Goal: Task Accomplishment & Management: Complete application form

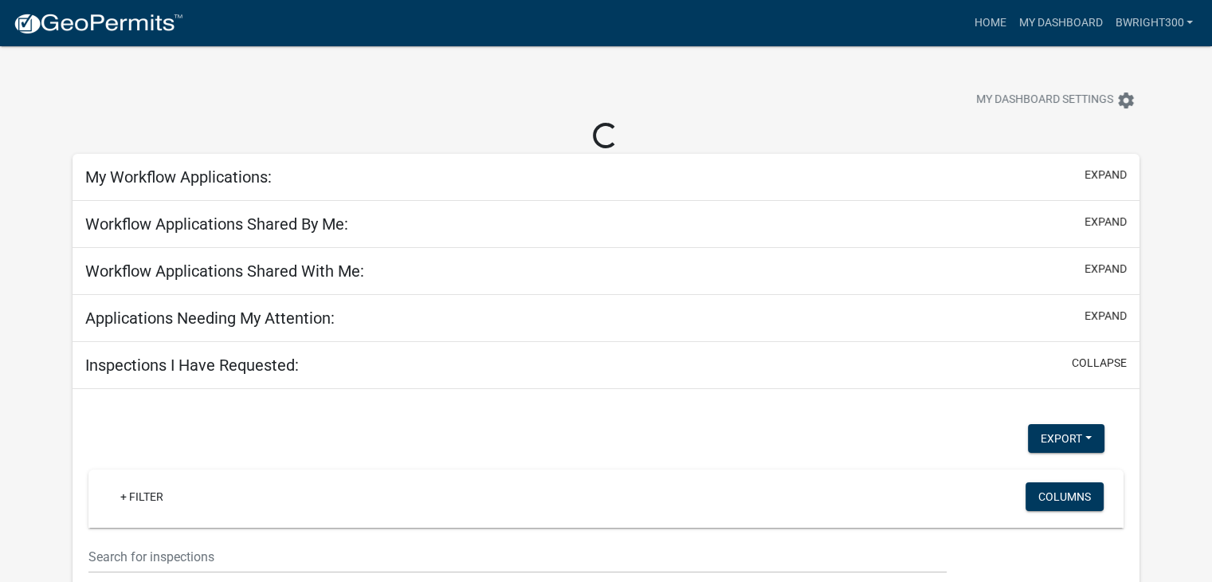
select select "1: 25"
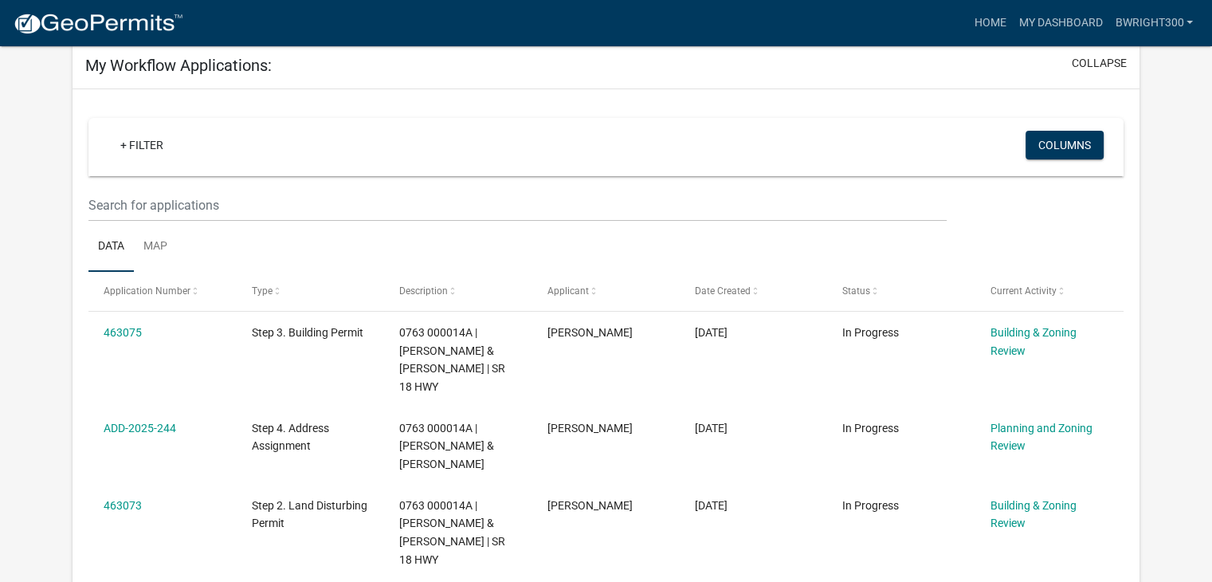
scroll to position [80, 0]
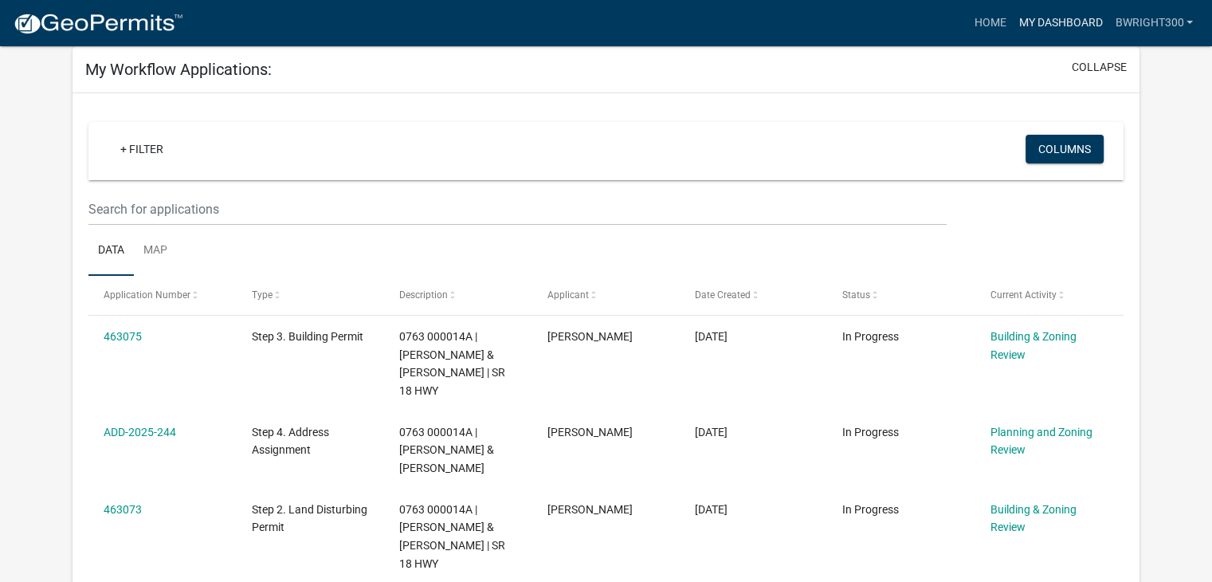
click at [1054, 25] on link "My Dashboard" at bounding box center [1060, 23] width 96 height 30
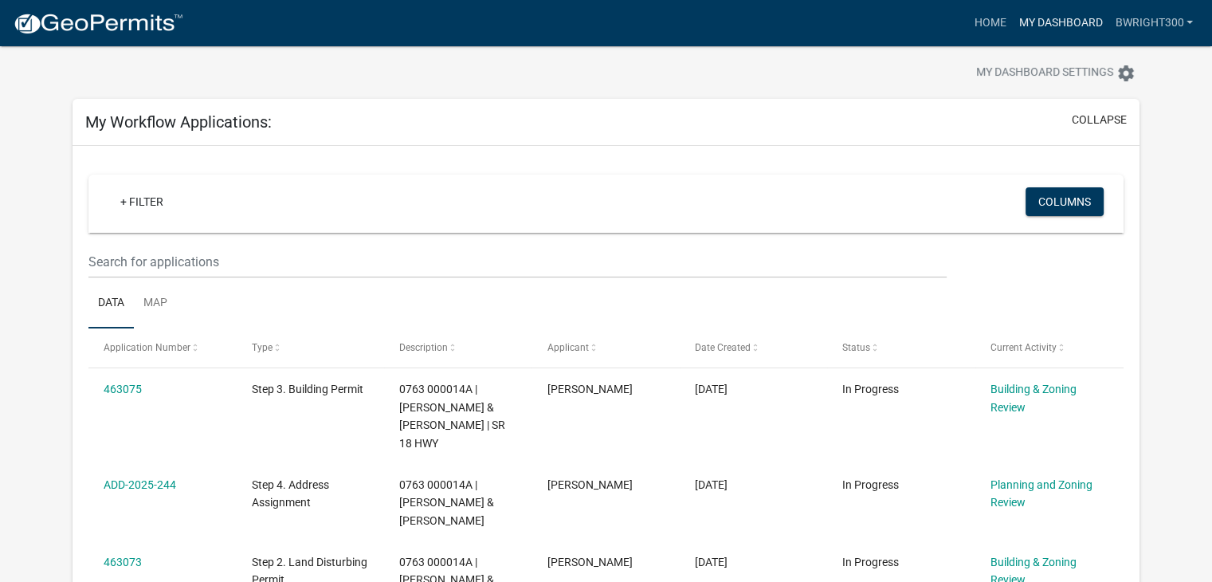
scroll to position [0, 0]
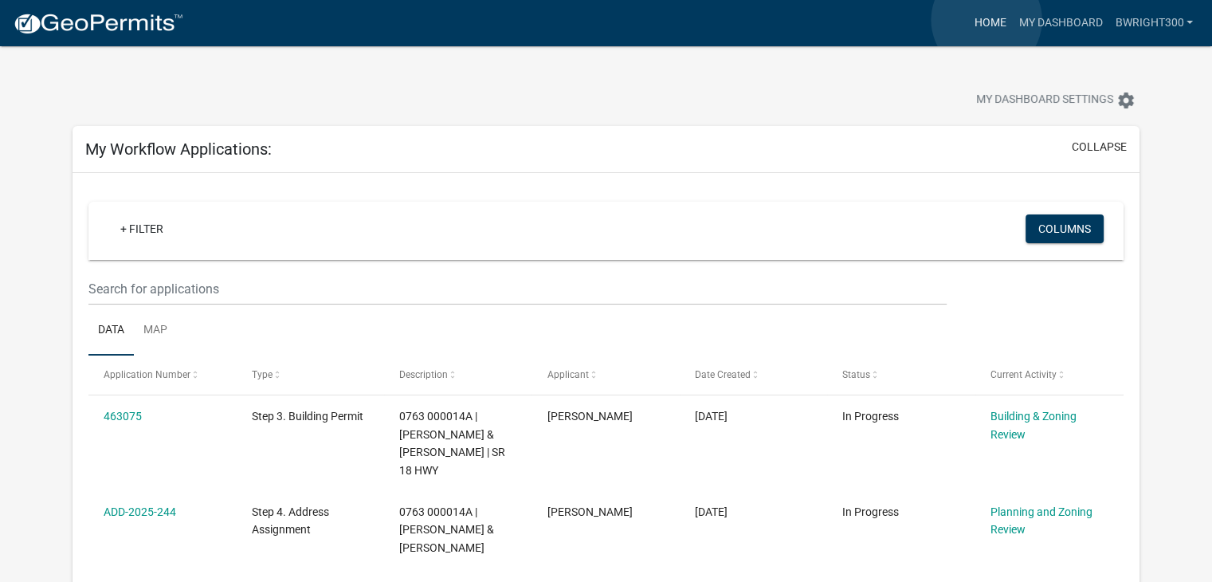
click at [986, 20] on link "Home" at bounding box center [989, 23] width 45 height 30
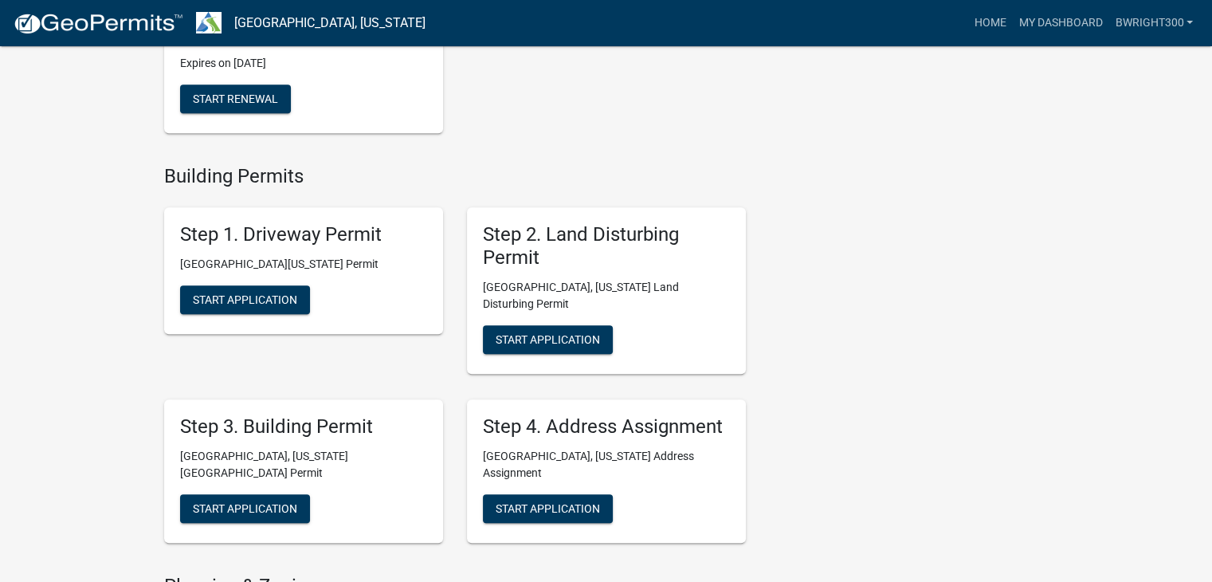
scroll to position [717, 0]
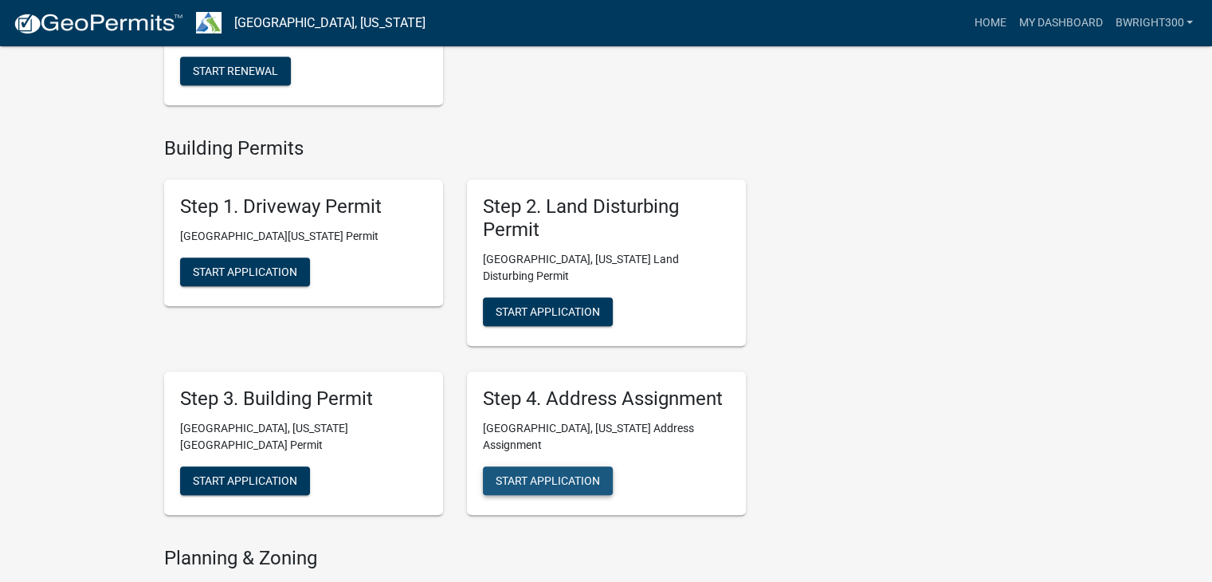
click at [553, 473] on span "Start Application" at bounding box center [548, 479] width 104 height 13
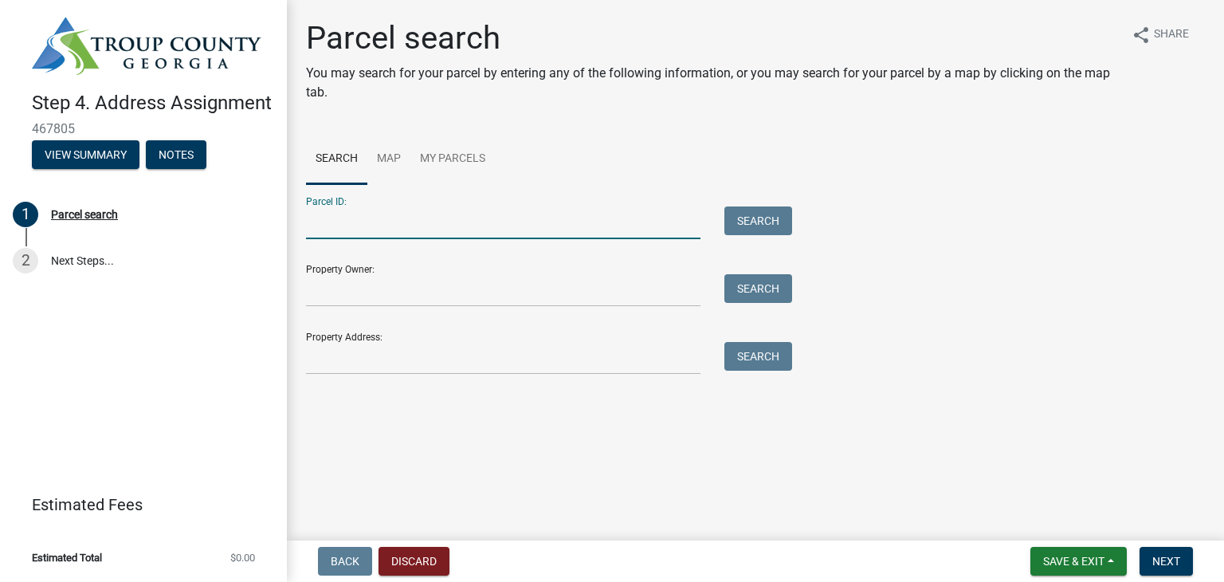
click at [370, 228] on input "Parcel ID:" at bounding box center [503, 222] width 394 height 33
type input "0120000065a"
click at [756, 229] on button "Search" at bounding box center [758, 220] width 68 height 29
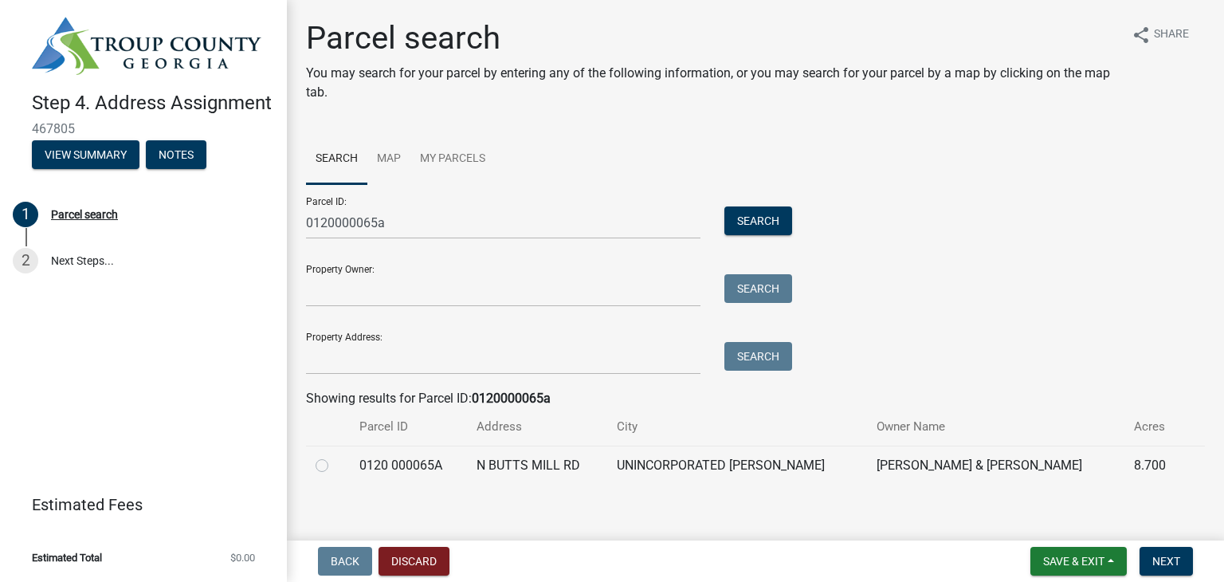
click at [335, 456] on label at bounding box center [335, 456] width 0 height 0
click at [335, 466] on 000065A "radio" at bounding box center [340, 461] width 10 height 10
radio 000065A "true"
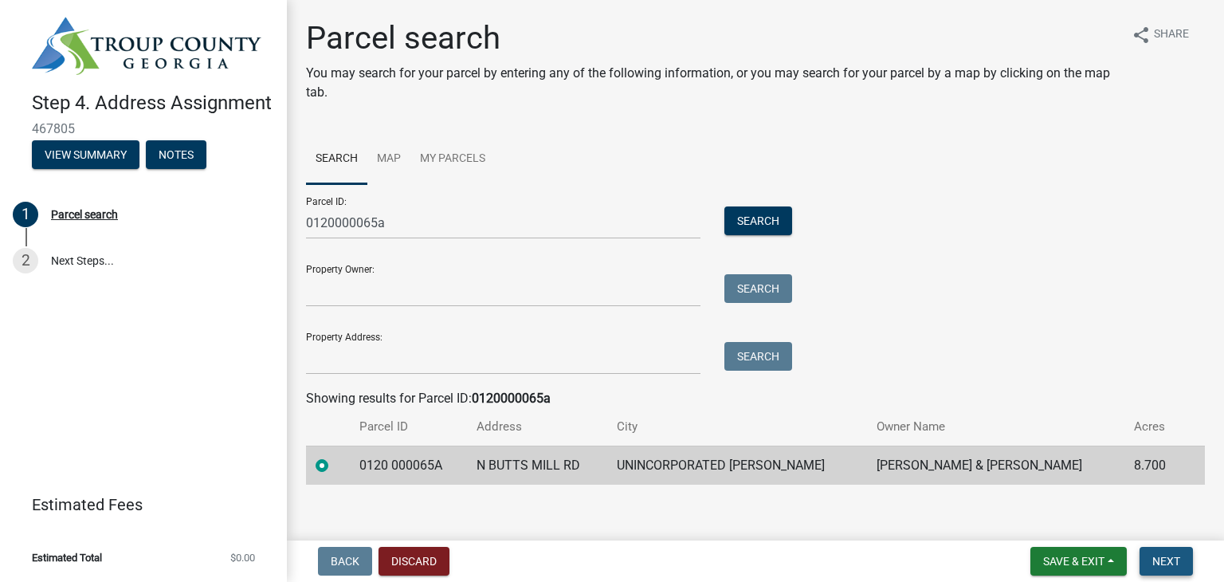
click at [1166, 566] on span "Next" at bounding box center [1166, 561] width 28 height 13
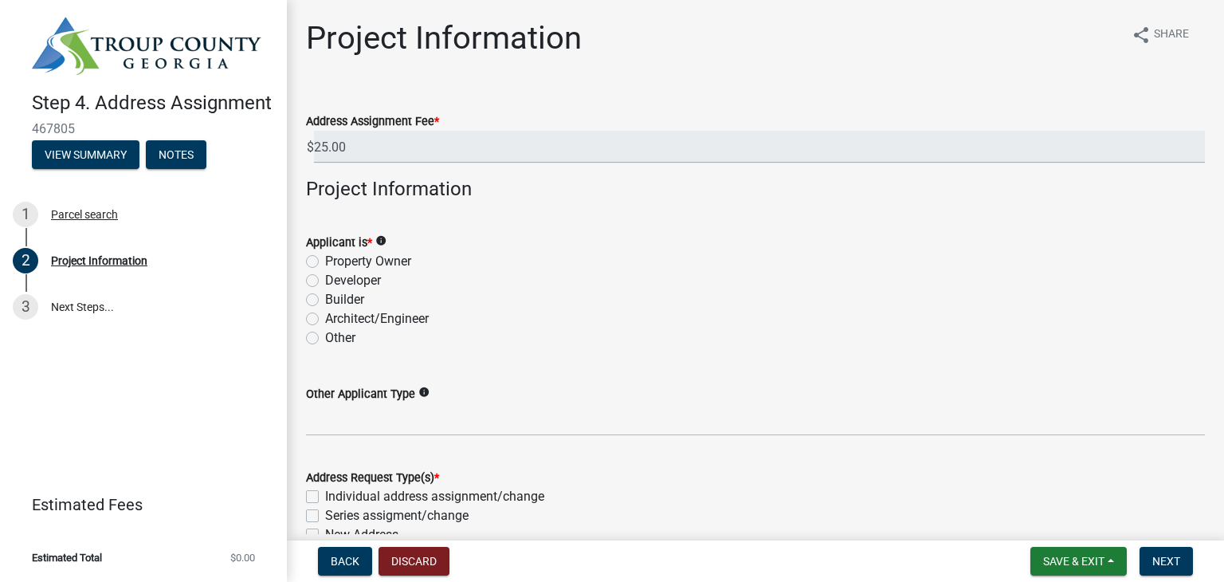
click at [325, 300] on label "Builder" at bounding box center [344, 299] width 39 height 19
click at [325, 300] on input "Builder" at bounding box center [330, 295] width 10 height 10
radio input "true"
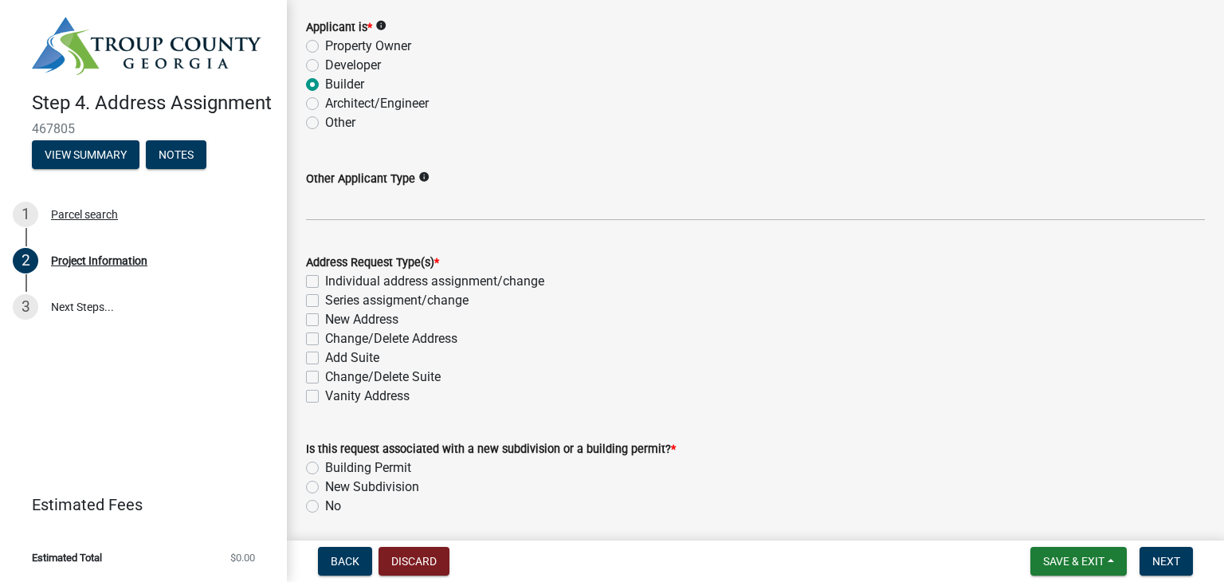
scroll to position [239, 0]
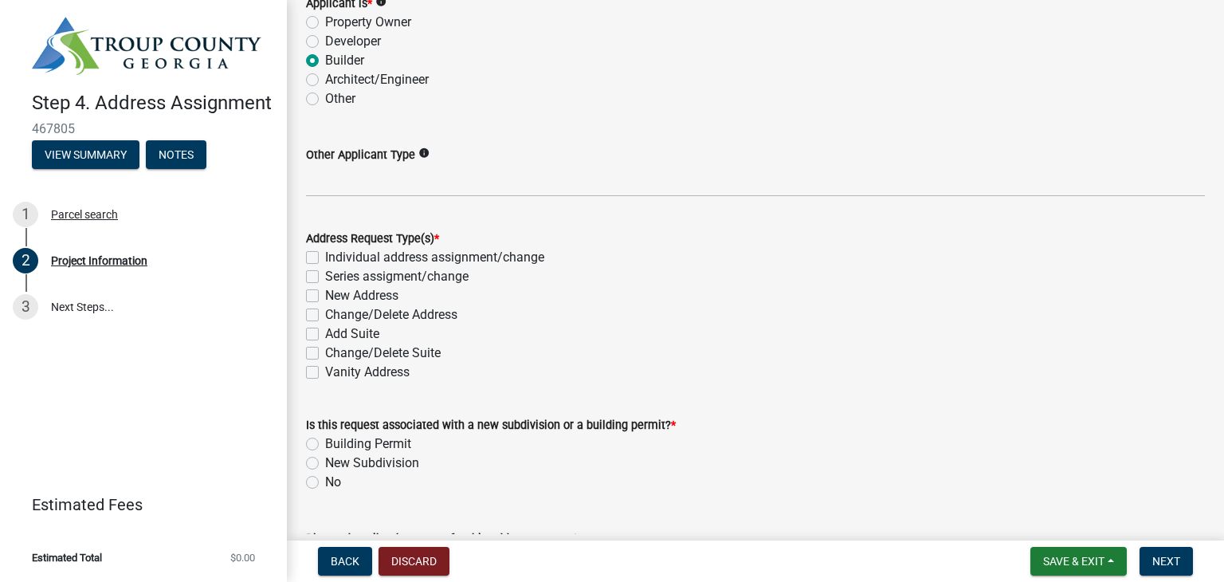
click at [325, 294] on label "New Address" at bounding box center [361, 295] width 73 height 19
click at [325, 294] on input "New Address" at bounding box center [330, 291] width 10 height 10
checkbox input "true"
checkbox input "false"
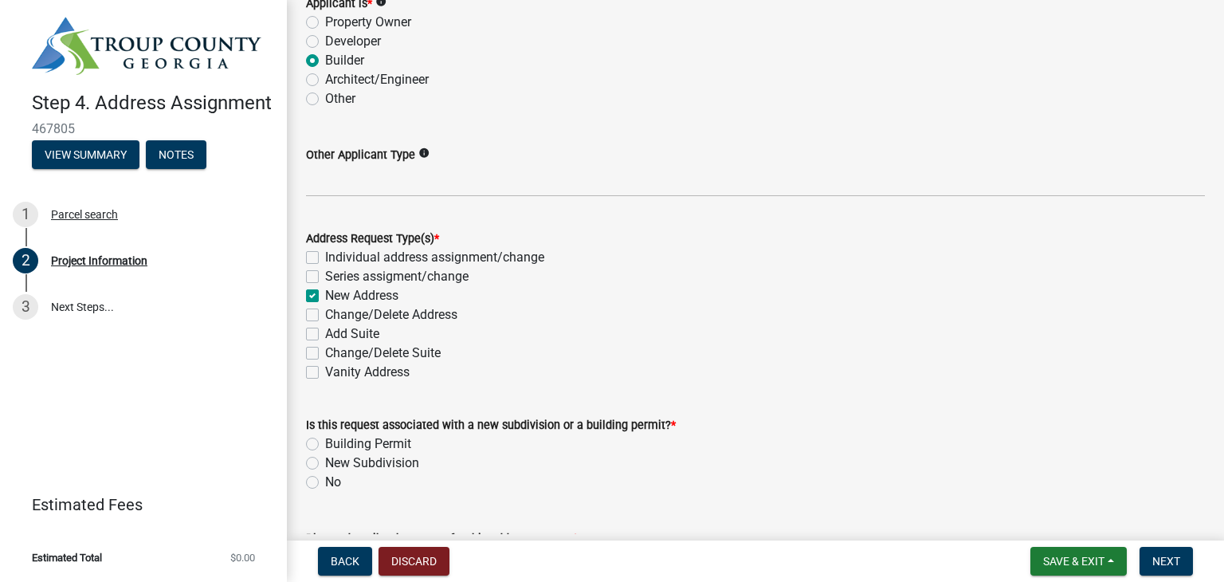
checkbox input "true"
checkbox input "false"
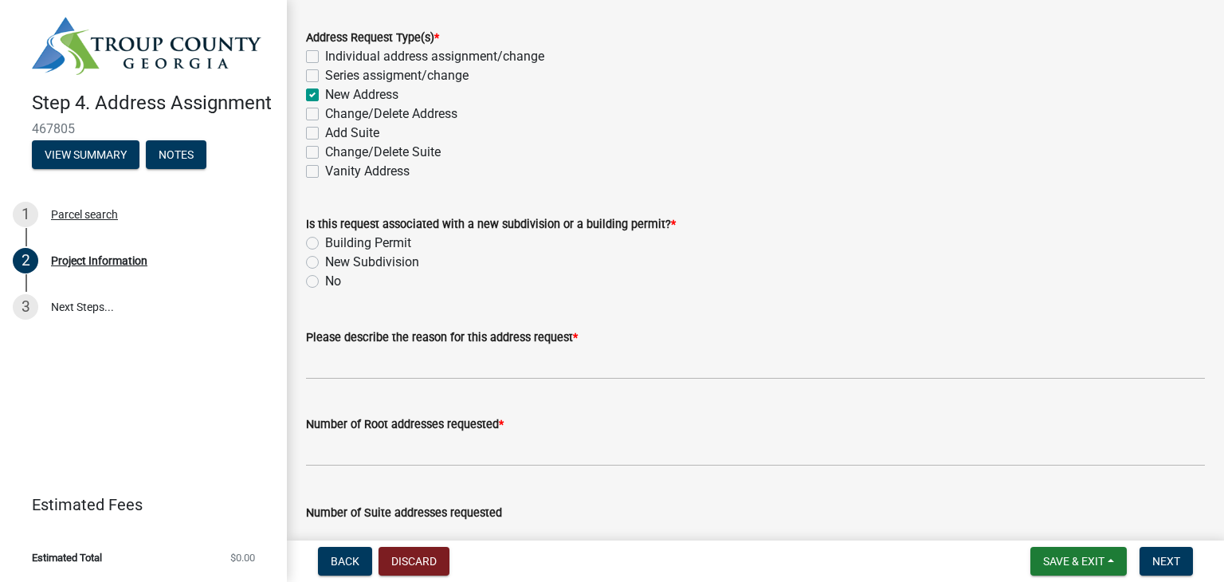
scroll to position [478, 0]
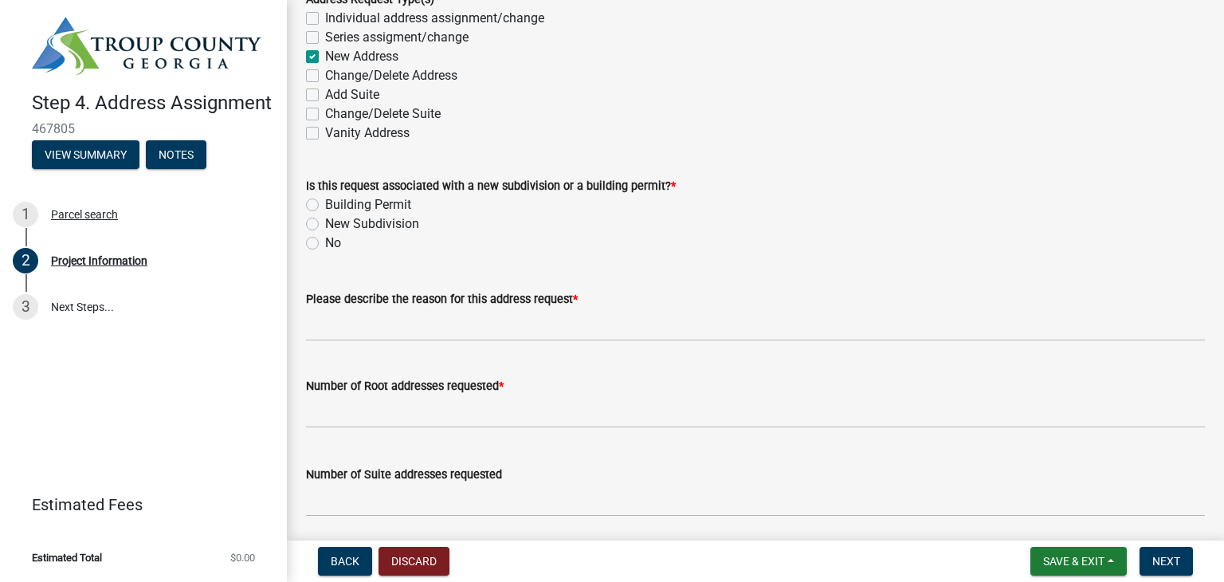
click at [325, 202] on label "Building Permit" at bounding box center [368, 204] width 86 height 19
click at [325, 202] on input "Building Permit" at bounding box center [330, 200] width 10 height 10
radio input "true"
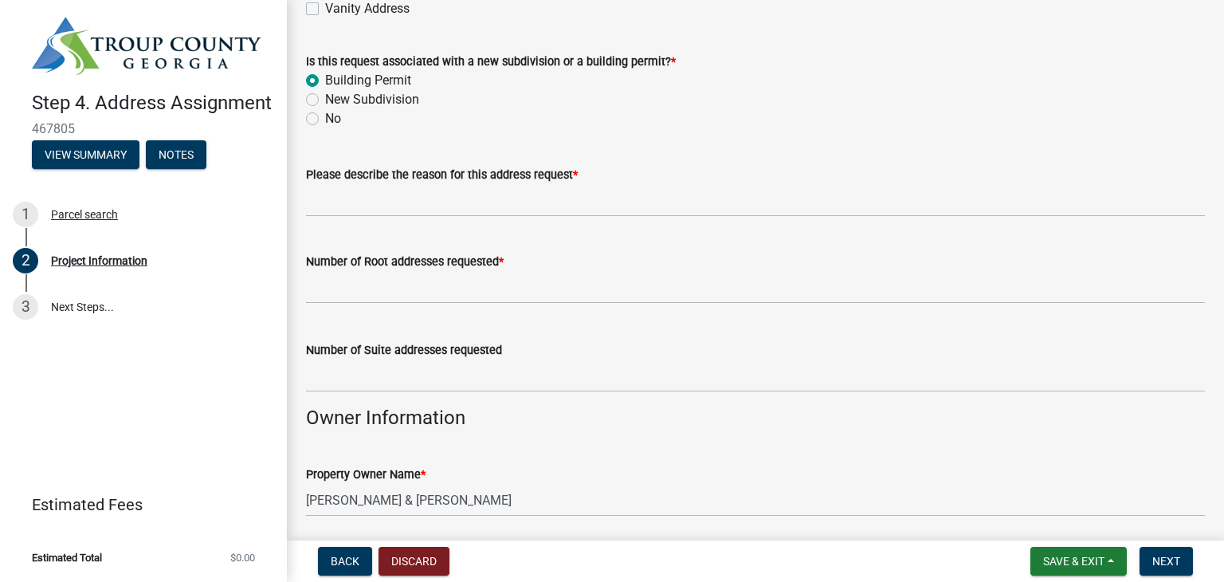
scroll to position [637, 0]
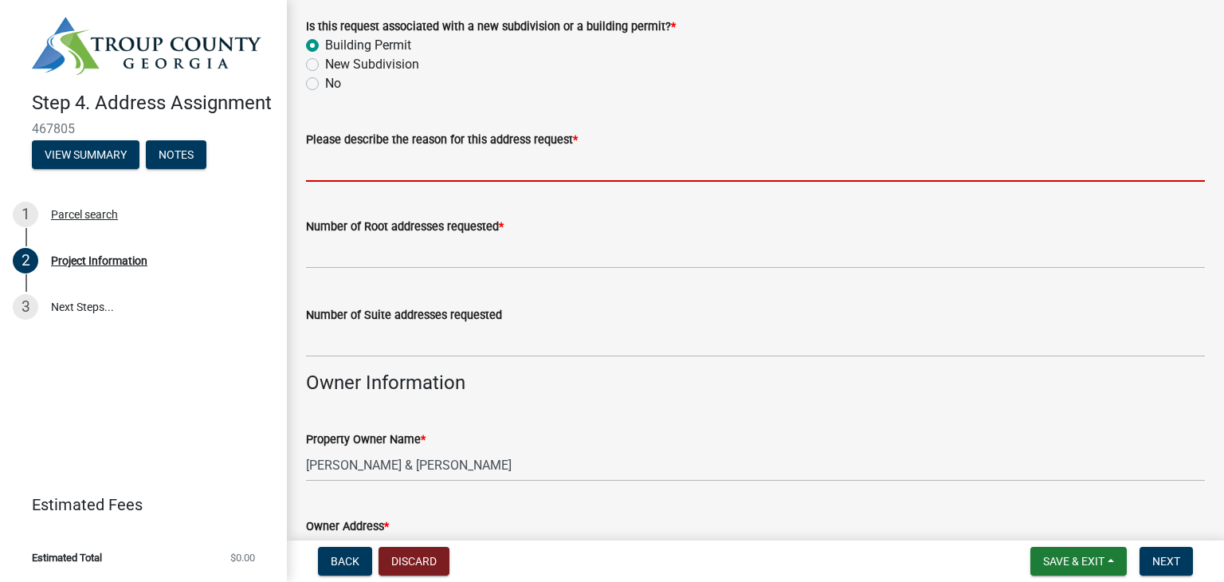
click at [457, 165] on input "Please describe the reason for this address request *" at bounding box center [755, 165] width 899 height 33
type input "new home"
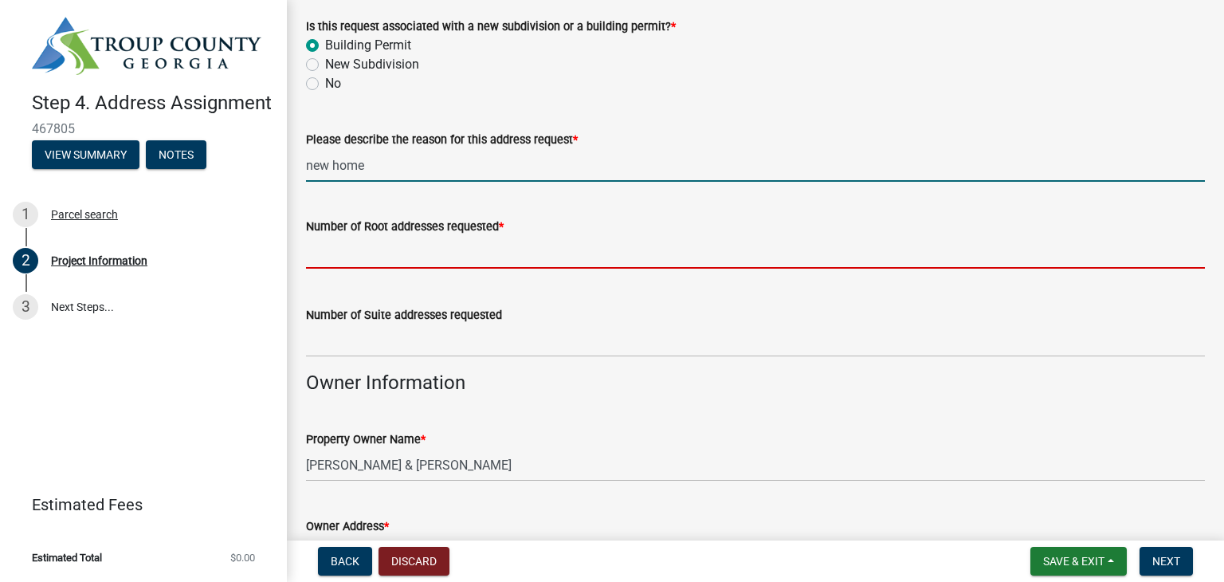
click at [457, 257] on input "text" at bounding box center [755, 252] width 899 height 33
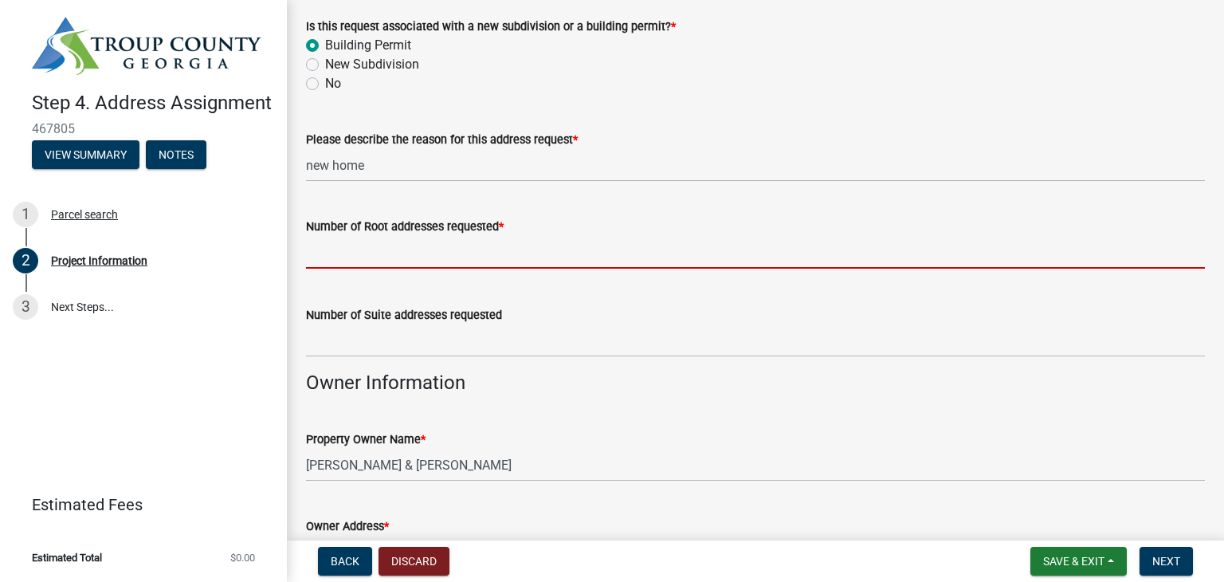
type input "1"
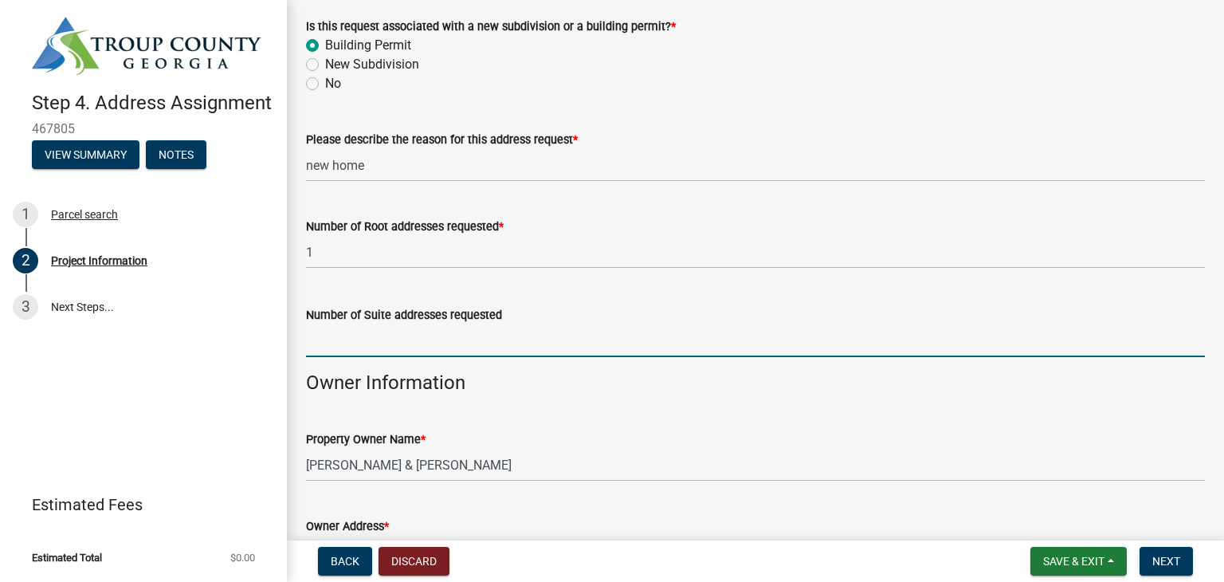
click at [444, 345] on input "text" at bounding box center [755, 340] width 899 height 33
type input "0"
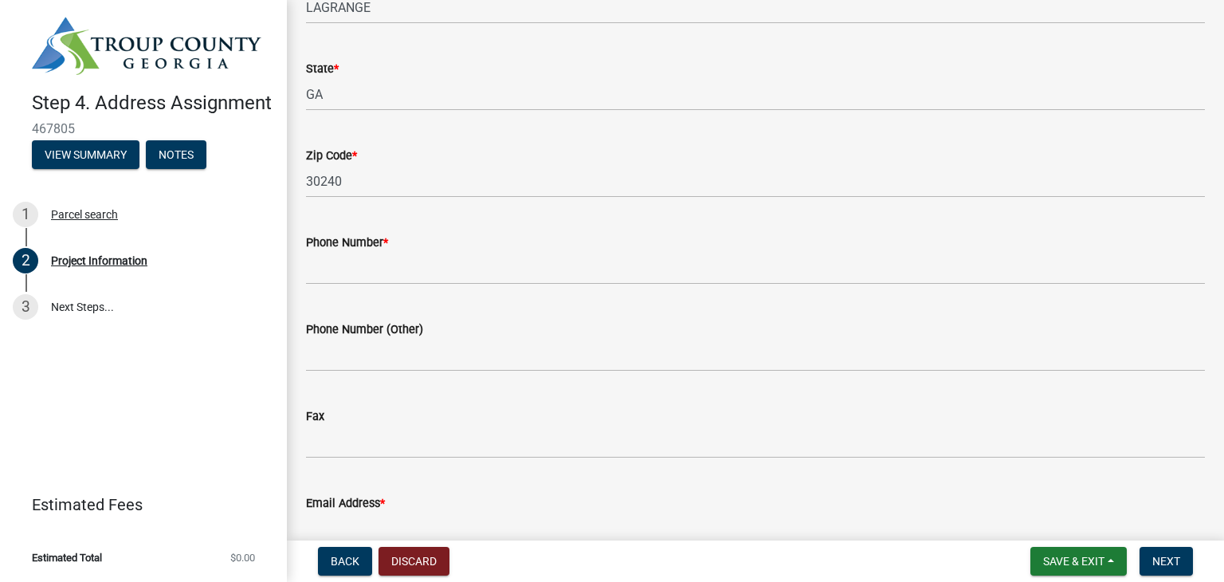
scroll to position [1275, 0]
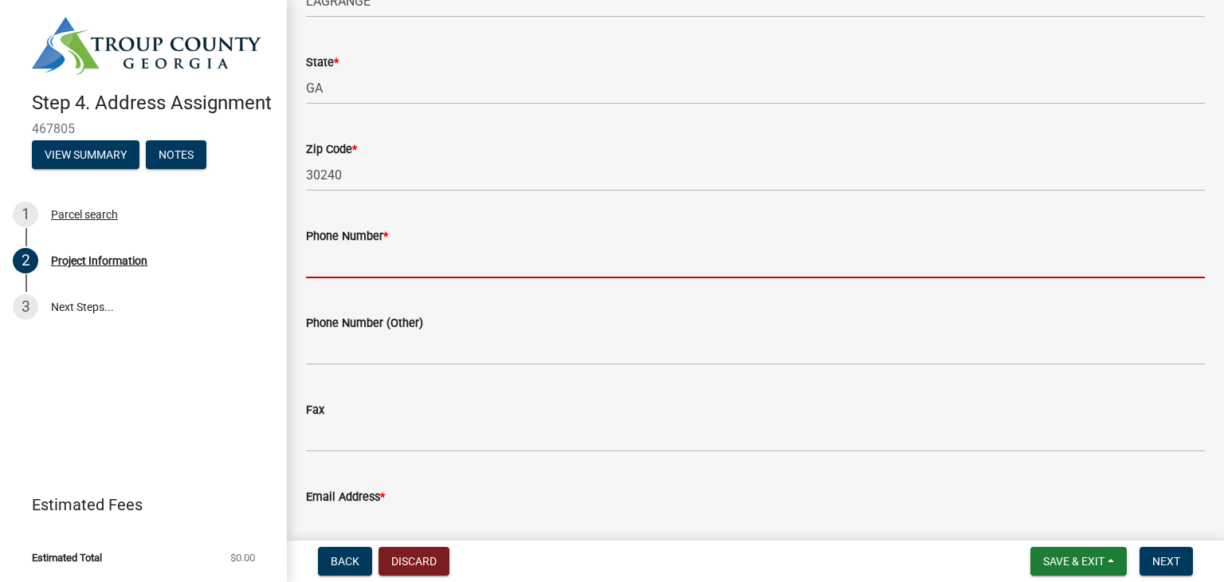
click at [399, 263] on input "Phone Number *" at bounding box center [755, 261] width 899 height 33
type input "[PHONE_NUMBER]"
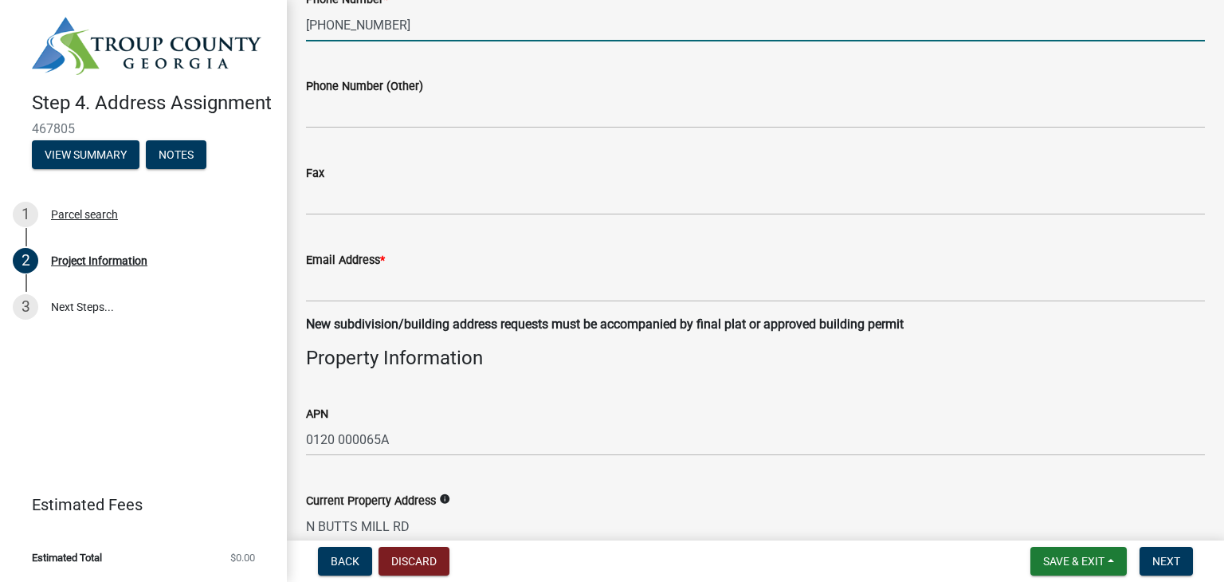
scroll to position [1514, 0]
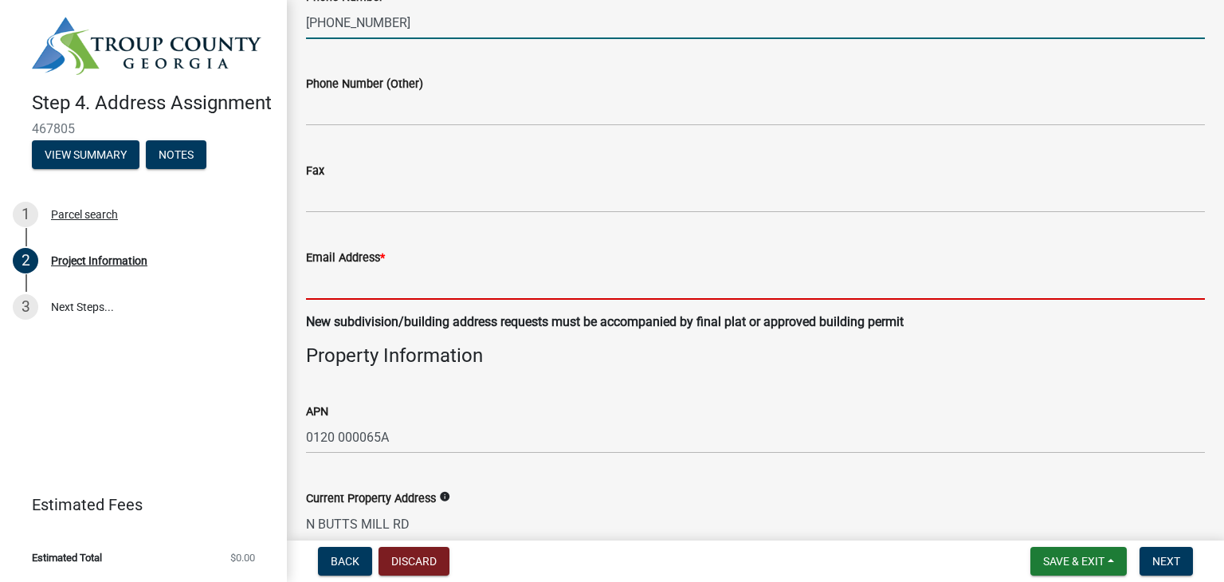
click at [406, 289] on input "Email Address *" at bounding box center [755, 283] width 899 height 33
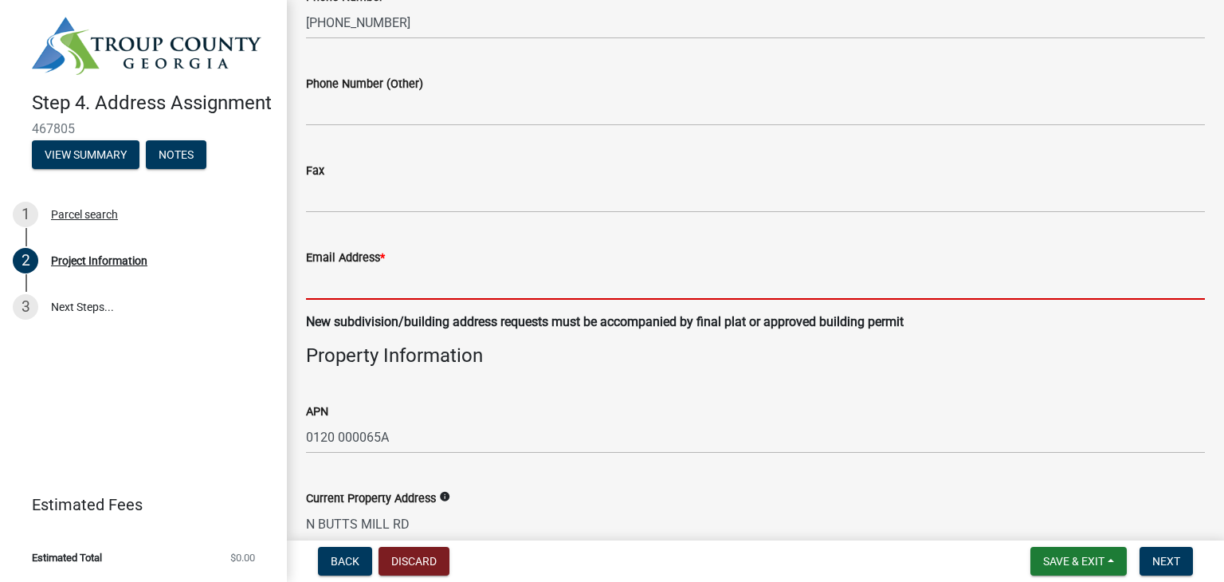
type input "[EMAIL_ADDRESS][DOMAIN_NAME]"
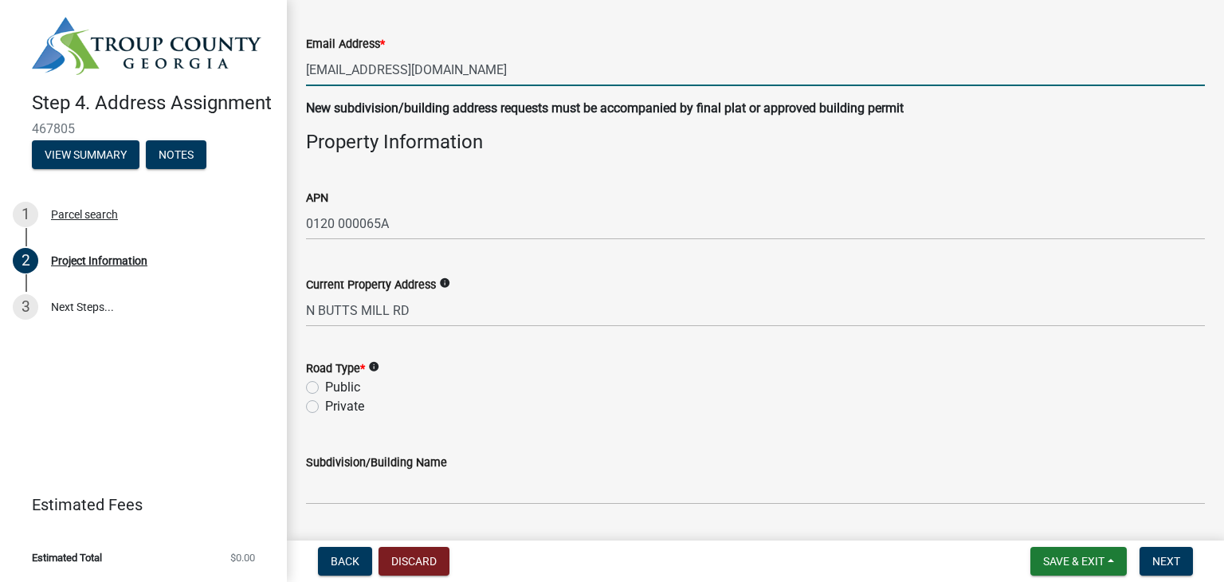
scroll to position [1753, 0]
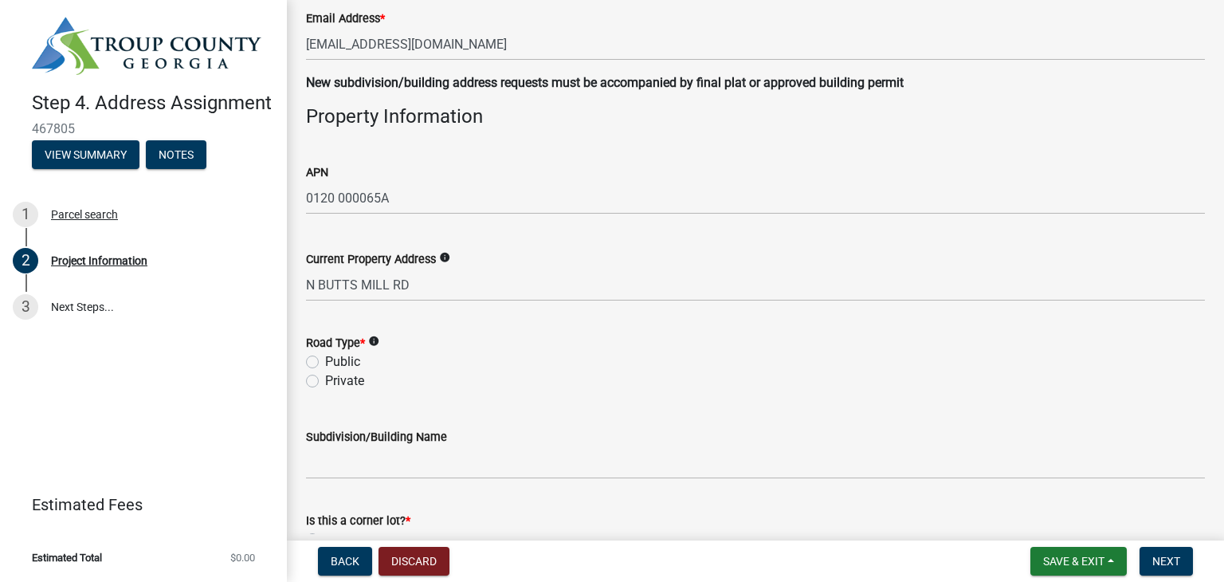
click at [325, 363] on label "Public" at bounding box center [342, 361] width 35 height 19
click at [325, 363] on input "Public" at bounding box center [330, 357] width 10 height 10
radio input "true"
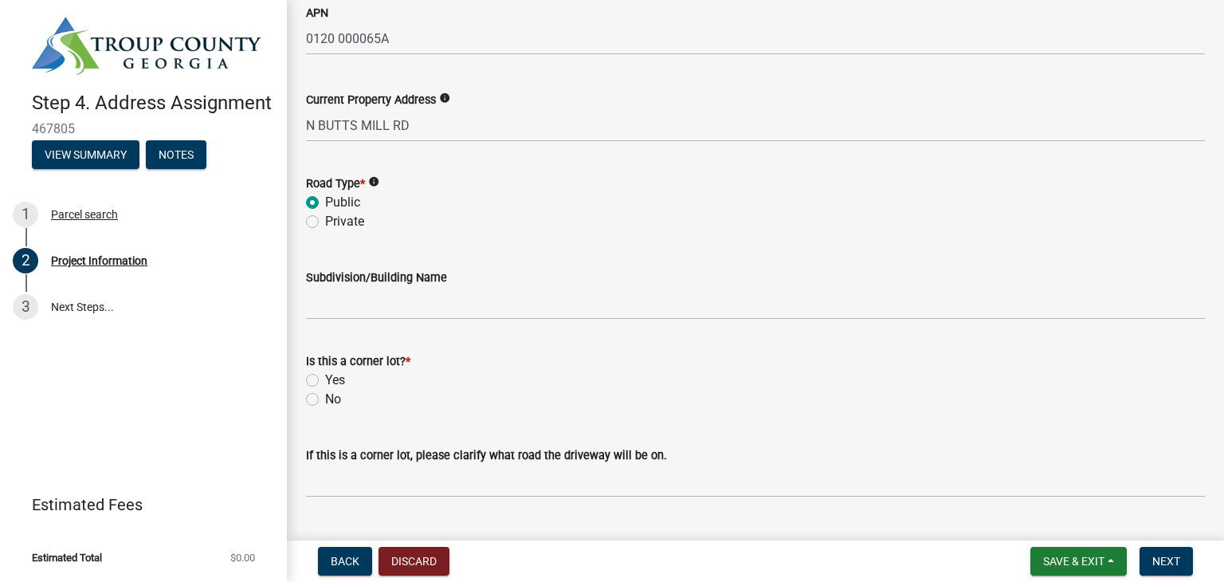
scroll to position [1992, 0]
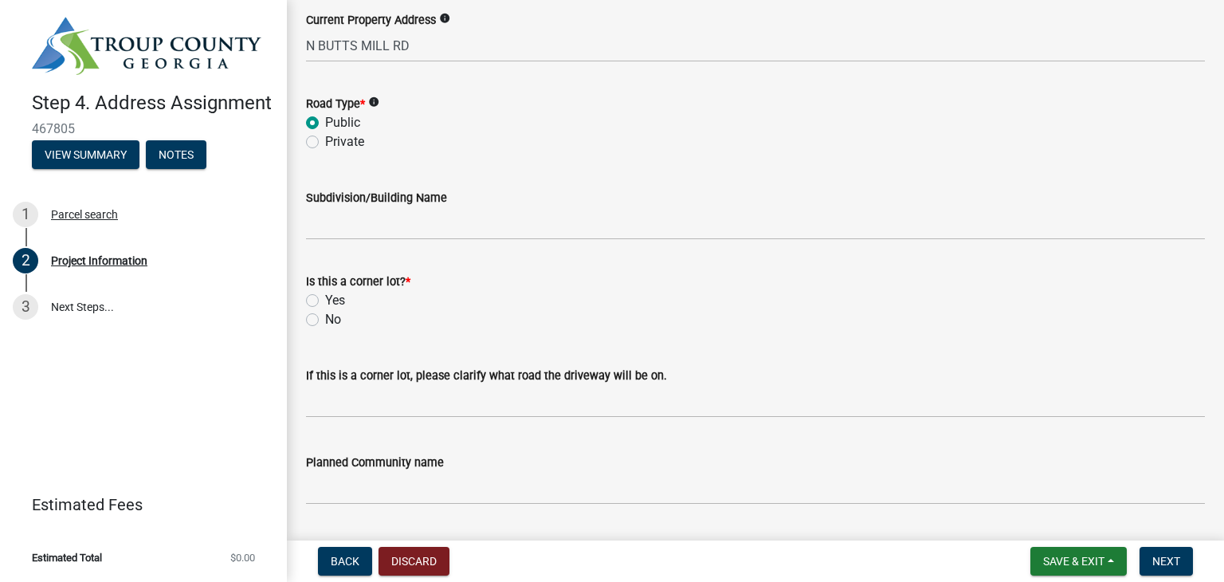
click at [325, 321] on label "No" at bounding box center [333, 319] width 16 height 19
click at [325, 320] on input "No" at bounding box center [330, 315] width 10 height 10
radio input "true"
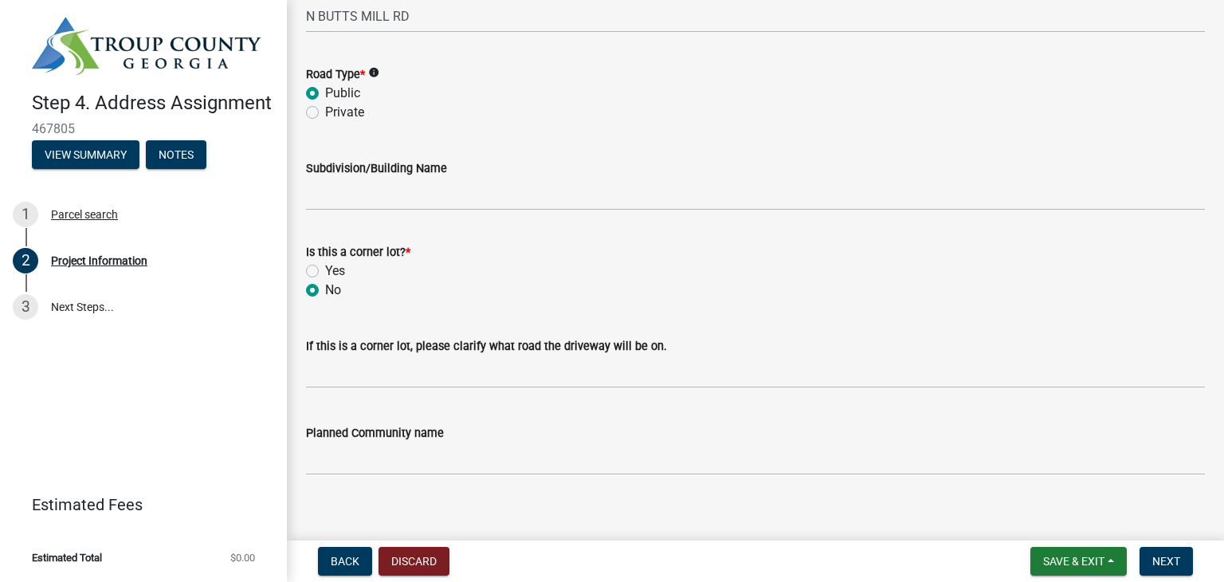
scroll to position [2037, 0]
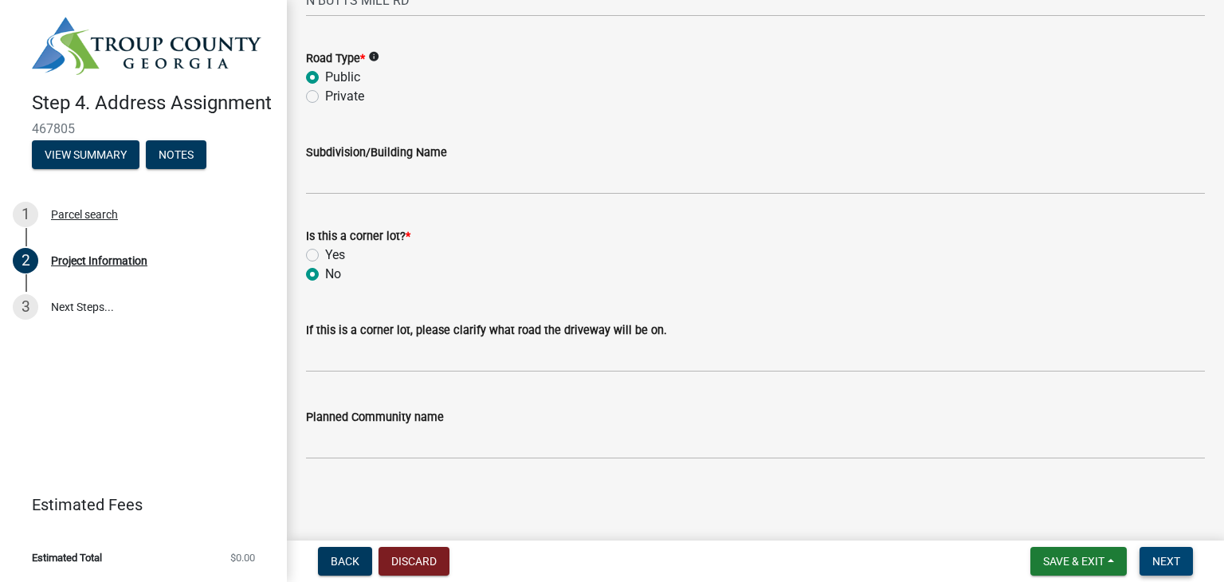
click at [1169, 562] on span "Next" at bounding box center [1166, 561] width 28 height 13
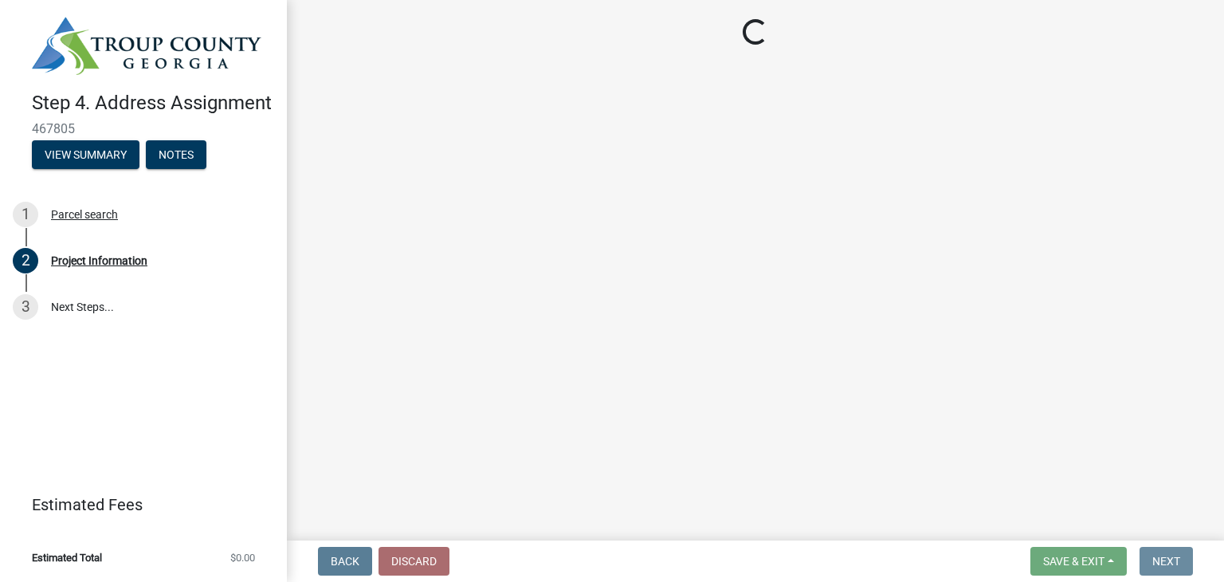
scroll to position [0, 0]
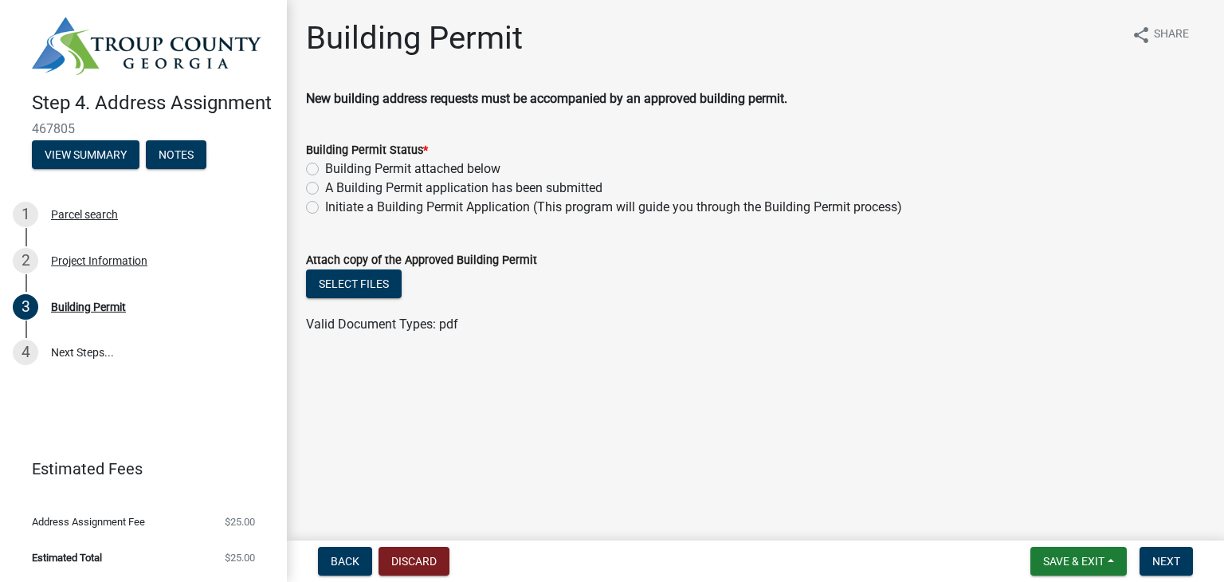
click at [325, 210] on label "Initiate a Building Permit Application (This program will guide you through the…" at bounding box center [613, 207] width 577 height 19
click at [325, 208] on input "Initiate a Building Permit Application (This program will guide you through the…" at bounding box center [330, 203] width 10 height 10
radio input "true"
click at [1173, 559] on span "Next" at bounding box center [1166, 561] width 28 height 13
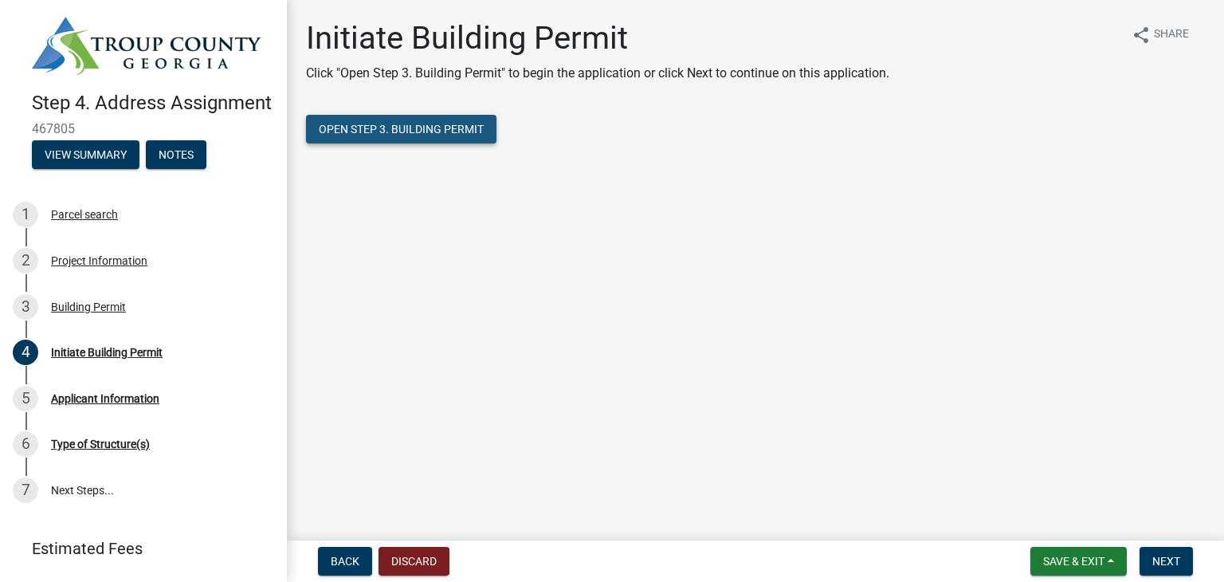
click at [456, 133] on span "Open Step 3. Building Permit" at bounding box center [401, 129] width 165 height 13
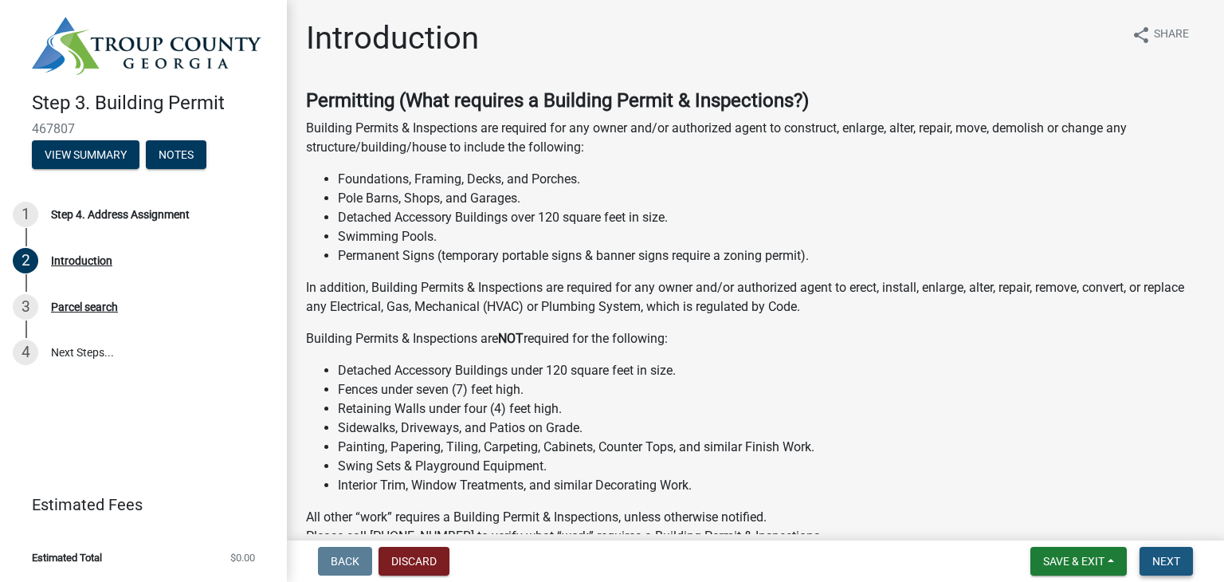
click at [1152, 561] on span "Next" at bounding box center [1166, 561] width 28 height 13
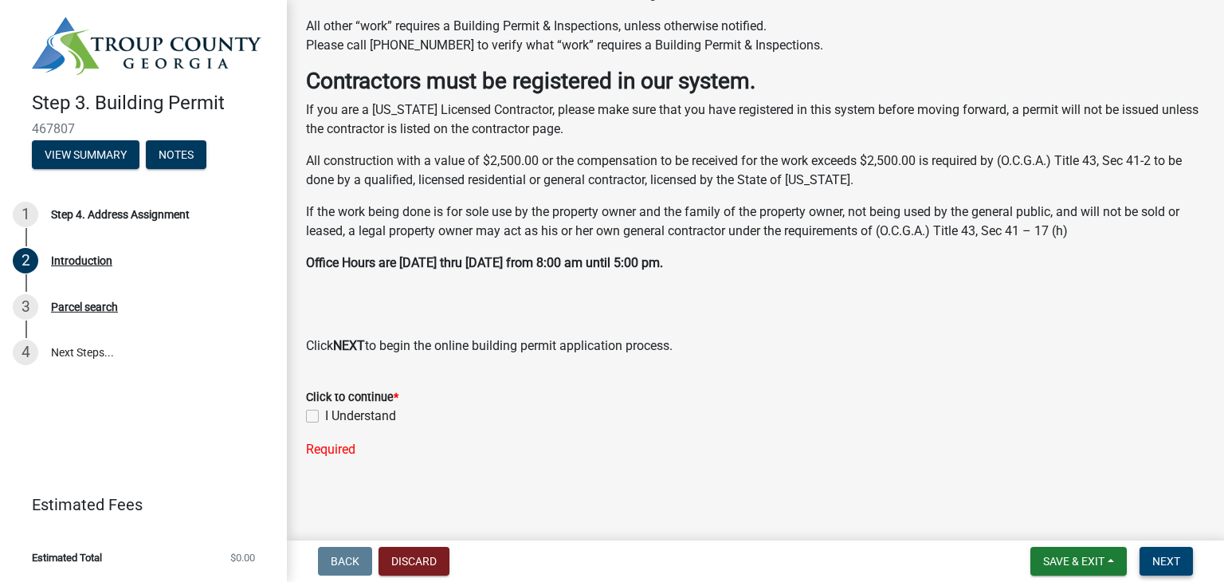
scroll to position [491, 0]
click at [325, 418] on label "I Understand" at bounding box center [360, 415] width 71 height 19
click at [325, 417] on input "I Understand" at bounding box center [330, 411] width 10 height 10
checkbox input "true"
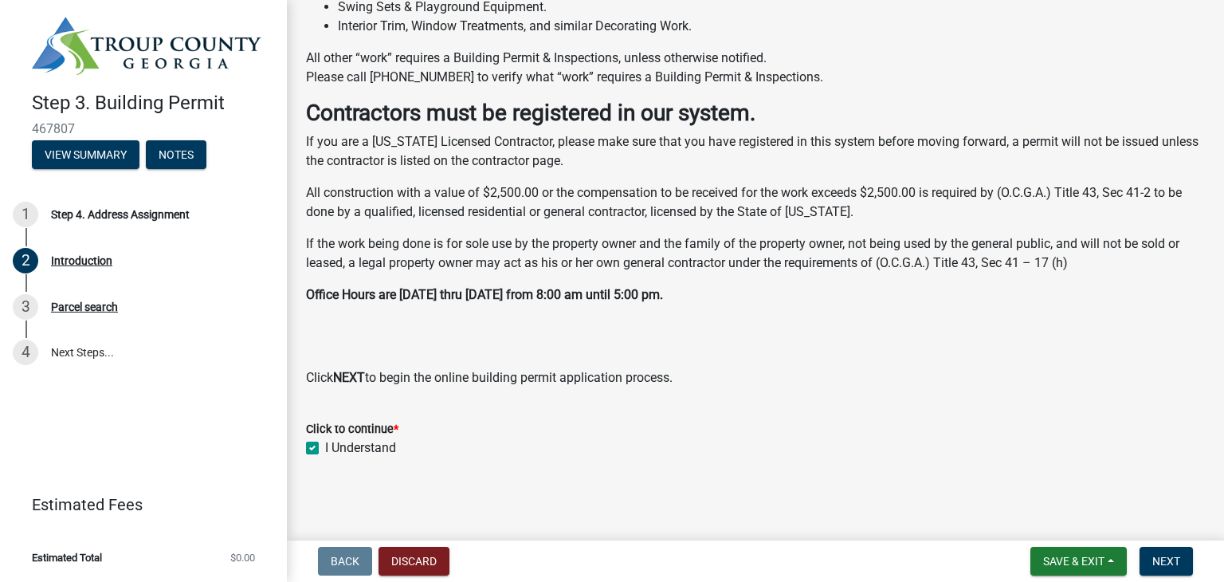
scroll to position [459, 0]
click at [1159, 563] on span "Next" at bounding box center [1166, 561] width 28 height 13
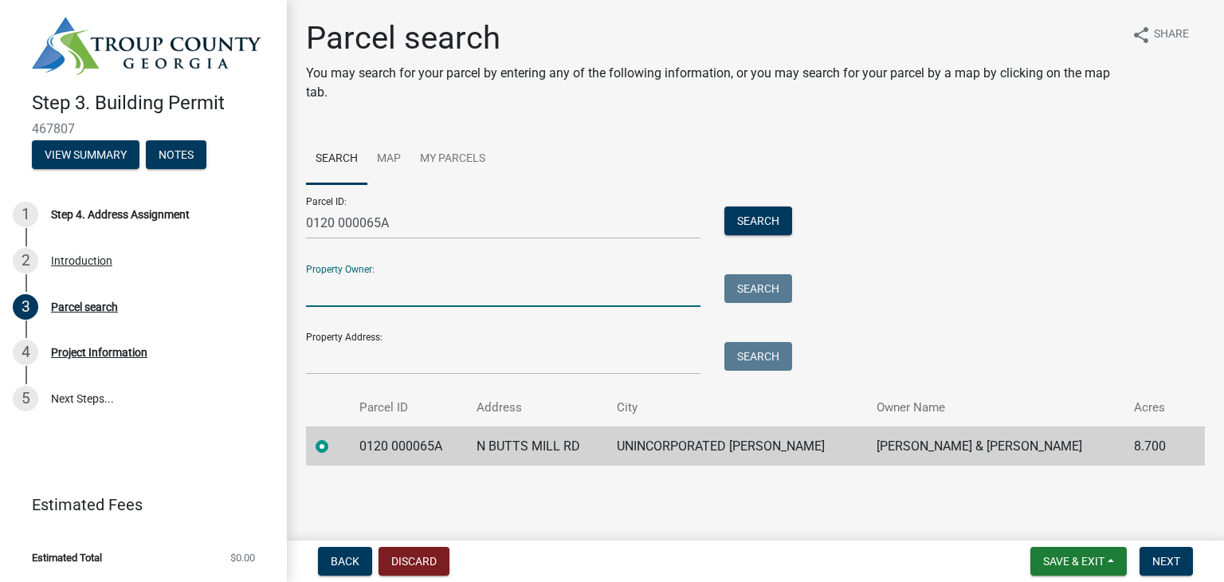
click at [401, 293] on input "Property Owner:" at bounding box center [503, 290] width 394 height 33
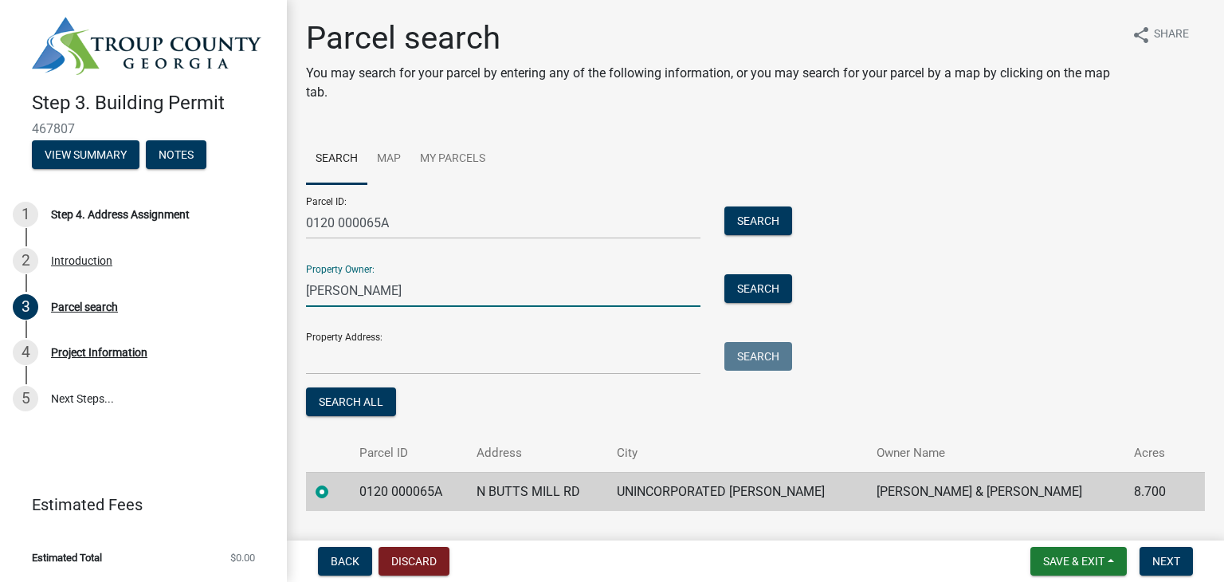
scroll to position [39, 0]
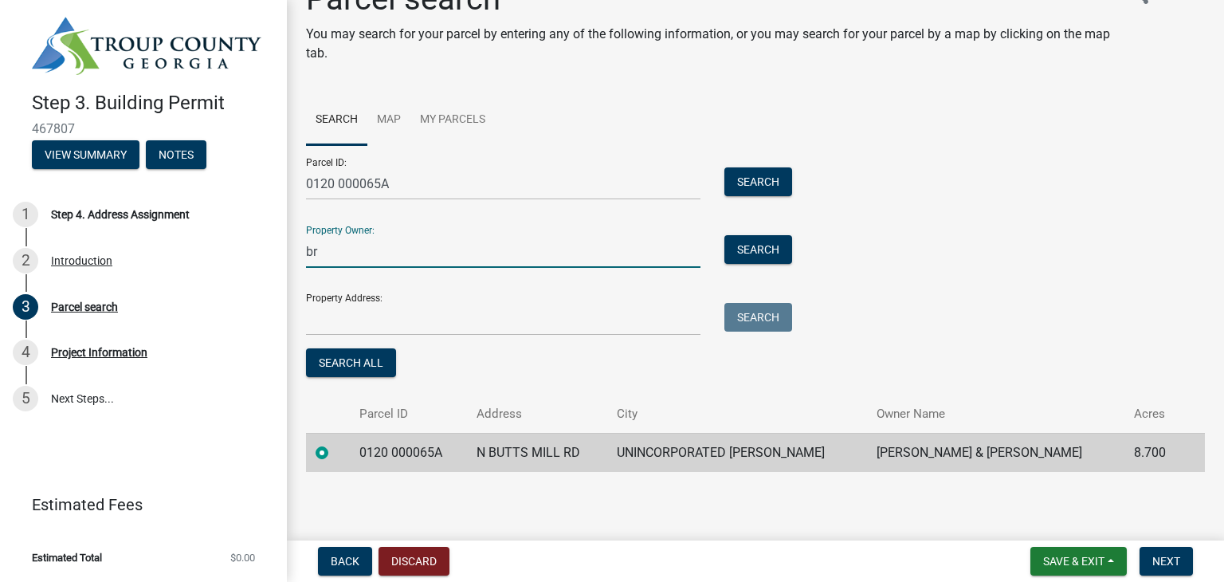
type input "b"
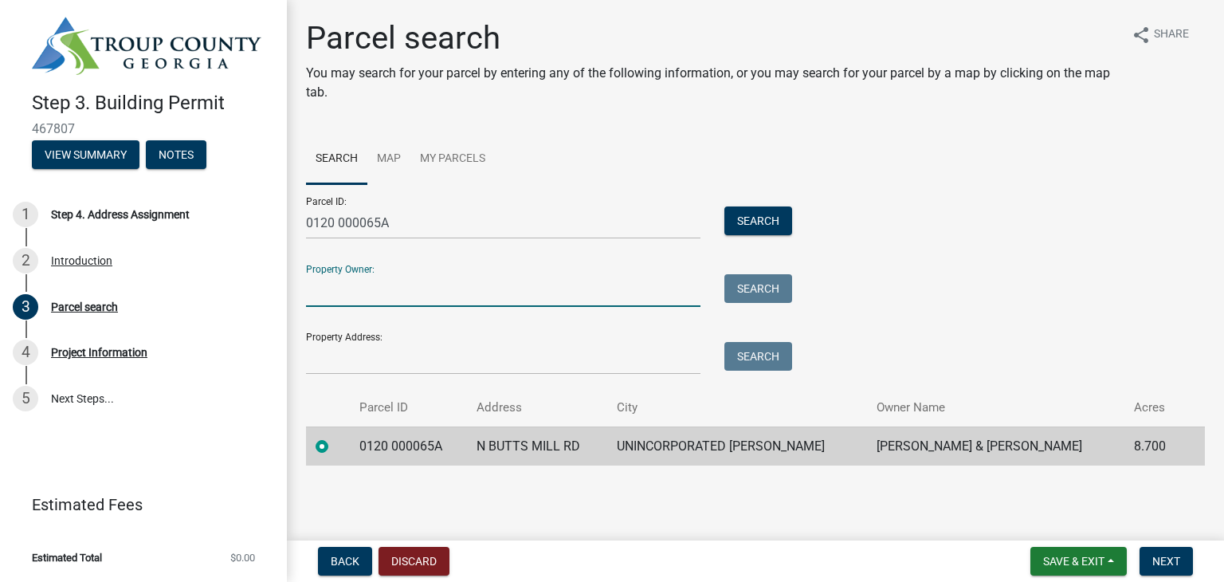
scroll to position [0, 0]
click at [1166, 559] on span "Next" at bounding box center [1166, 561] width 28 height 13
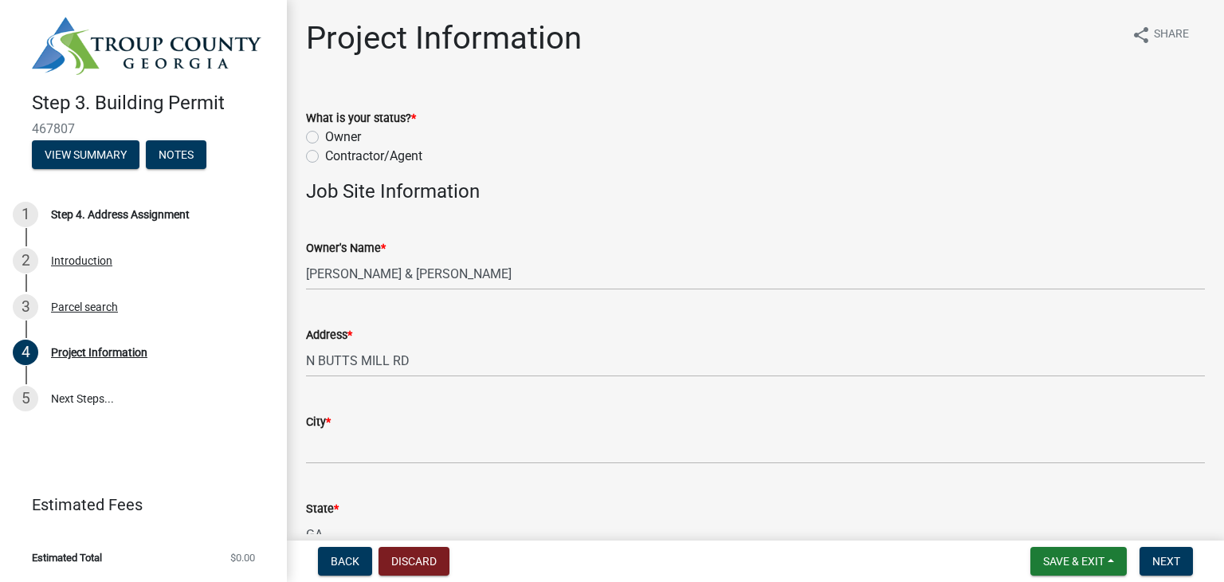
click at [325, 157] on label "Contractor/Agent" at bounding box center [373, 156] width 97 height 19
click at [325, 157] on input "Contractor/Agent" at bounding box center [330, 152] width 10 height 10
radio input "true"
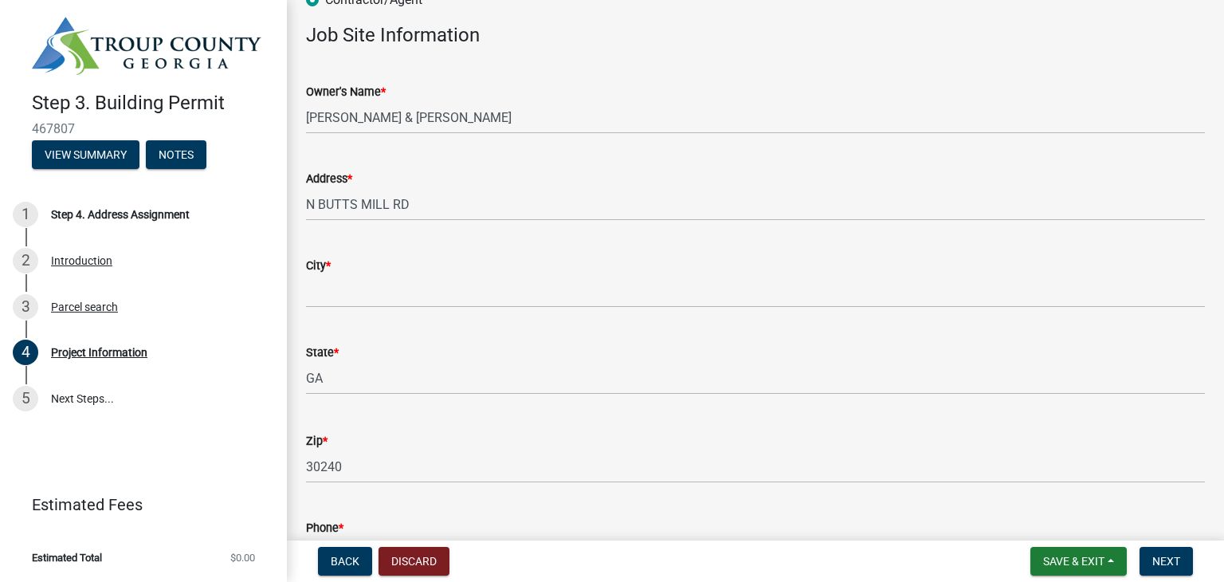
scroll to position [159, 0]
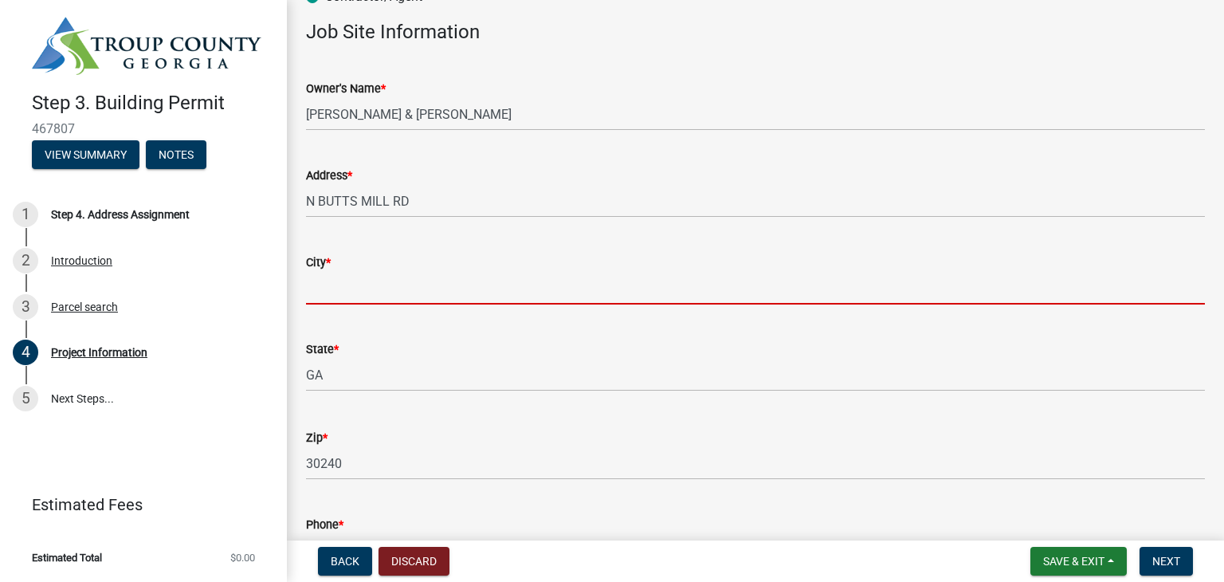
click at [340, 292] on input "City *" at bounding box center [755, 288] width 899 height 33
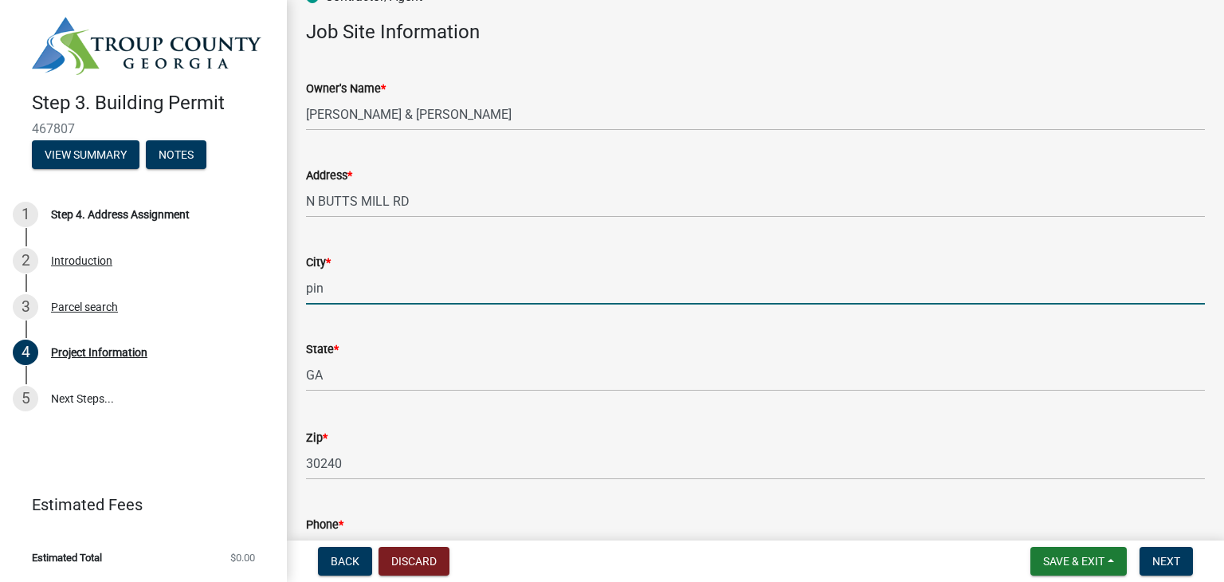
type input "Pine Mtn"
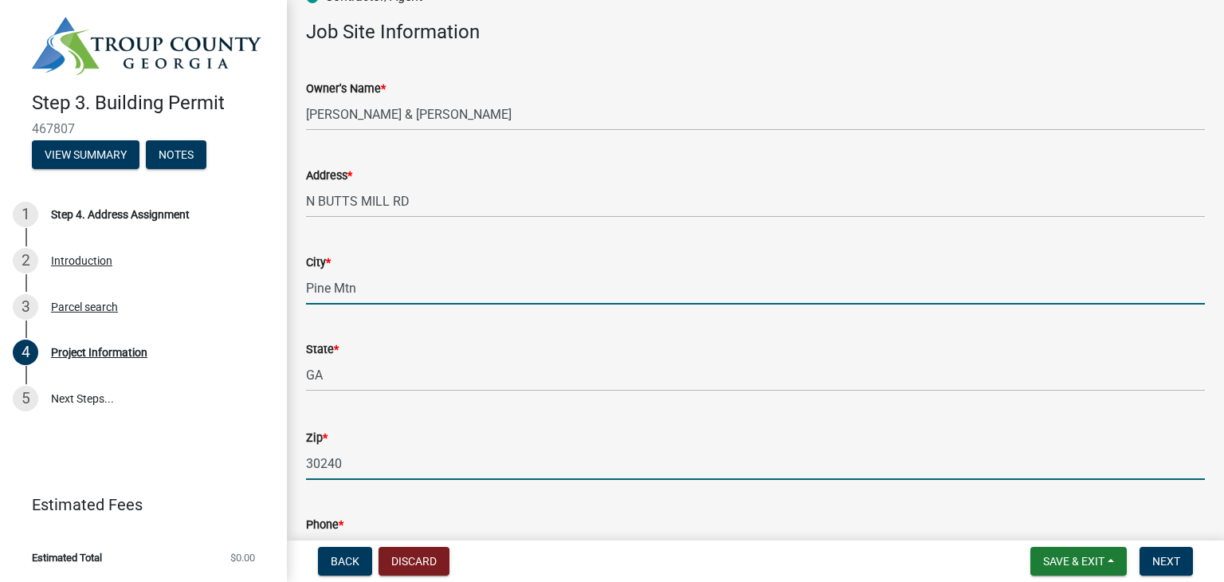
click at [344, 465] on input "30240" at bounding box center [755, 463] width 899 height 33
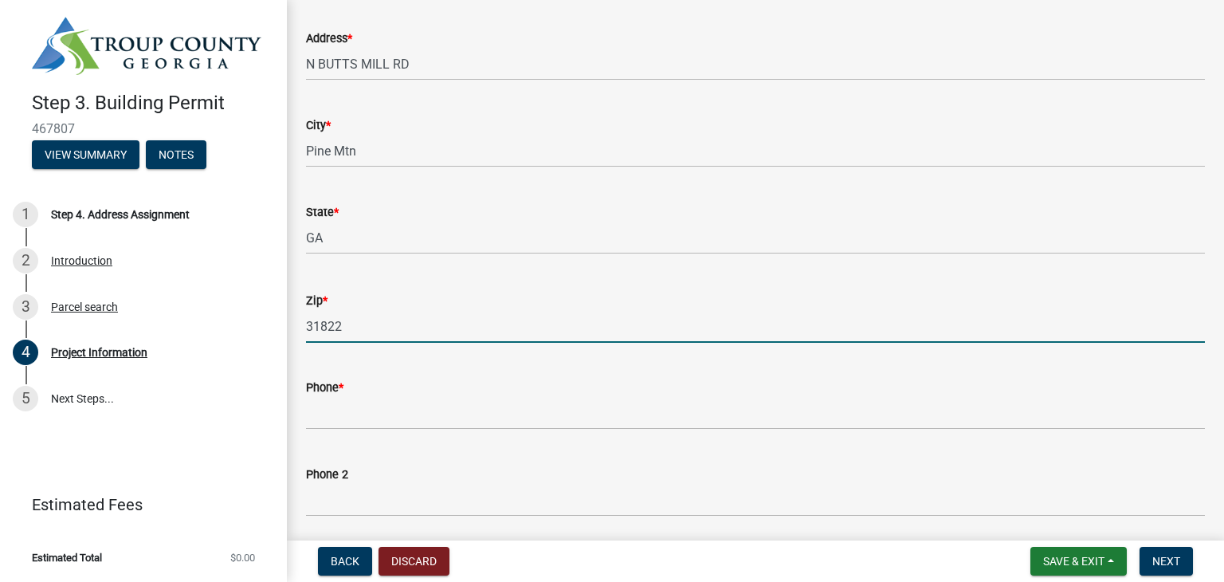
scroll to position [319, 0]
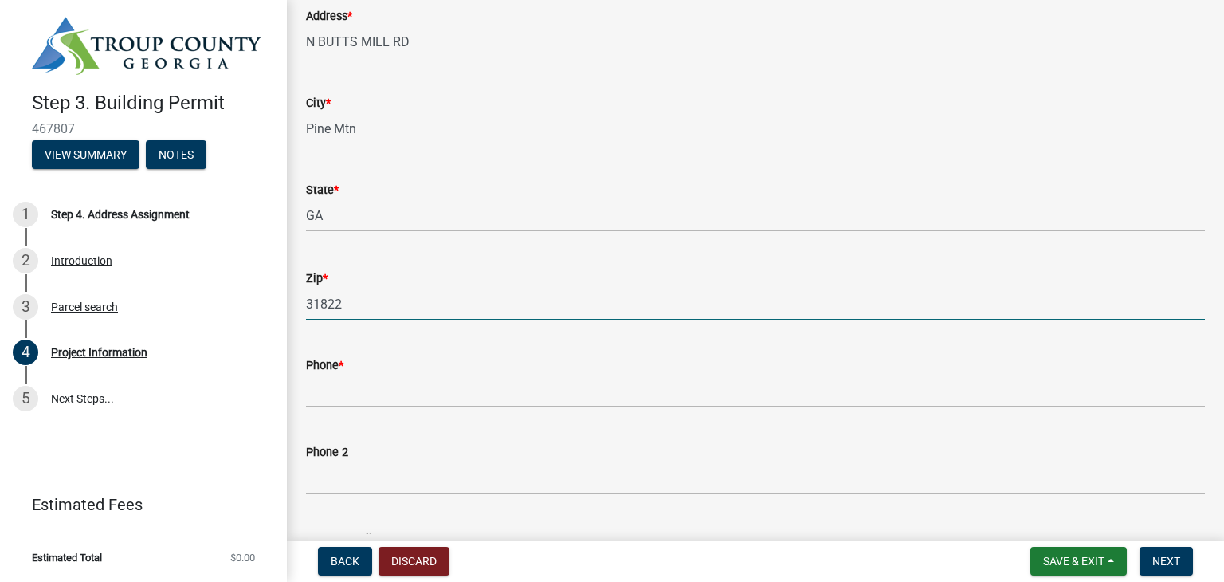
type input "31822"
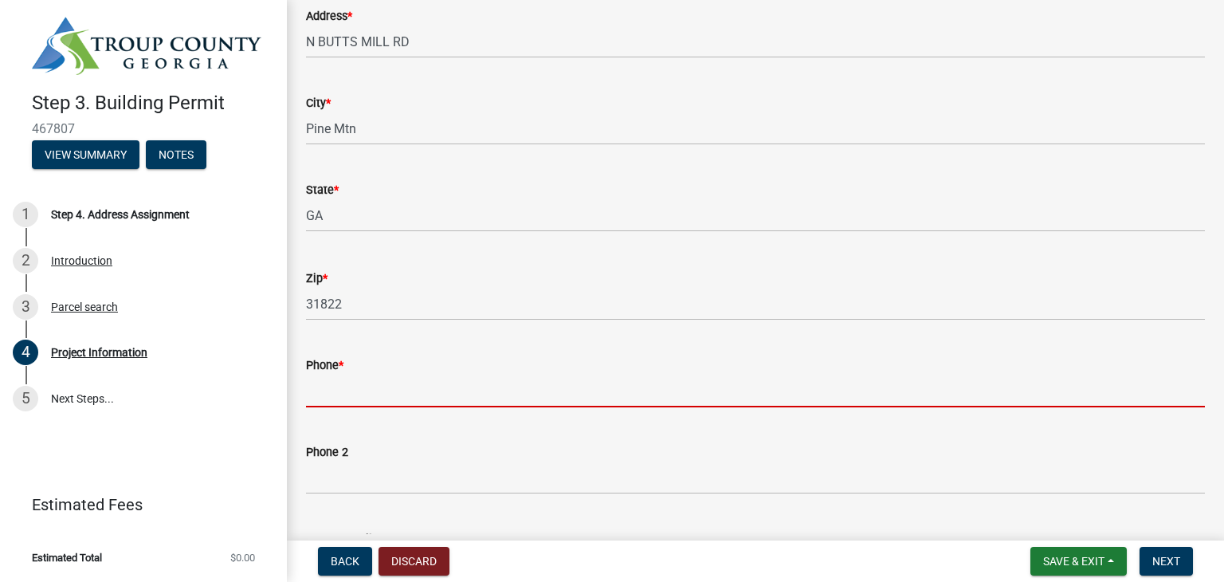
click at [404, 386] on input "Phone *" at bounding box center [755, 390] width 899 height 33
type input "[PHONE_NUMBER]"
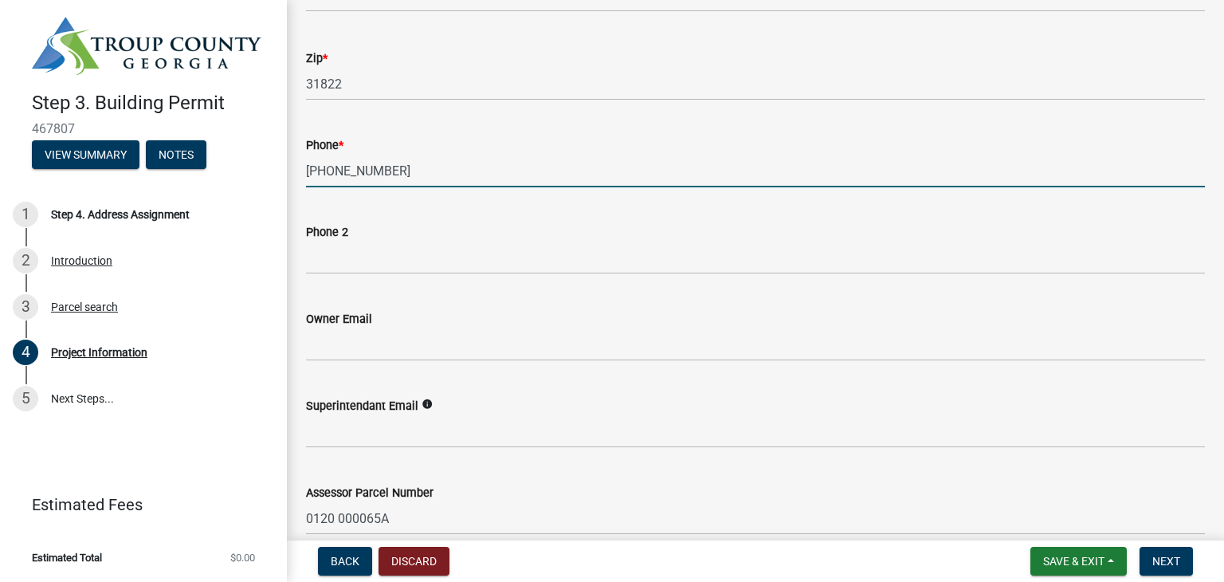
scroll to position [558, 0]
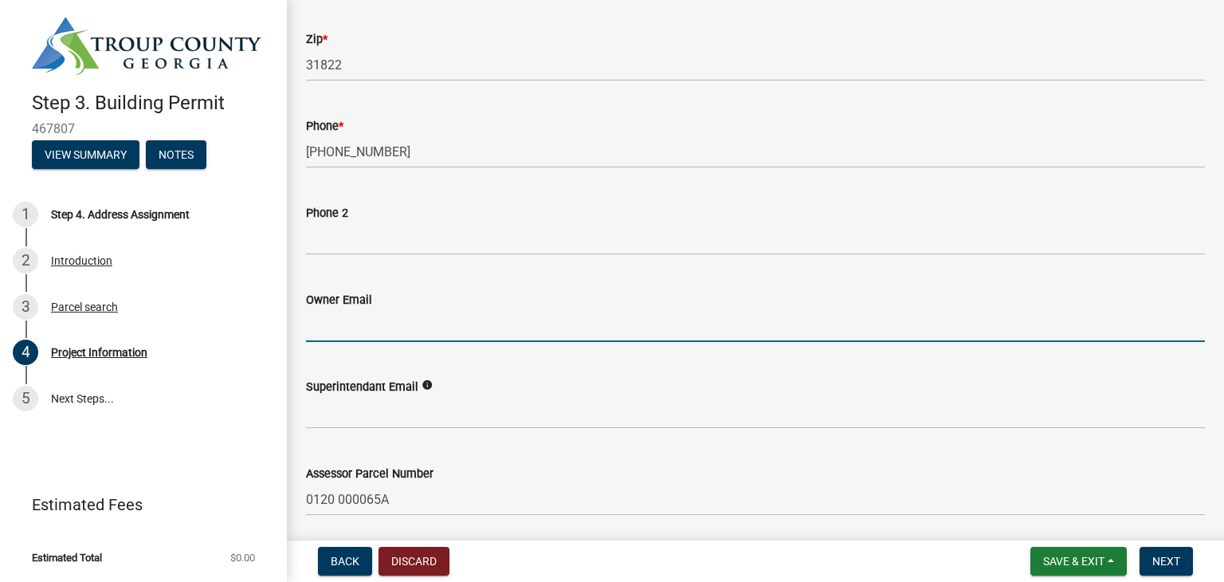
click at [378, 330] on input "Owner Email" at bounding box center [755, 325] width 899 height 33
type input "[EMAIL_ADDRESS][DOMAIN_NAME]"
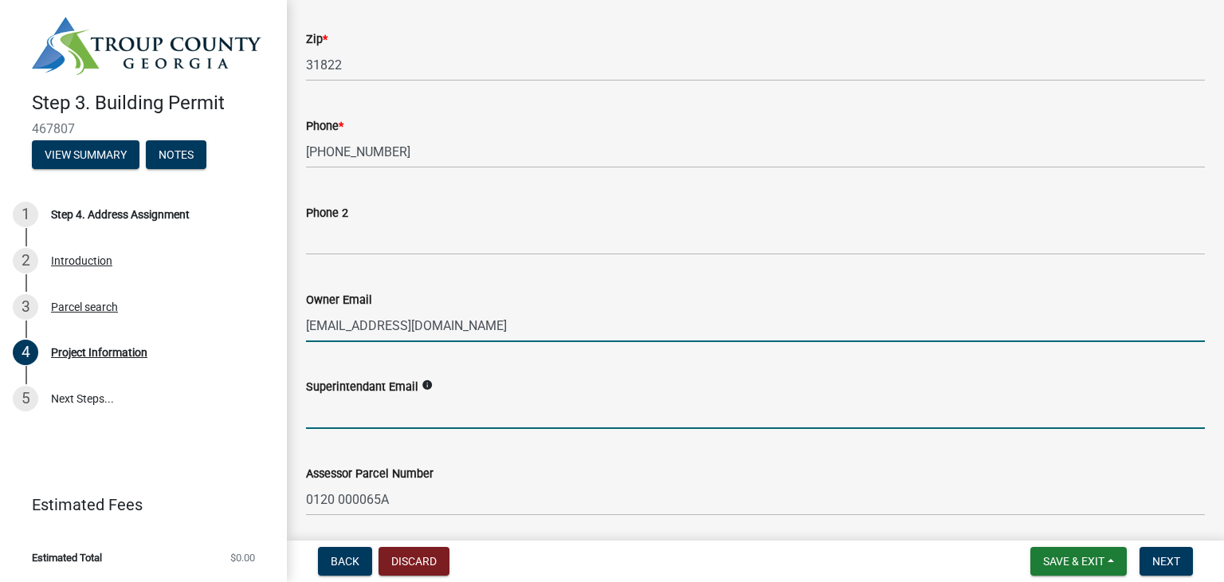
type input "[EMAIL_ADDRESS][DOMAIN_NAME]"
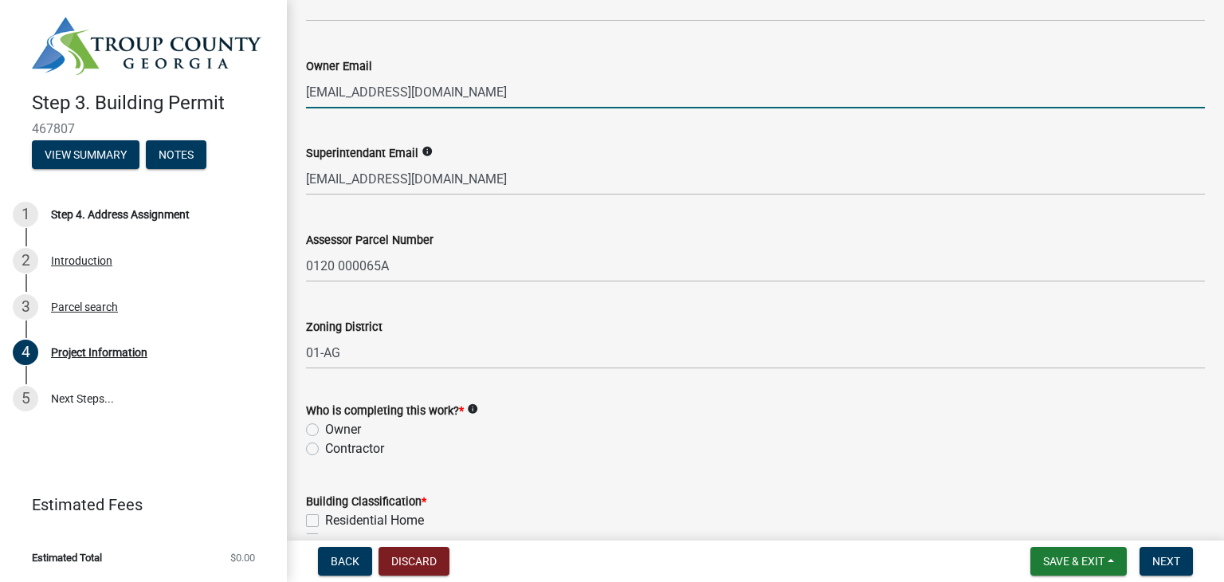
scroll to position [797, 0]
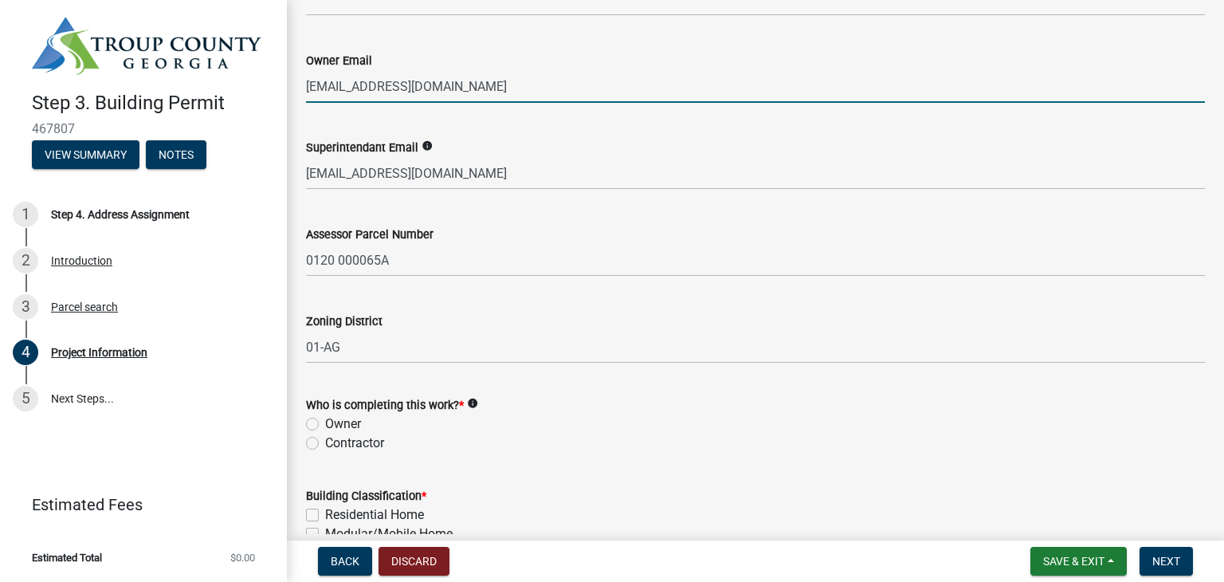
click at [325, 447] on label "Contractor" at bounding box center [354, 442] width 59 height 19
click at [325, 444] on input "Contractor" at bounding box center [330, 438] width 10 height 10
radio input "true"
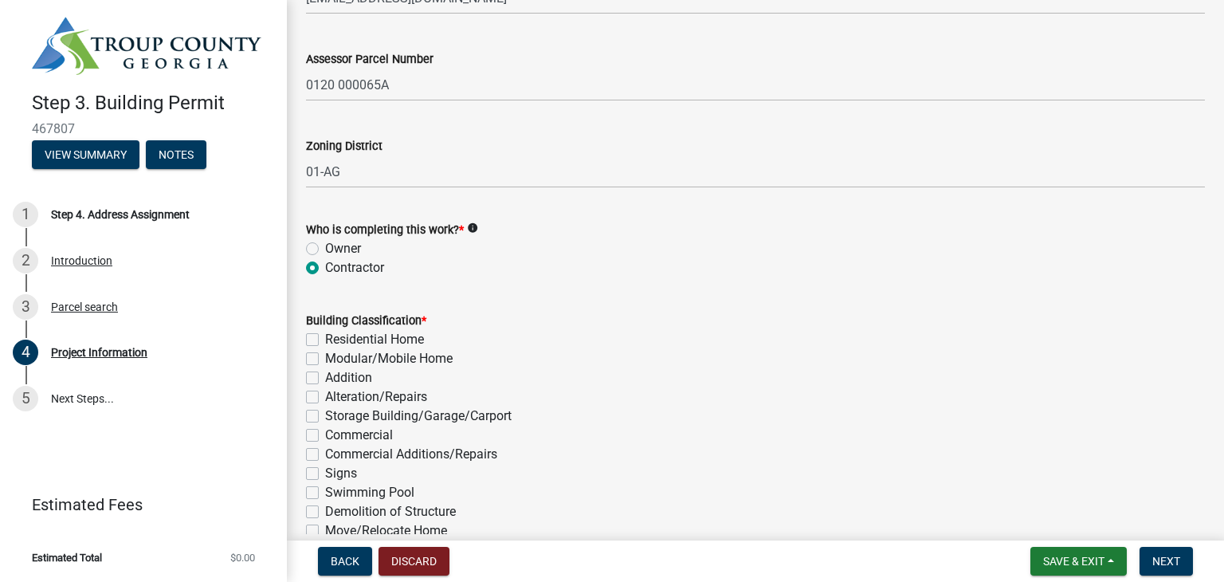
scroll to position [1036, 0]
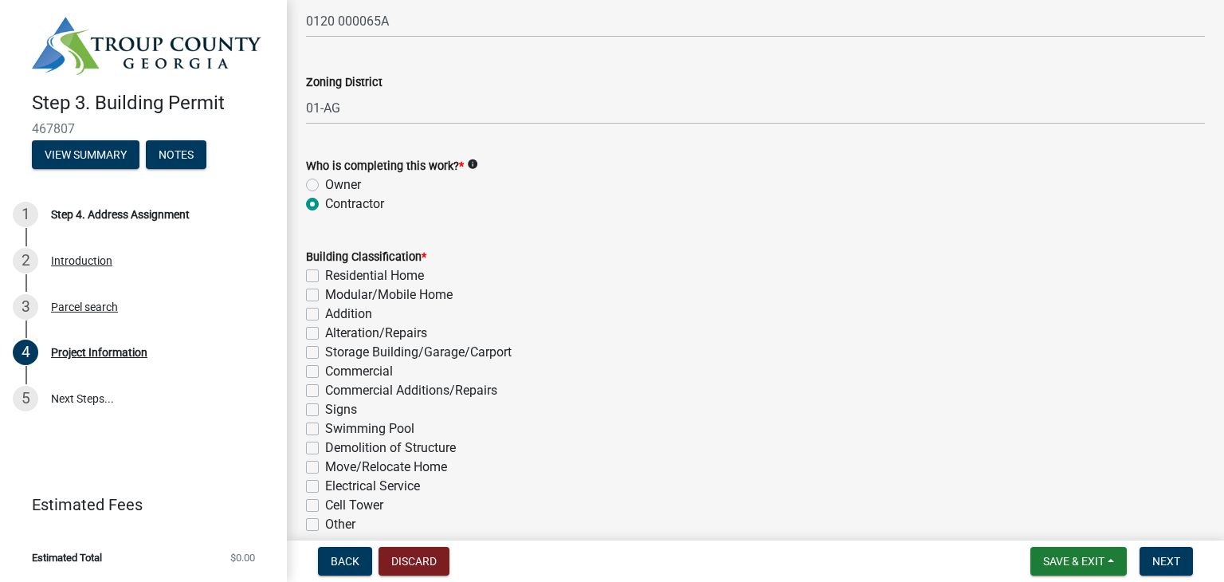
click at [325, 272] on label "Residential Home" at bounding box center [374, 275] width 99 height 19
click at [325, 272] on input "Residential Home" at bounding box center [330, 271] width 10 height 10
checkbox input "true"
checkbox input "false"
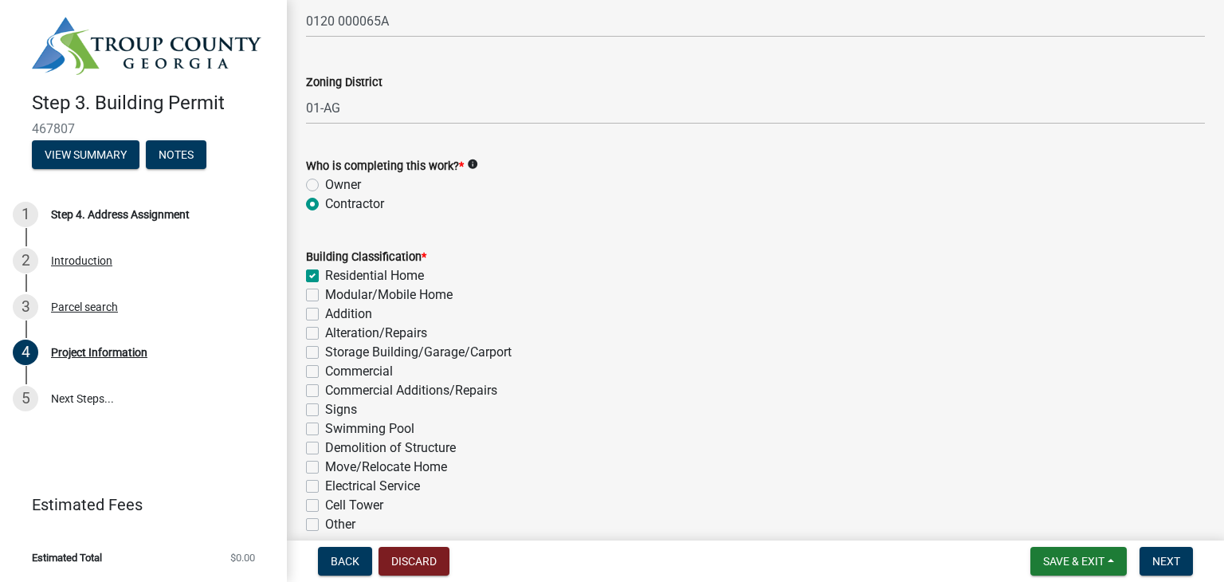
checkbox input "false"
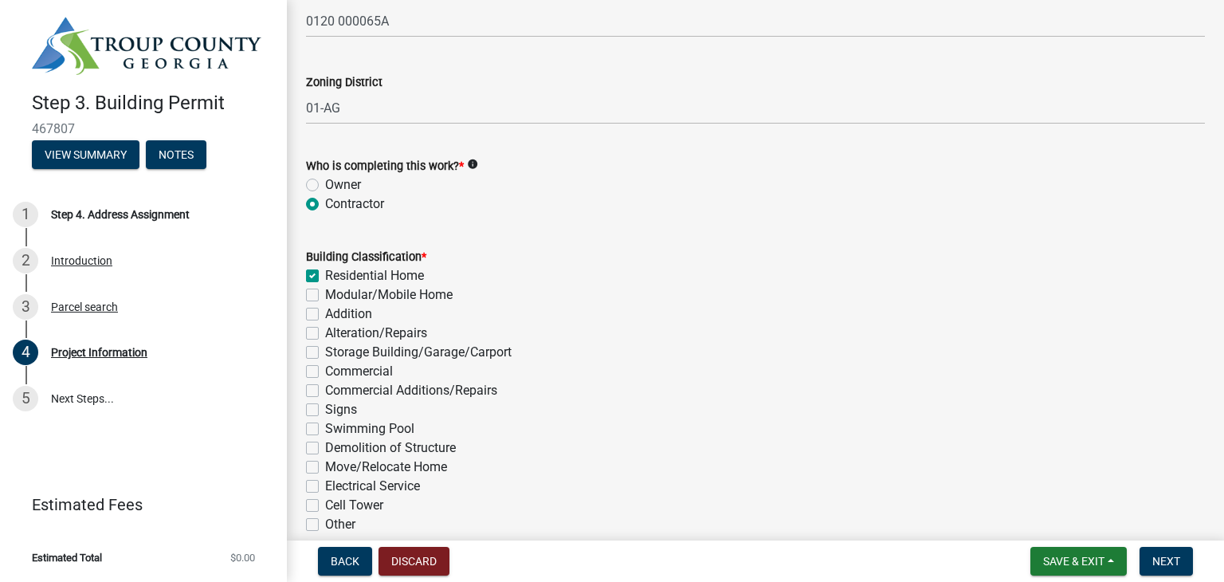
checkbox input "false"
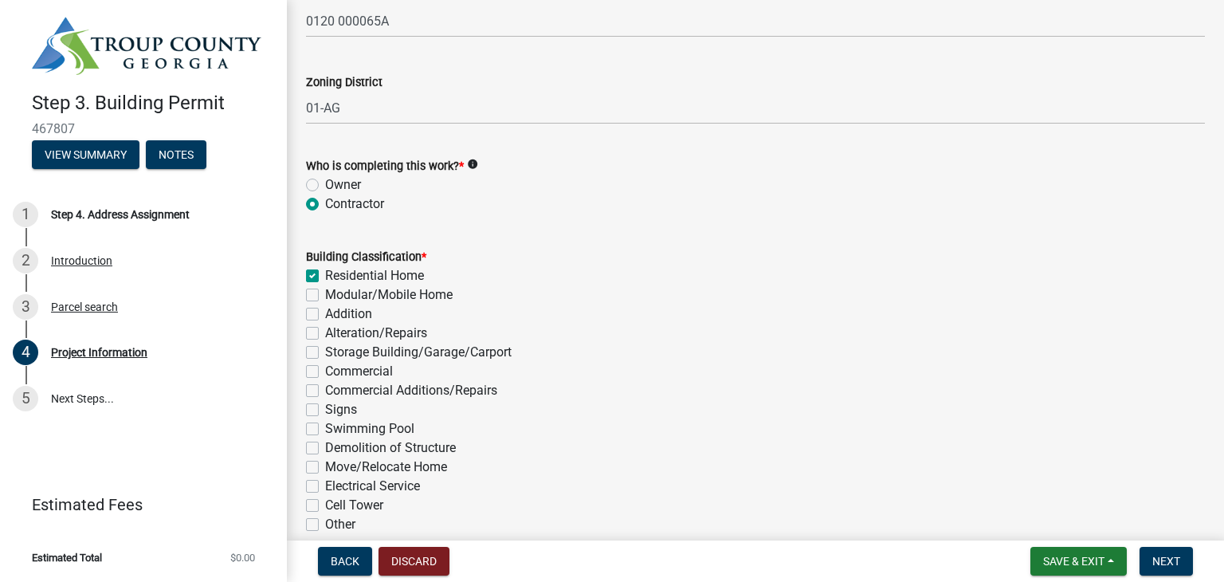
checkbox input "false"
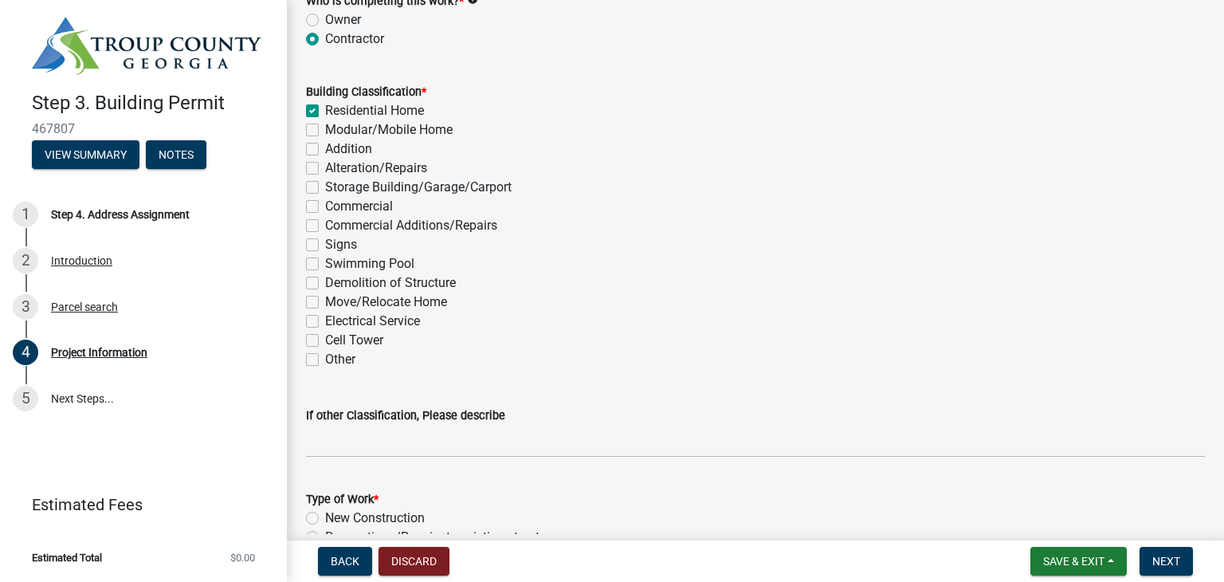
scroll to position [1275, 0]
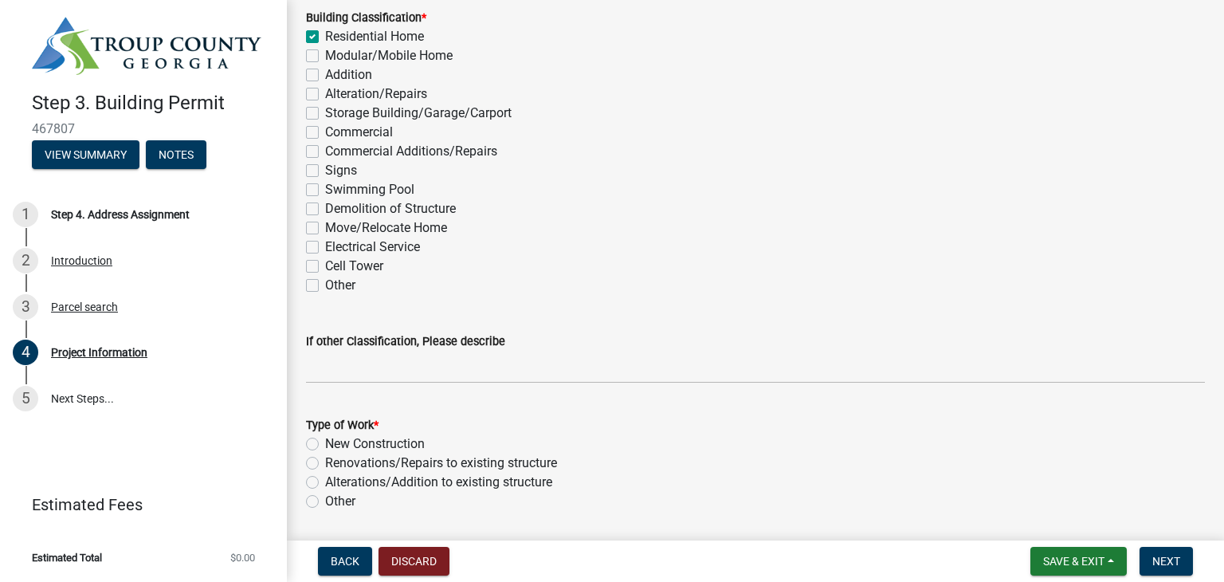
click at [325, 446] on label "New Construction" at bounding box center [375, 443] width 100 height 19
click at [325, 445] on input "New Construction" at bounding box center [330, 439] width 10 height 10
radio input "true"
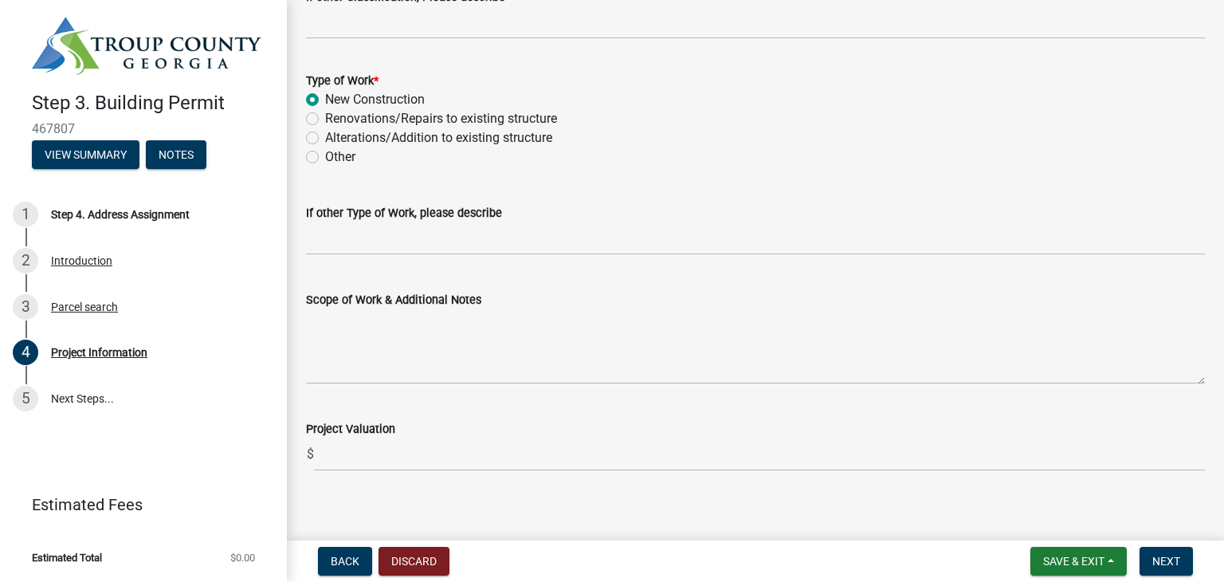
scroll to position [1633, 0]
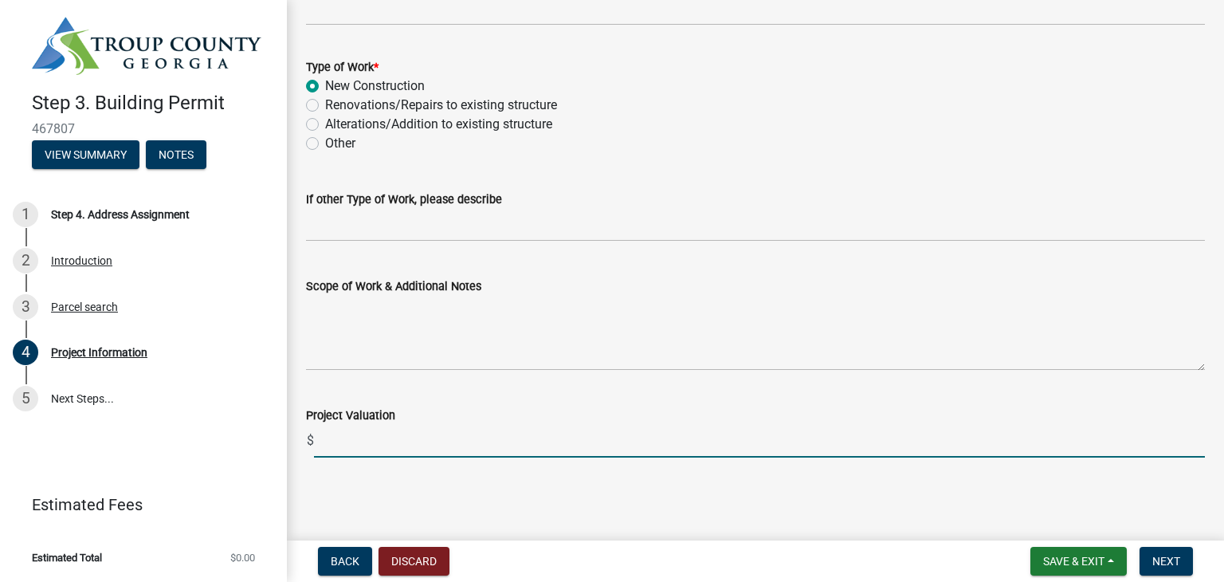
click at [387, 448] on input "text" at bounding box center [759, 441] width 891 height 33
type input "500000"
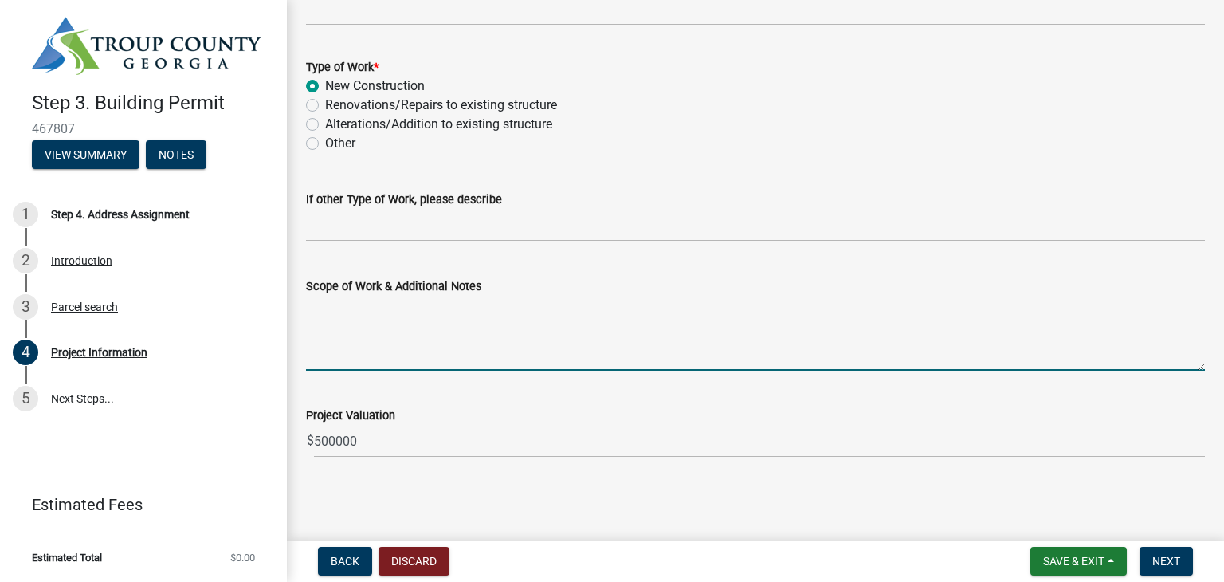
click at [453, 358] on textarea "Scope of Work & Additional Notes" at bounding box center [755, 333] width 899 height 75
type textarea "new home"
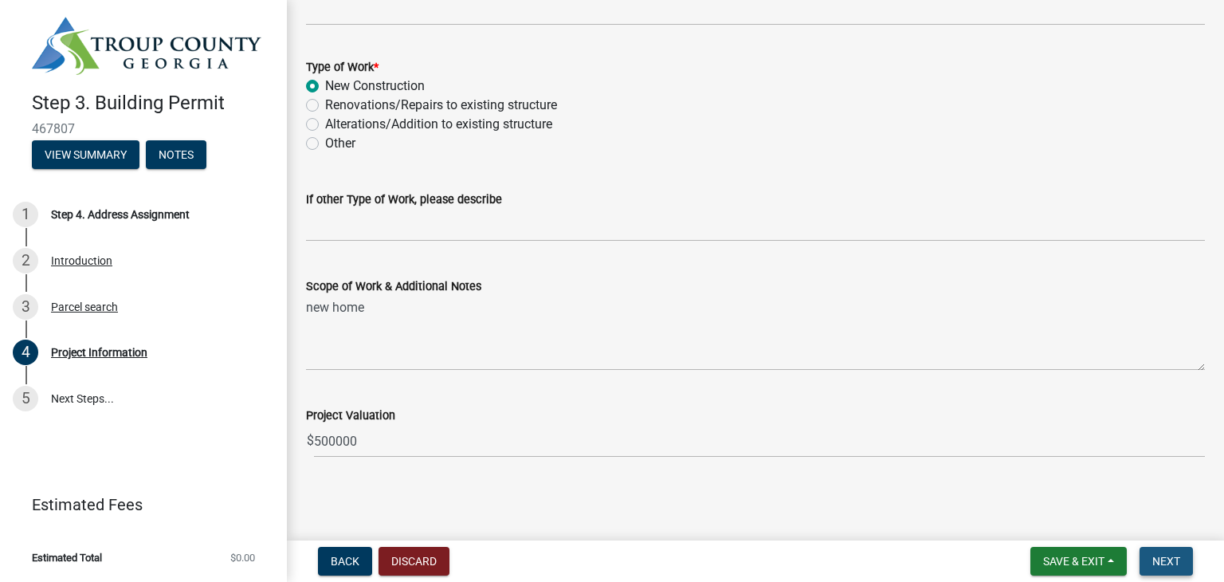
click at [1157, 565] on span "Next" at bounding box center [1166, 561] width 28 height 13
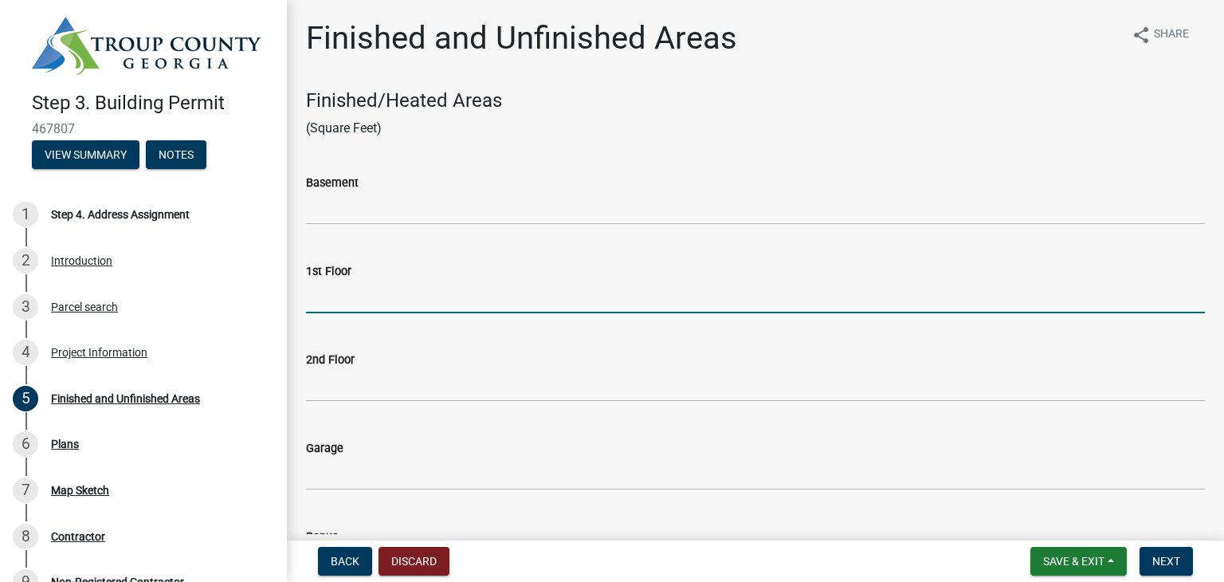
click at [370, 300] on input "text" at bounding box center [755, 296] width 899 height 33
type input "2238"
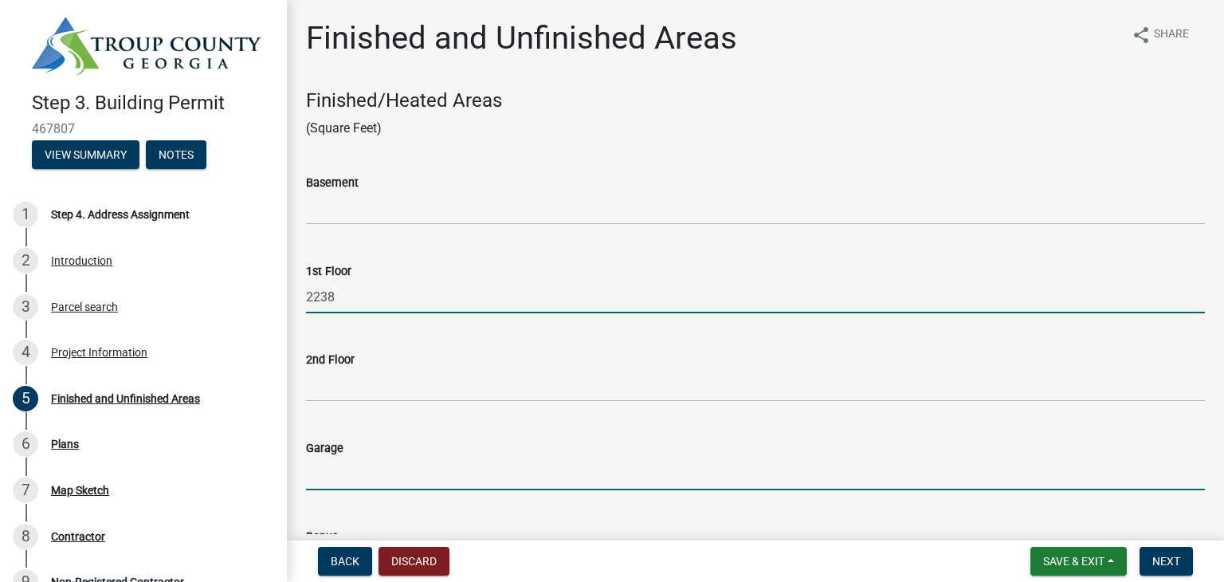
click at [360, 478] on input "text" at bounding box center [755, 473] width 899 height 33
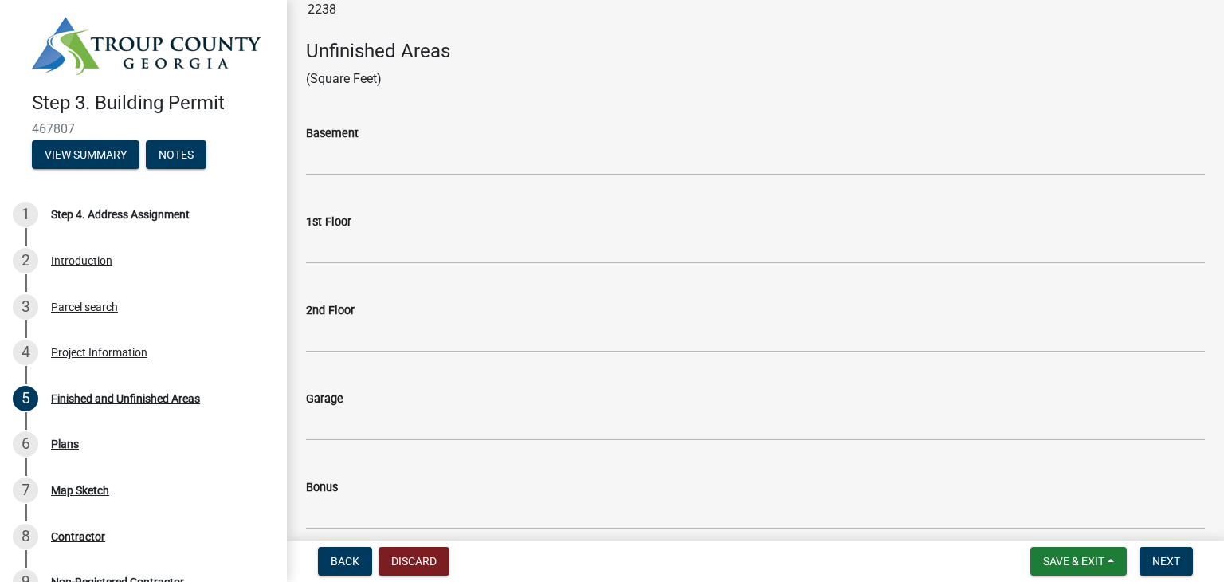
scroll to position [640, 0]
type input "732"
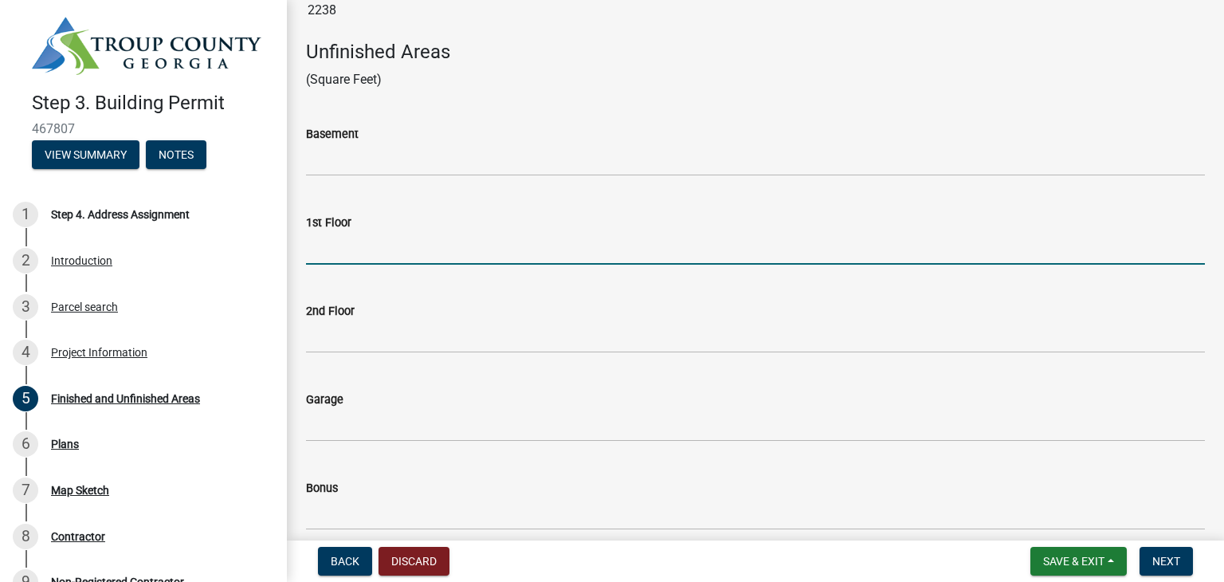
click at [336, 256] on wm-data-entity-input-list "Finished/Heated Areas (Square Feet) Basement 1st Floor 2238 2nd Floor Garage 73…" at bounding box center [755, 40] width 899 height 1182
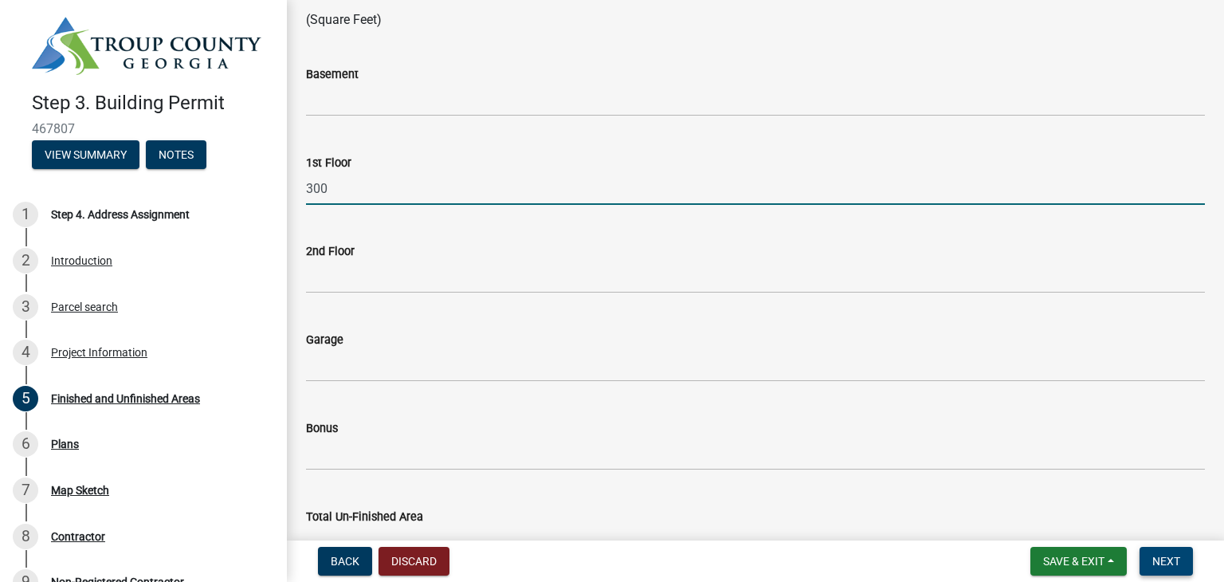
type input "300"
click at [1174, 565] on span "Next" at bounding box center [1166, 561] width 28 height 13
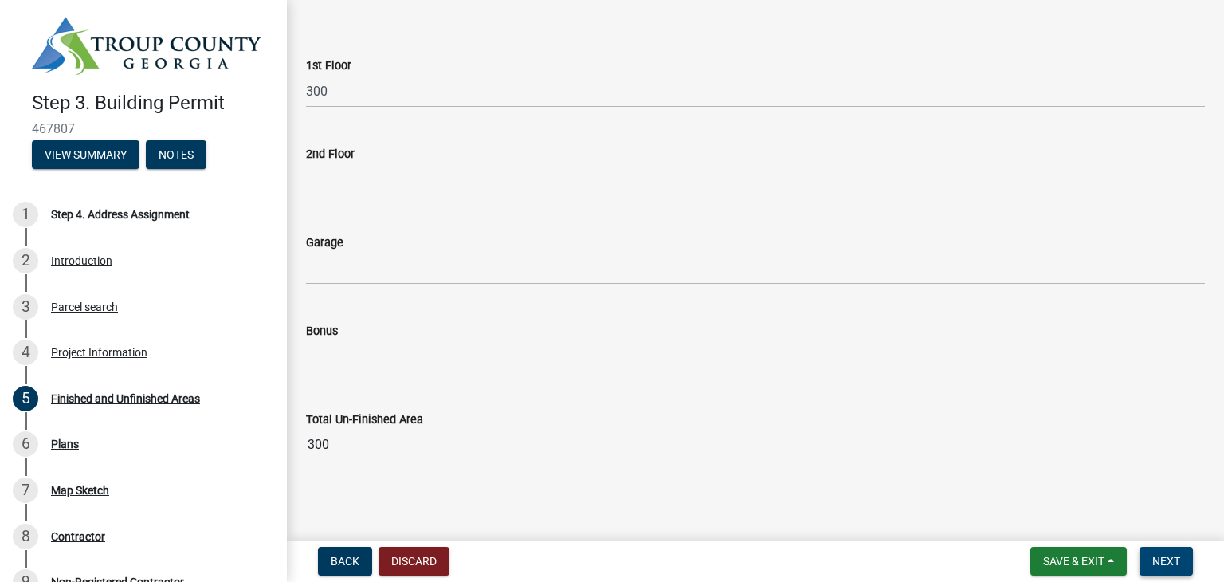
scroll to position [799, 0]
click at [1171, 555] on span "Next" at bounding box center [1166, 561] width 28 height 13
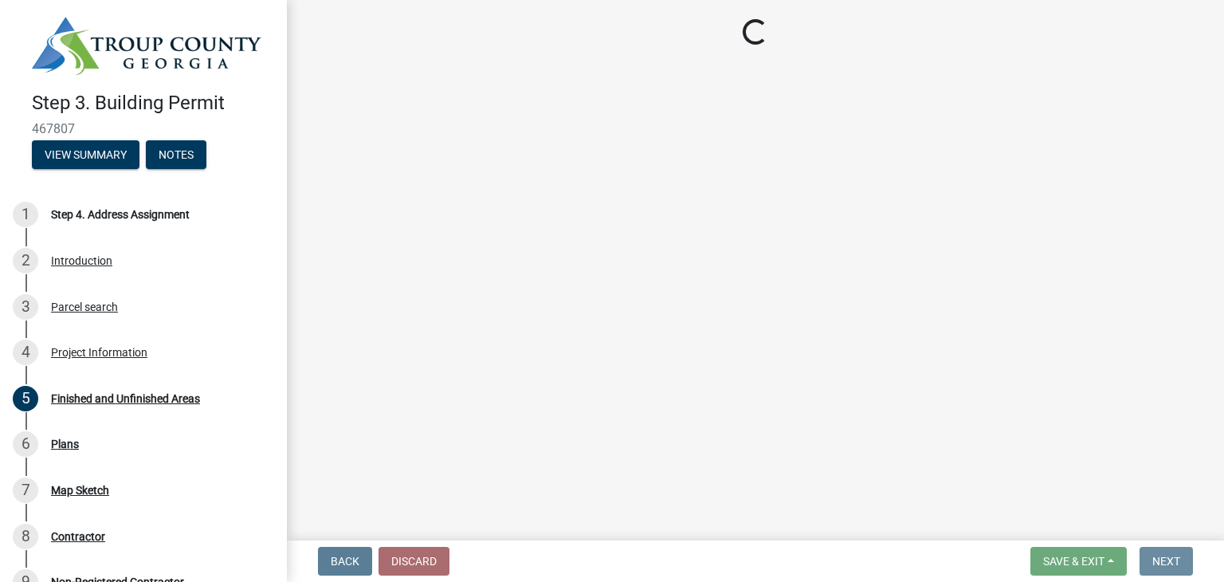
scroll to position [0, 0]
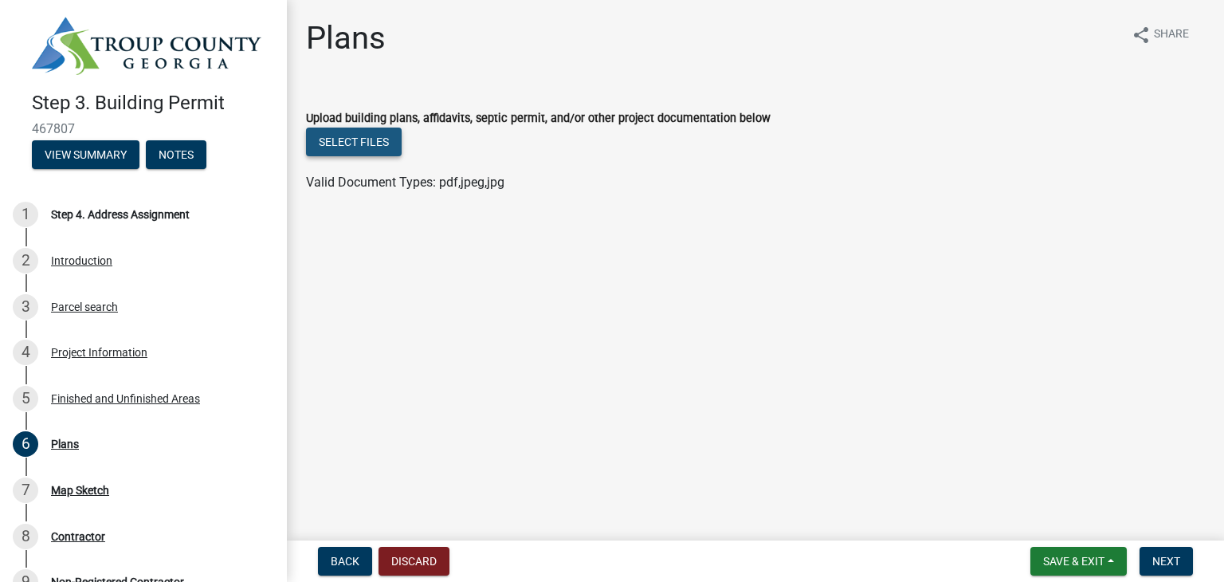
click at [377, 143] on button "Select files" at bounding box center [354, 141] width 96 height 29
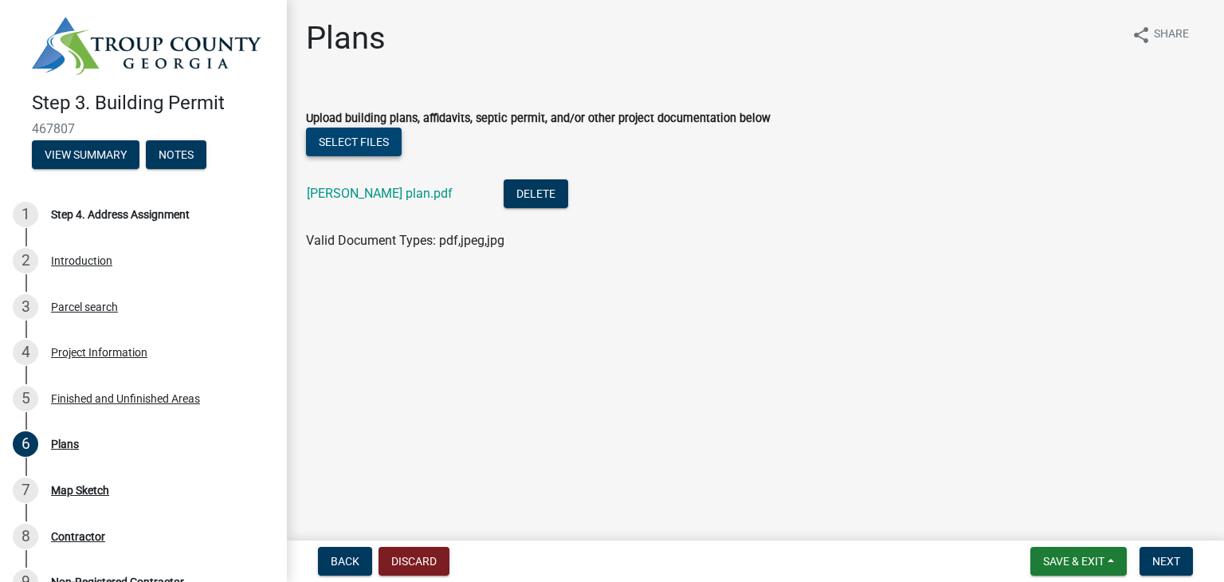
click at [363, 146] on button "Select files" at bounding box center [354, 141] width 96 height 29
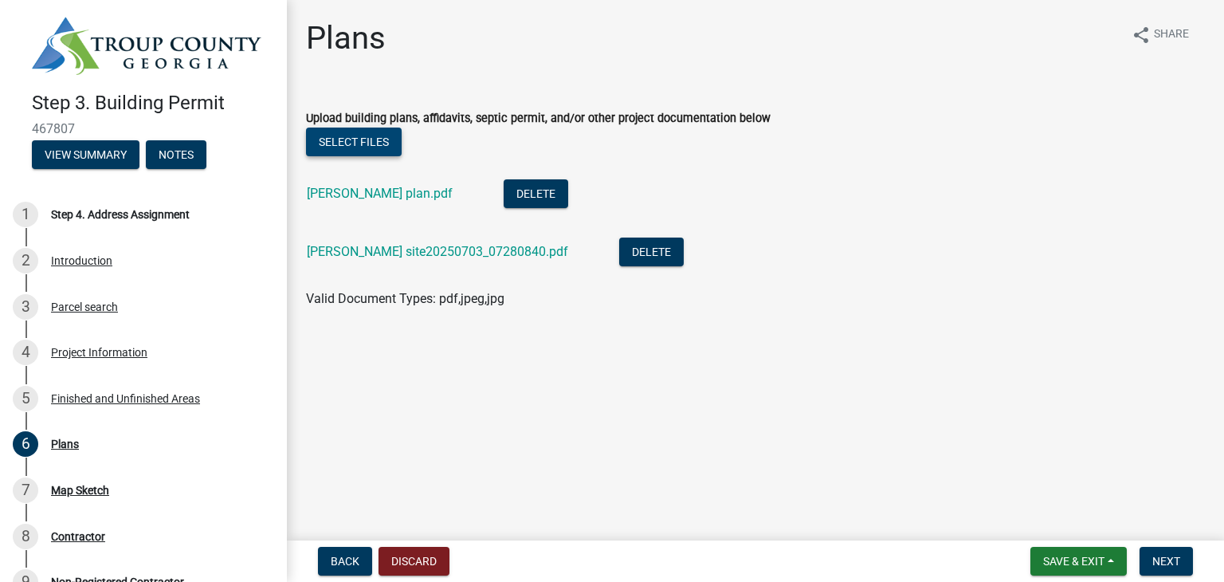
click at [378, 144] on button "Select files" at bounding box center [354, 141] width 96 height 29
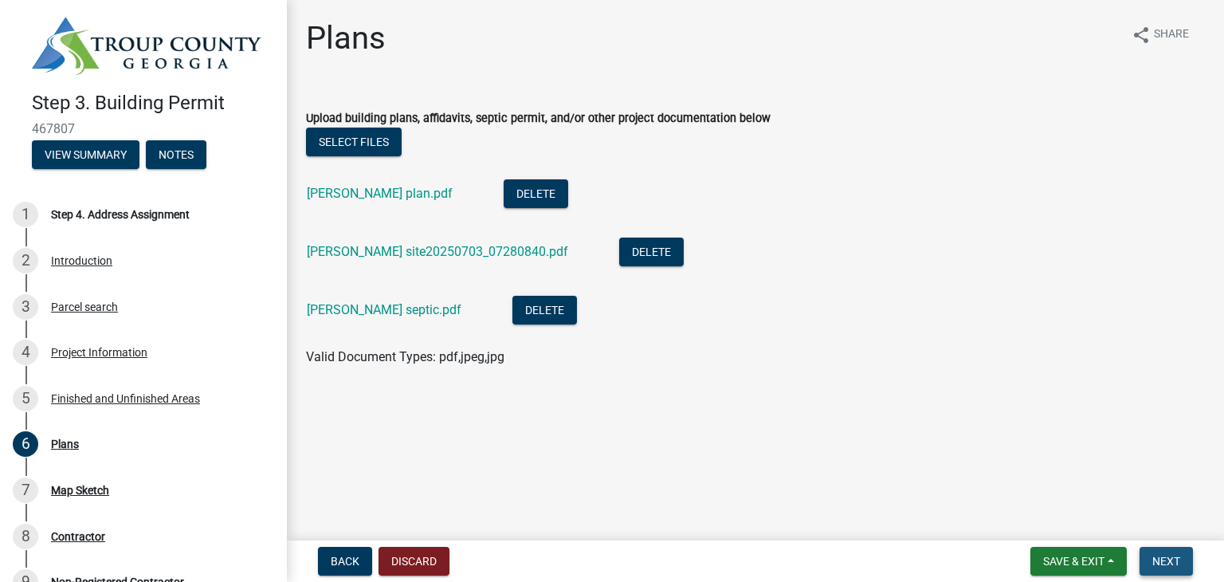
click at [1170, 563] on span "Next" at bounding box center [1166, 561] width 28 height 13
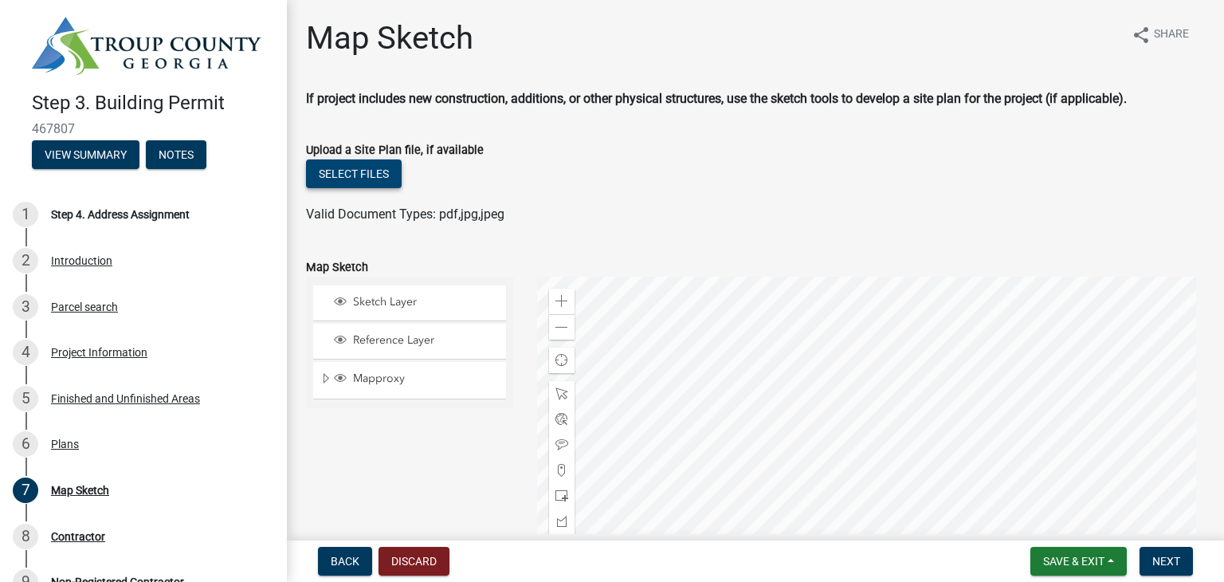
click at [372, 176] on button "Select files" at bounding box center [354, 173] width 96 height 29
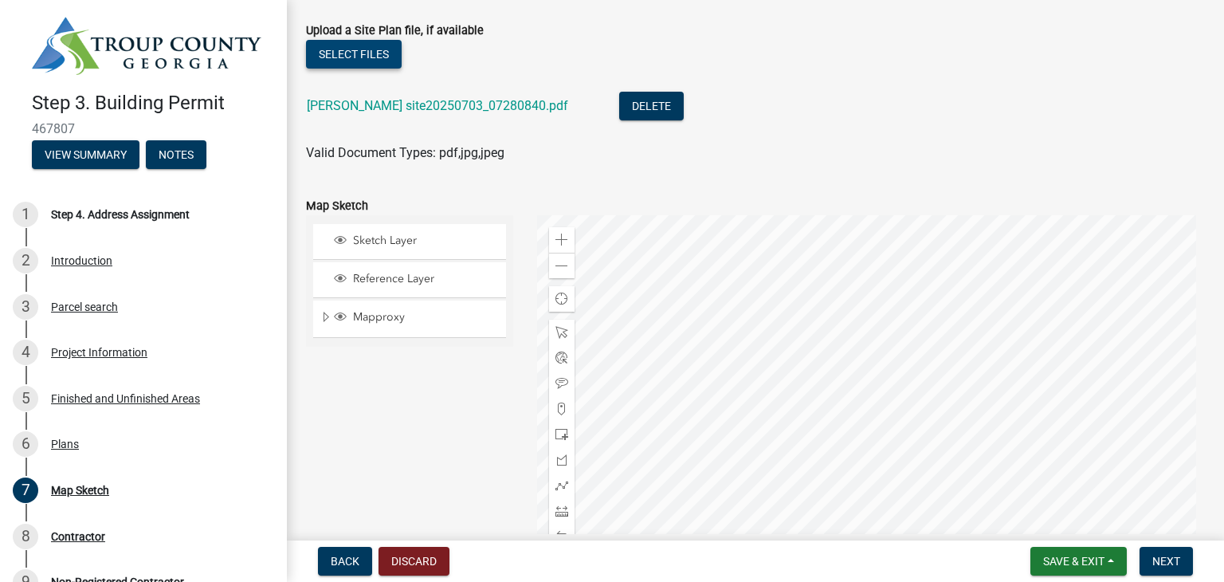
scroll to position [276, 0]
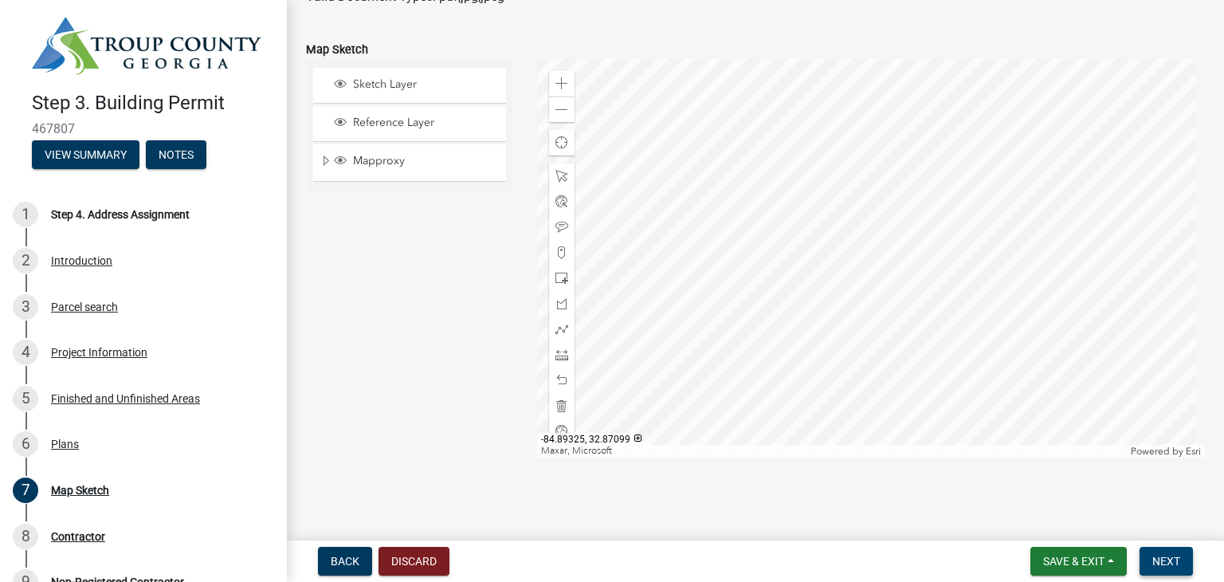
click at [1173, 563] on span "Next" at bounding box center [1166, 561] width 28 height 13
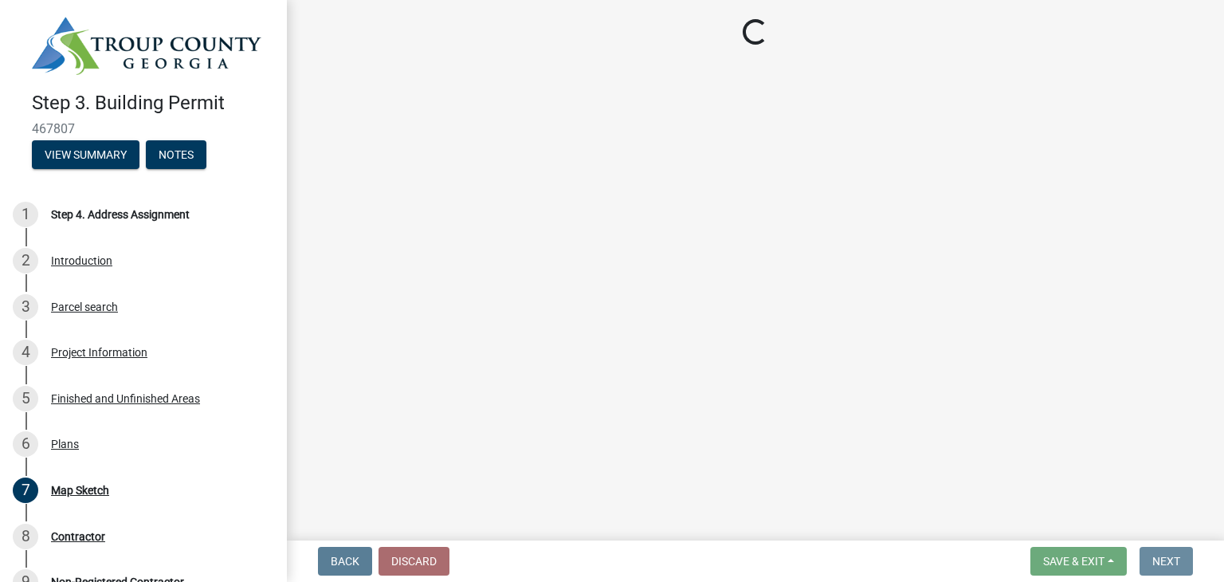
scroll to position [0, 0]
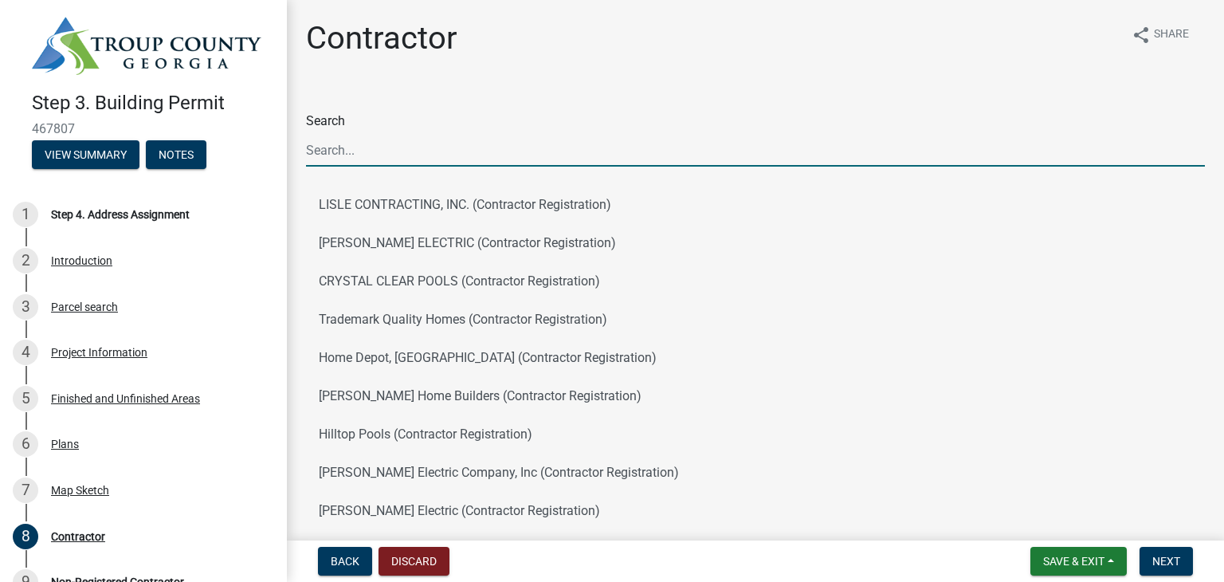
click at [390, 148] on input "Search" at bounding box center [755, 150] width 899 height 33
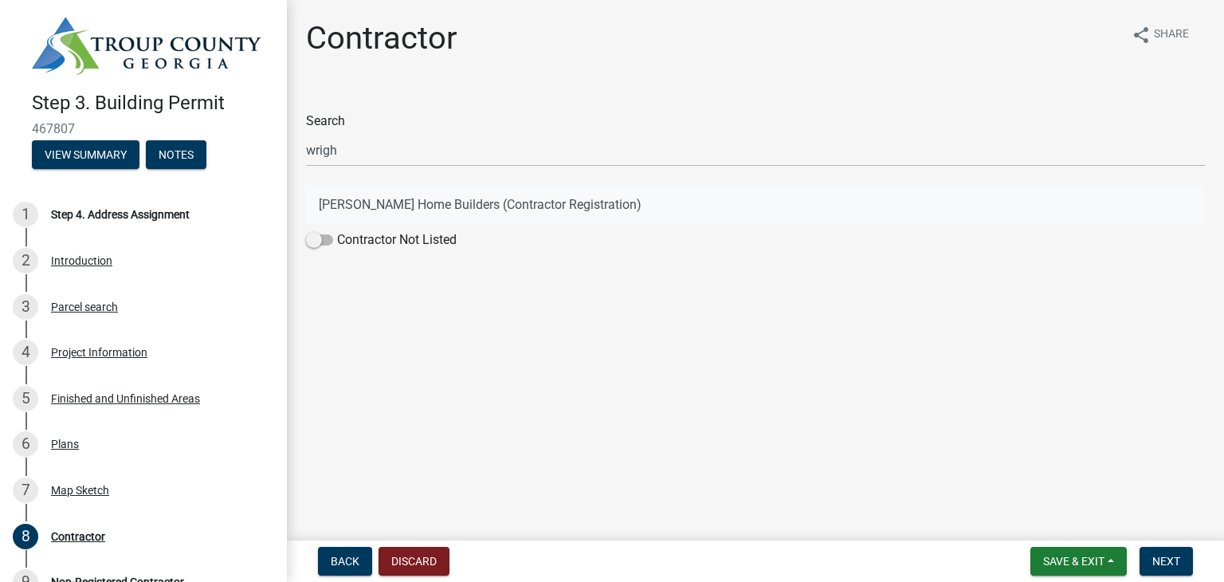
click at [357, 202] on button "Wright Home Builders (Contractor Registration)" at bounding box center [755, 205] width 899 height 38
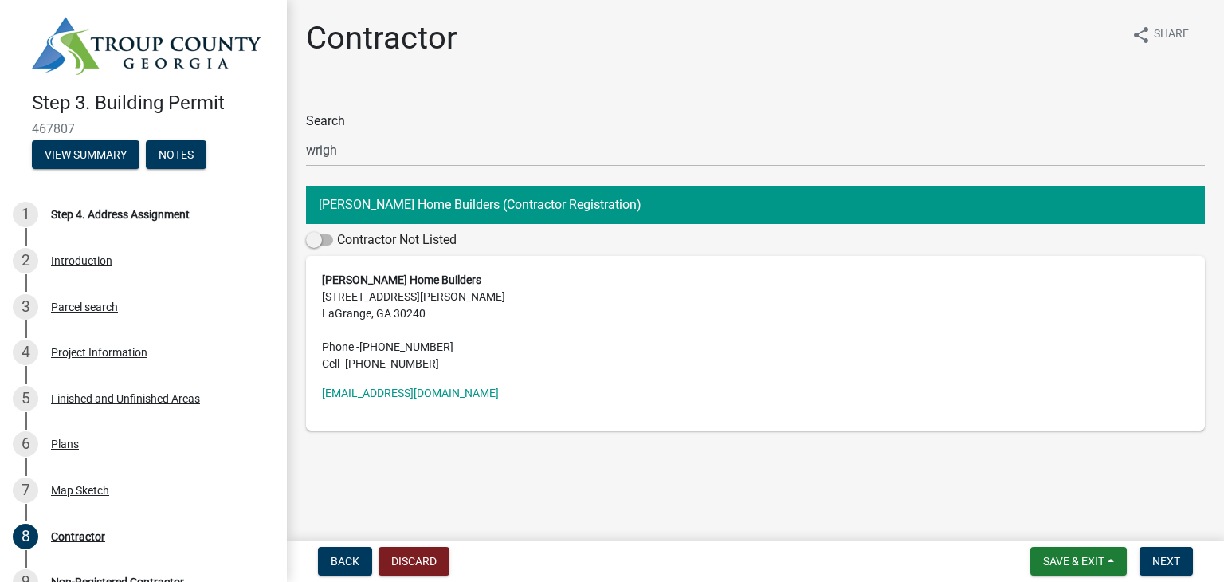
click at [406, 198] on button "Wright Home Builders (Contractor Registration)" at bounding box center [755, 205] width 899 height 38
click at [563, 452] on div "Contractor share Share Search wrigh Wright Home Builders (Contractor Registrati…" at bounding box center [755, 238] width 923 height 438
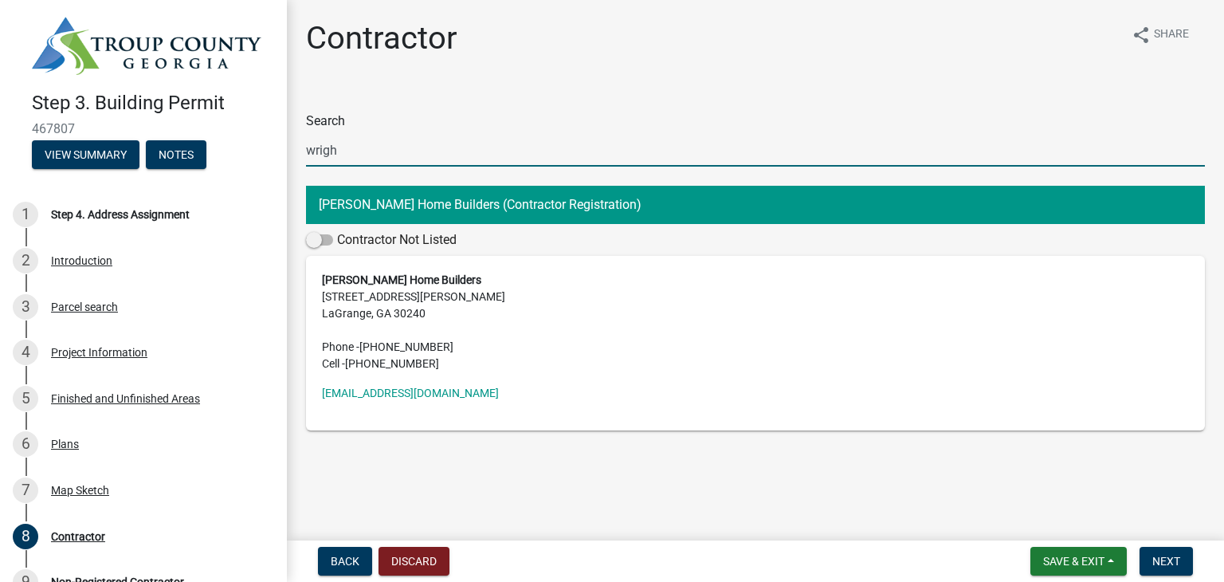
click at [371, 148] on input "wrigh" at bounding box center [755, 150] width 899 height 33
click at [356, 155] on input "wrigh" at bounding box center [755, 150] width 899 height 33
click at [364, 206] on button "Wright Home Builders (Contractor Registration)" at bounding box center [755, 205] width 899 height 38
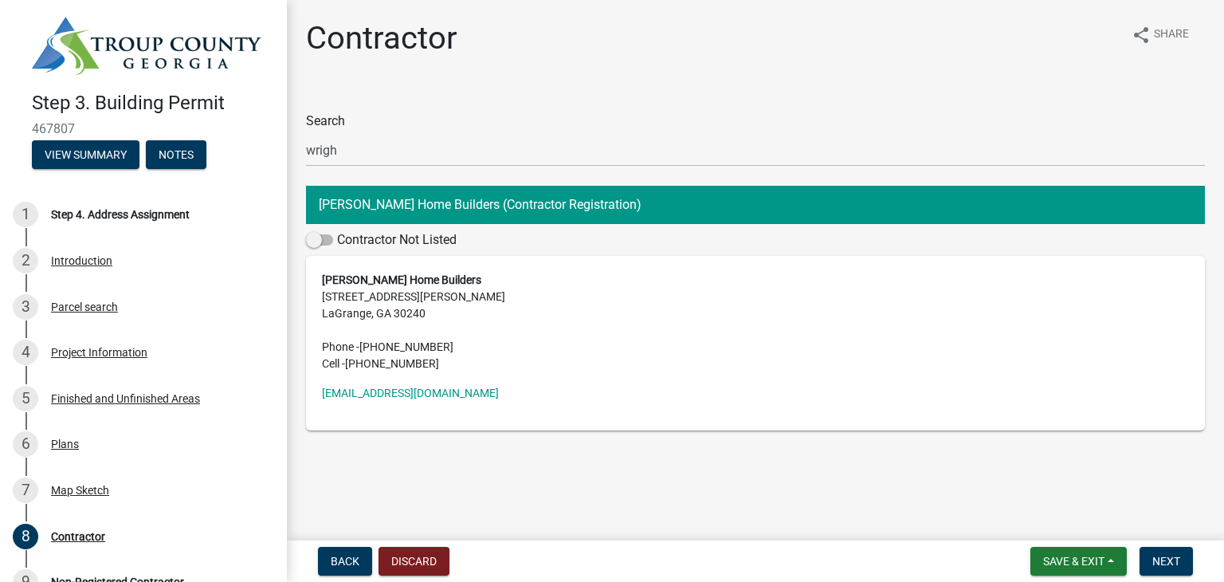
click at [364, 206] on button "Wright Home Builders (Contractor Registration)" at bounding box center [755, 205] width 899 height 38
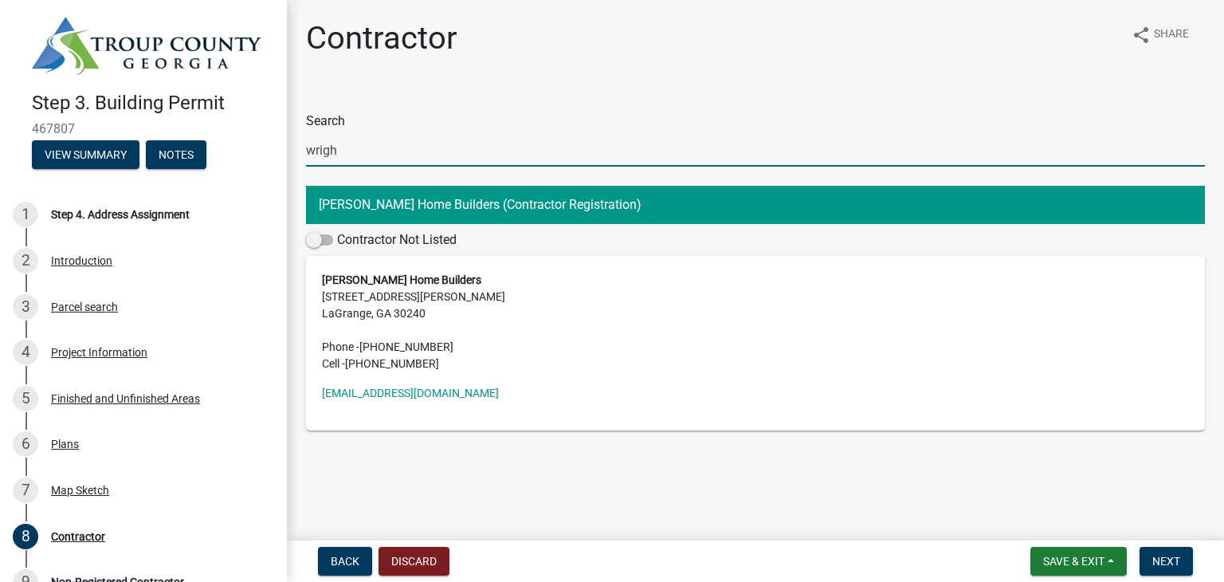
click at [438, 153] on input "wrigh" at bounding box center [755, 150] width 899 height 33
type input "w"
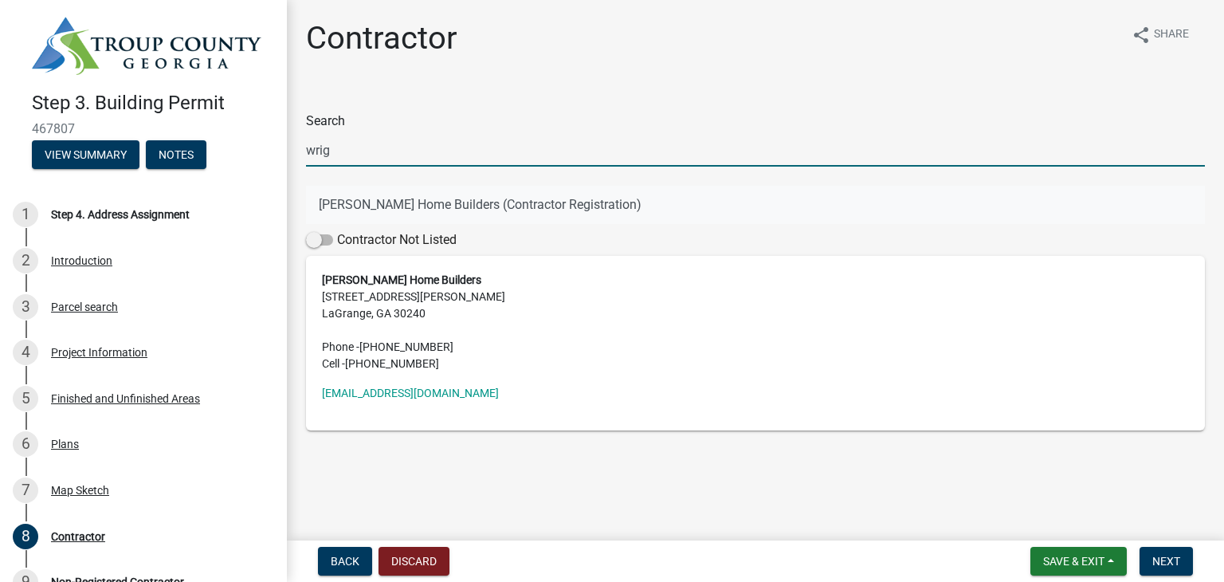
type input "wrig"
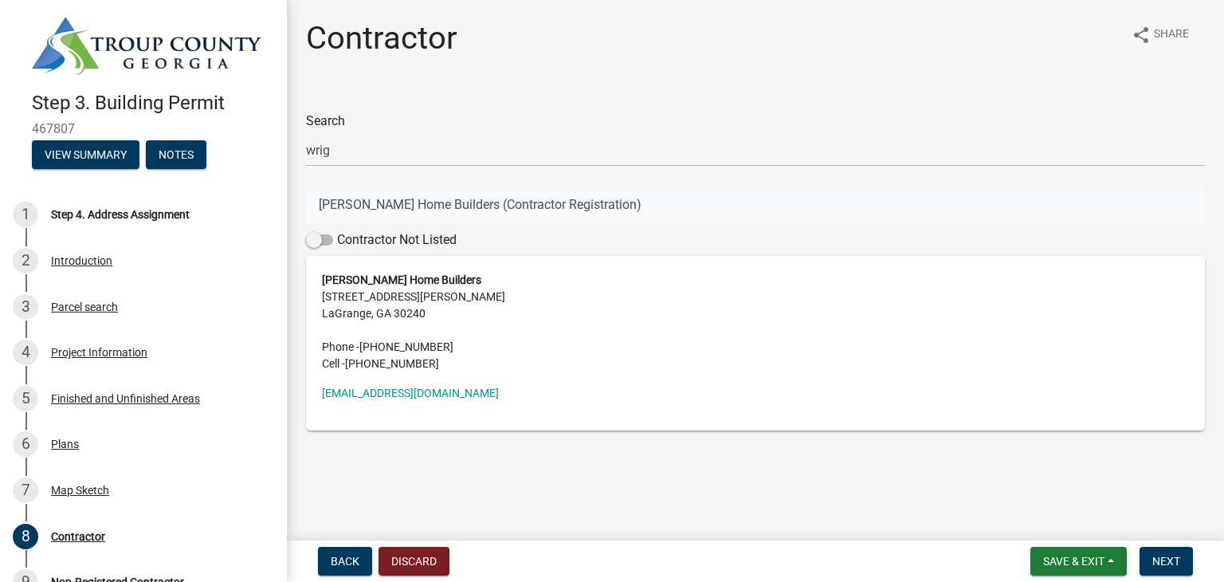
click at [345, 200] on button "Wright Home Builders (Contractor Registration)" at bounding box center [755, 205] width 899 height 38
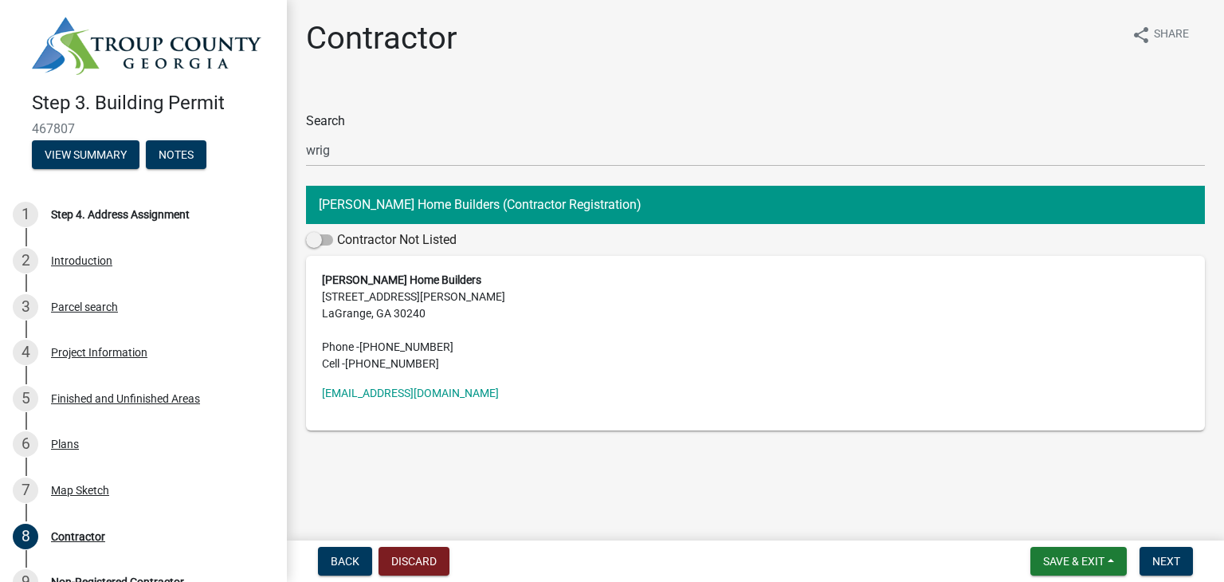
click at [352, 294] on address "Wright Home Builders 1344 New Franklin rd LaGrange, GA 30240 Phone - (706) 333-…" at bounding box center [755, 322] width 867 height 100
click at [529, 351] on address "Wright Home Builders 1344 New Franklin rd LaGrange, GA 30240 Phone - (706) 333-…" at bounding box center [755, 322] width 867 height 100
click at [1176, 564] on span "Next" at bounding box center [1166, 561] width 28 height 13
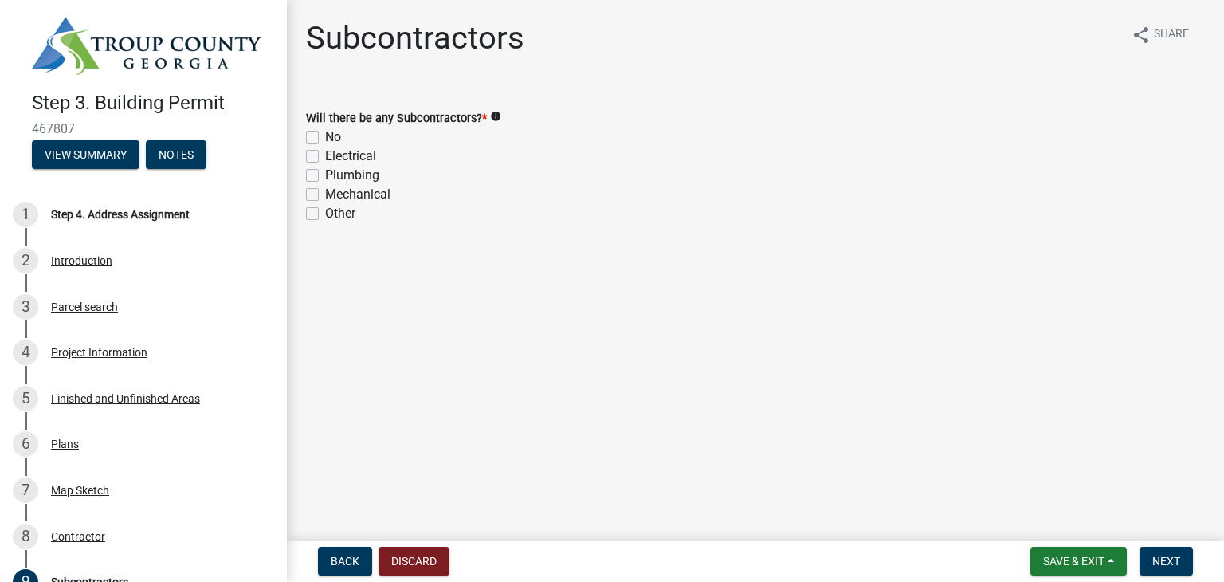
click at [325, 159] on label "Electrical" at bounding box center [350, 156] width 51 height 19
click at [325, 157] on input "Electrical" at bounding box center [330, 152] width 10 height 10
checkbox input "true"
checkbox input "false"
checkbox input "true"
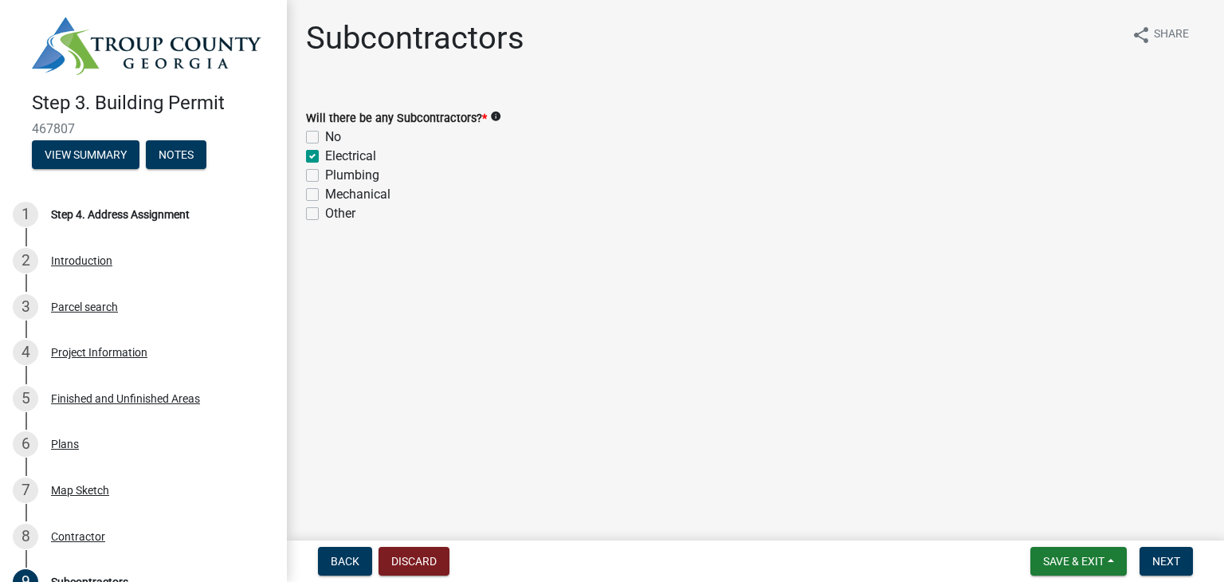
checkbox input "false"
click at [325, 179] on label "Plumbing" at bounding box center [352, 175] width 54 height 19
click at [325, 176] on input "Plumbing" at bounding box center [330, 171] width 10 height 10
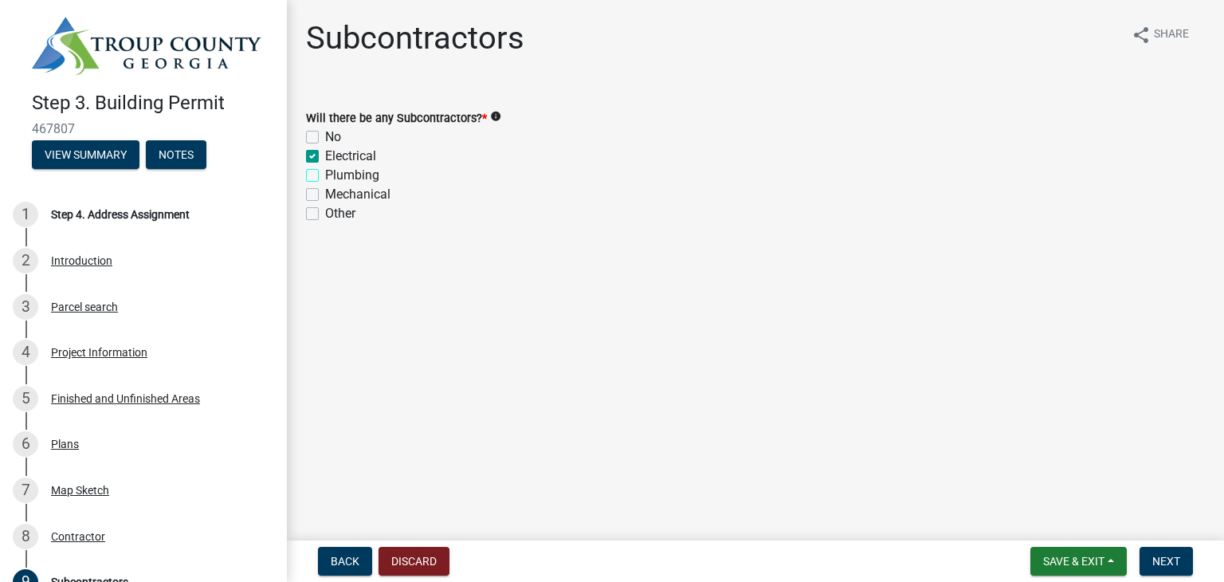
checkbox input "true"
checkbox input "false"
checkbox input "true"
checkbox input "false"
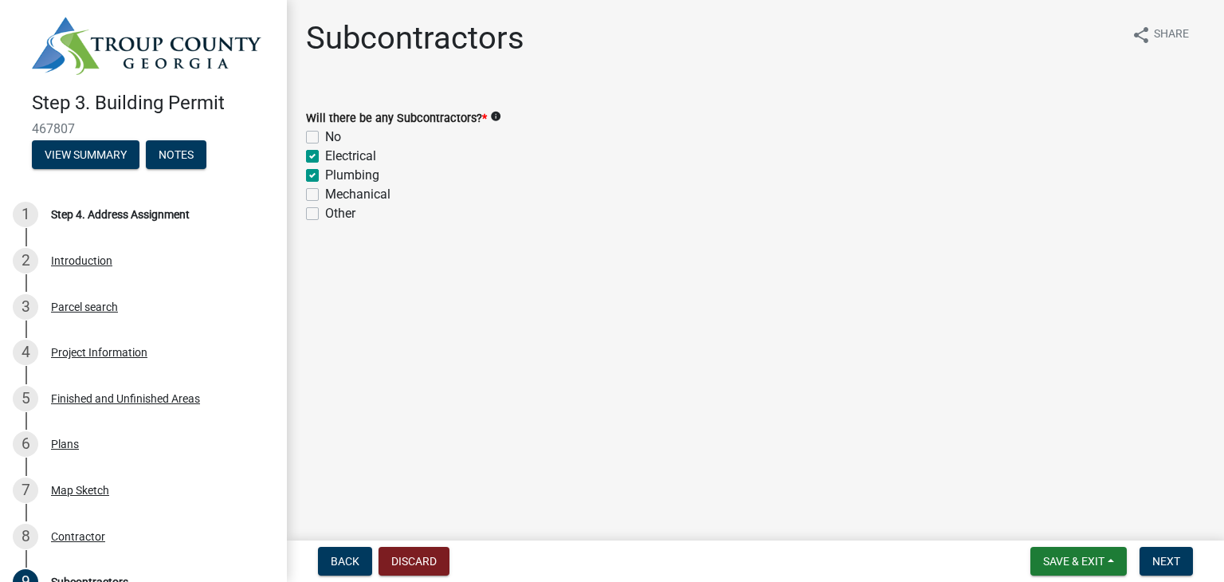
checkbox input "false"
click at [325, 197] on label "Mechanical" at bounding box center [357, 194] width 65 height 19
click at [325, 195] on input "Mechanical" at bounding box center [330, 190] width 10 height 10
checkbox input "true"
checkbox input "false"
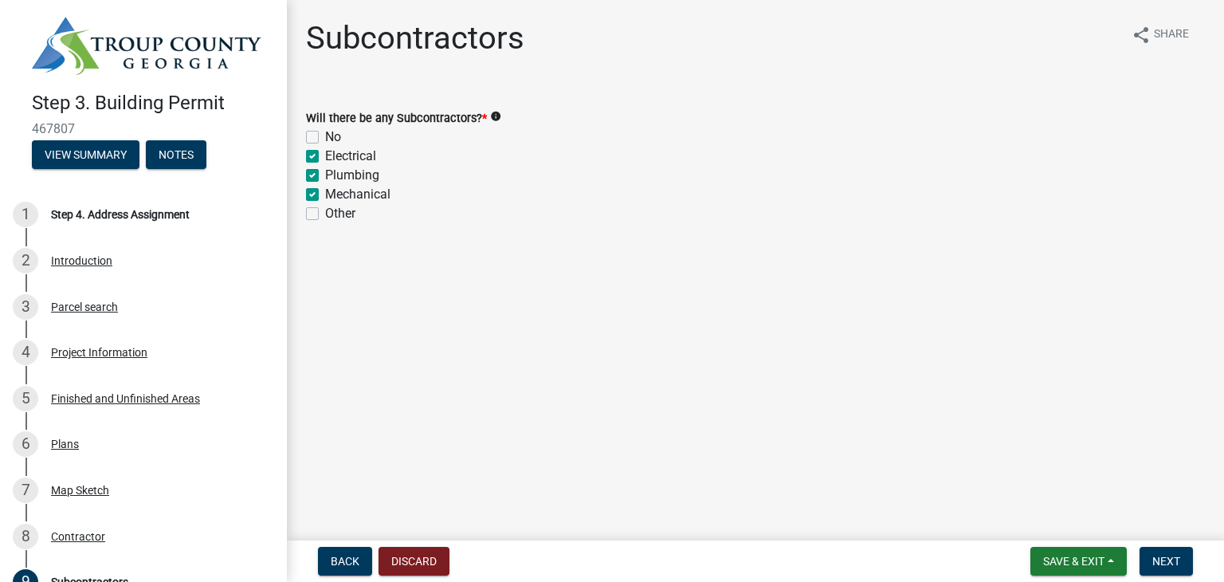
checkbox input "true"
checkbox input "false"
click at [1157, 560] on span "Next" at bounding box center [1166, 561] width 28 height 13
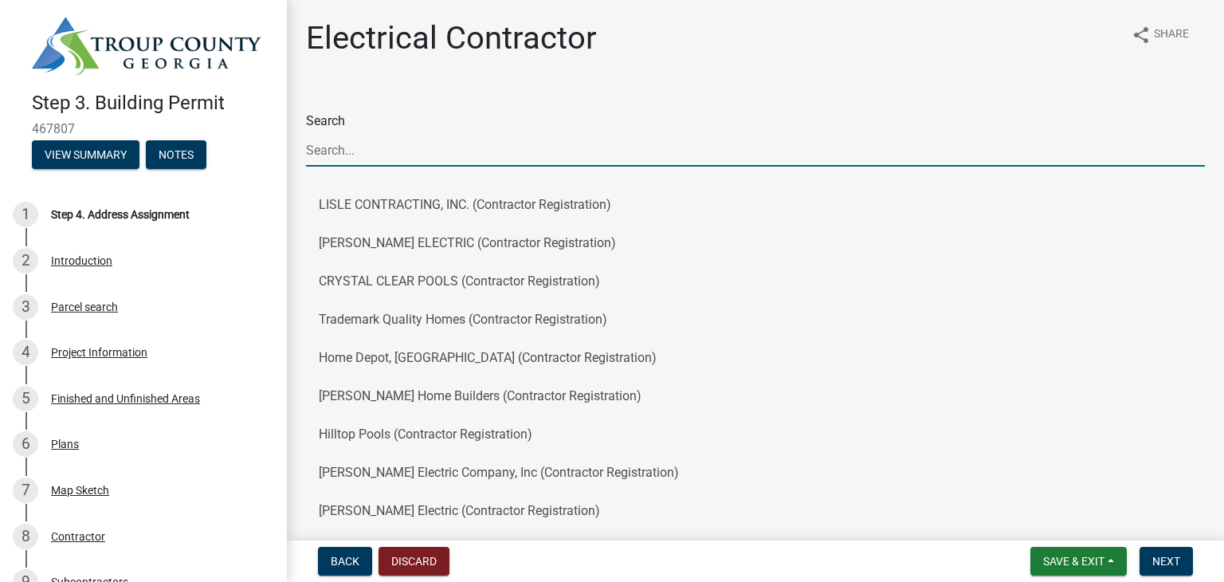
click at [376, 154] on input "Search" at bounding box center [755, 150] width 899 height 33
type input "tom spradlin"
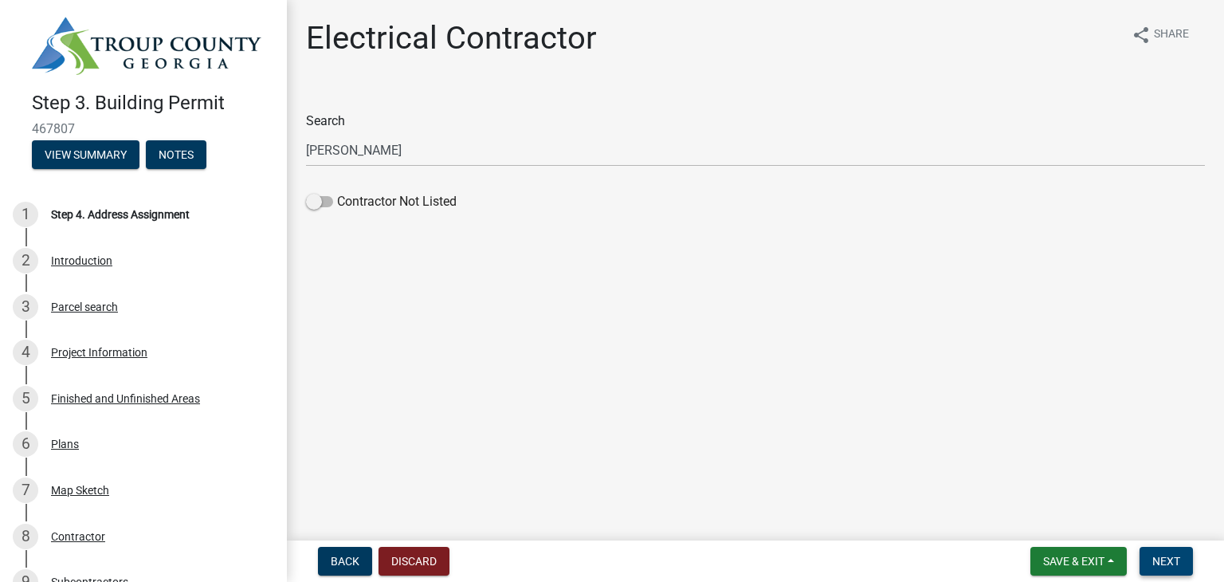
drag, startPoint x: 1166, startPoint y: 564, endPoint x: 357, endPoint y: 272, distance: 860.4
click at [363, 275] on wm-app "Step 3. Building Permit 467807 View Summary Notes 1 Step 4. Address Assignment …" at bounding box center [612, 291] width 1224 height 582
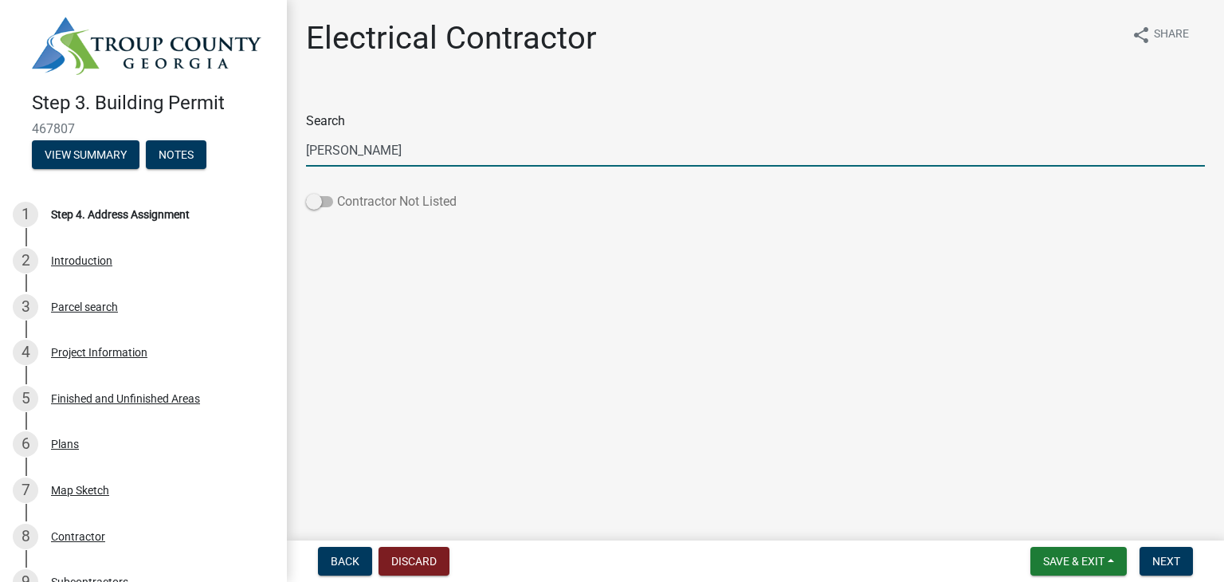
drag, startPoint x: 312, startPoint y: 200, endPoint x: 338, endPoint y: 202, distance: 25.5
click at [338, 202] on label "Contractor Not Listed" at bounding box center [381, 201] width 151 height 19
click at [329, 204] on span at bounding box center [319, 201] width 27 height 11
click at [337, 192] on input "Contractor Not Listed" at bounding box center [337, 192] width 0 height 0
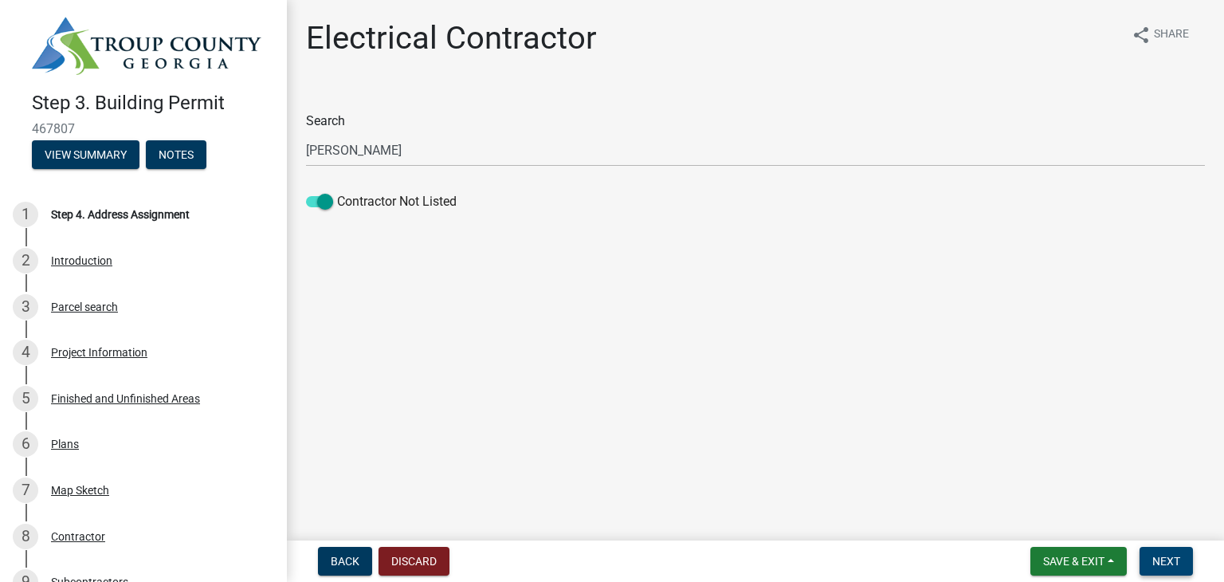
click at [1166, 562] on span "Next" at bounding box center [1166, 561] width 28 height 13
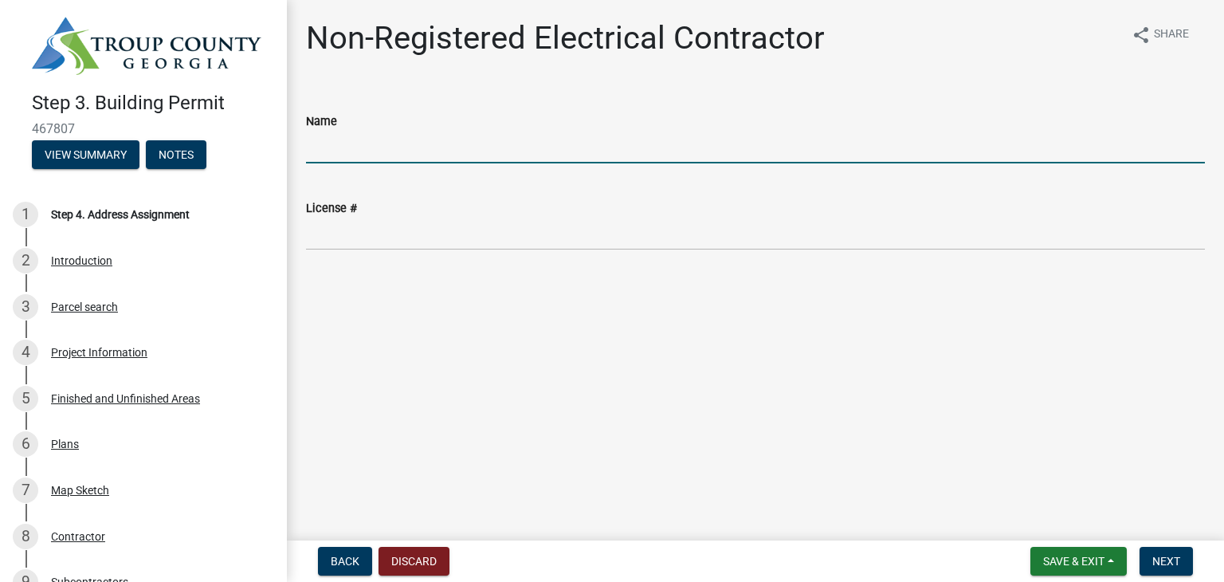
click at [412, 151] on input "Name" at bounding box center [755, 147] width 899 height 33
type input "tom spradlin"
click at [1171, 555] on span "Next" at bounding box center [1166, 561] width 28 height 13
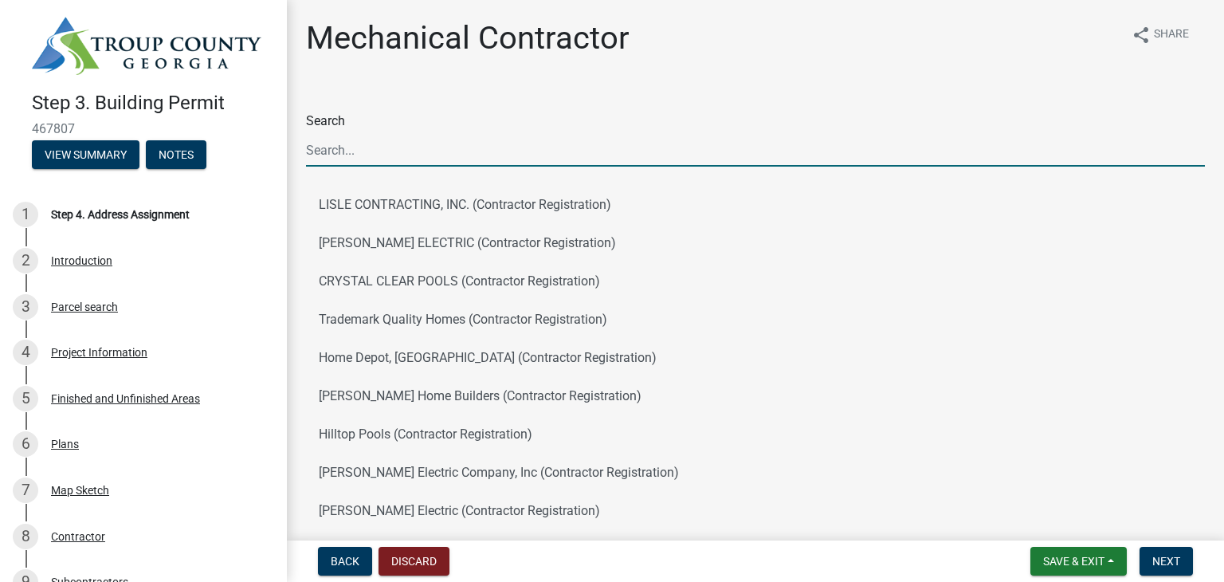
click at [391, 155] on input "Search" at bounding box center [755, 150] width 899 height 33
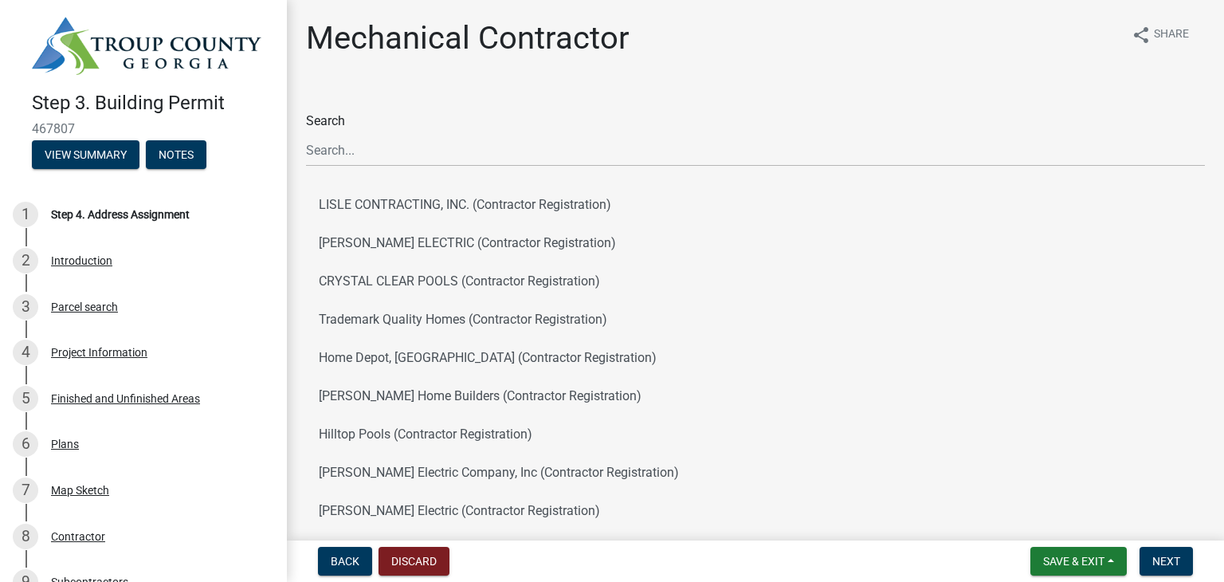
click at [442, 128] on div "Search" at bounding box center [755, 139] width 899 height 55
click at [388, 117] on div "Search" at bounding box center [755, 139] width 899 height 55
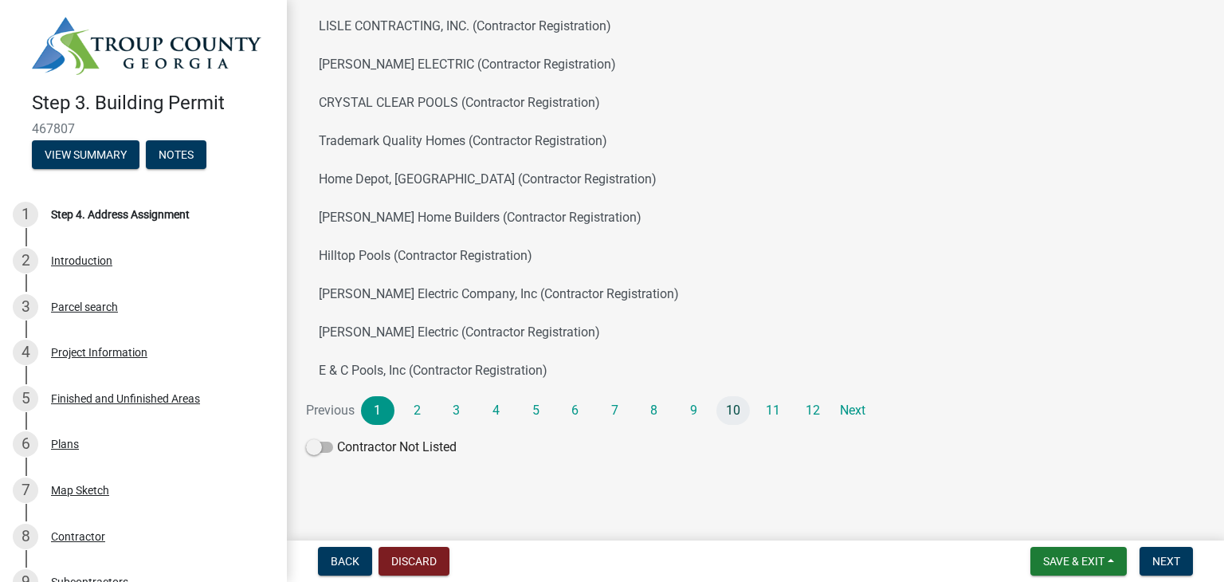
scroll to position [182, 0]
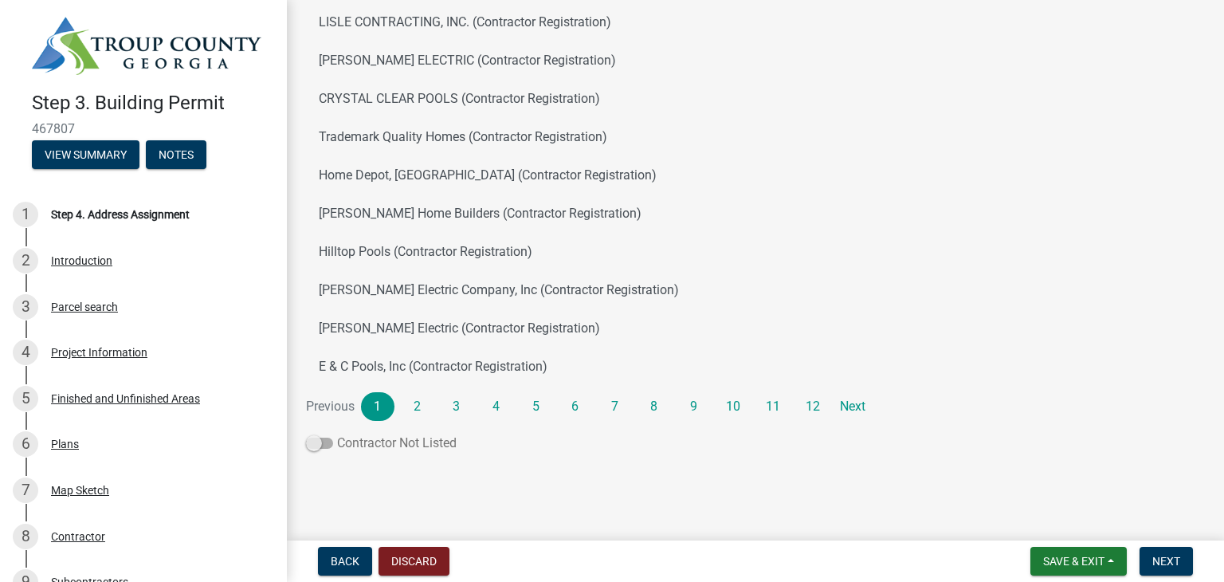
click at [327, 442] on span at bounding box center [319, 442] width 27 height 11
click at [337, 433] on input "Contractor Not Listed" at bounding box center [337, 433] width 0 height 0
click at [1168, 562] on span "Next" at bounding box center [1166, 561] width 28 height 13
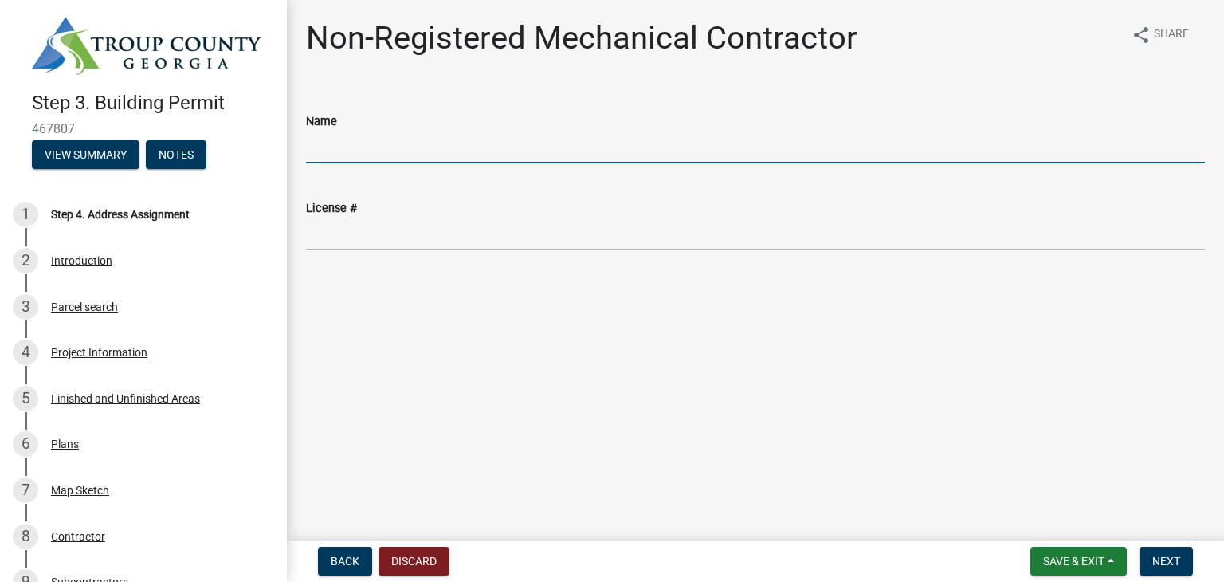
click at [427, 151] on input "Name" at bounding box center [755, 147] width 899 height 33
type input "MC's hvac"
click at [1167, 565] on span "Next" at bounding box center [1166, 561] width 28 height 13
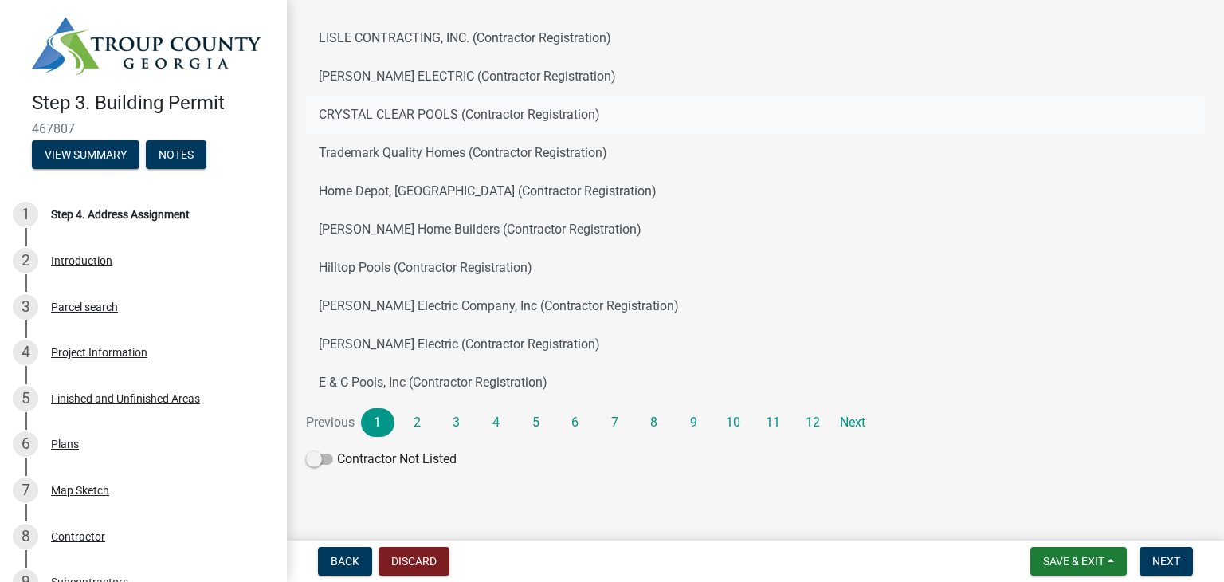
scroll to position [182, 0]
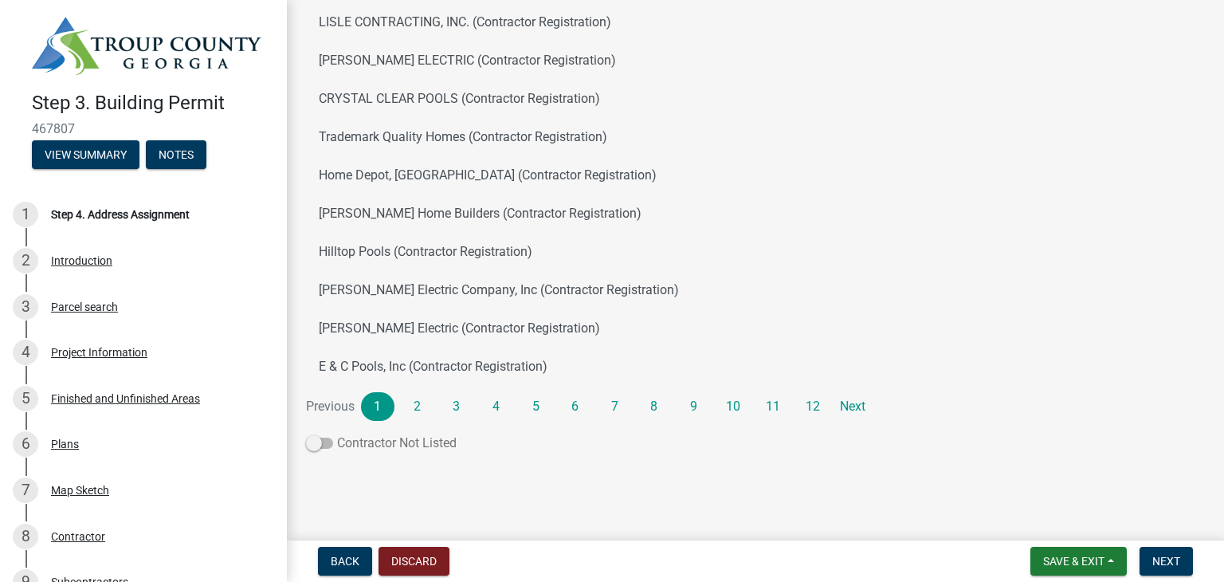
click at [328, 445] on span at bounding box center [319, 442] width 27 height 11
click at [337, 433] on input "Contractor Not Listed" at bounding box center [337, 433] width 0 height 0
click at [1166, 566] on span "Next" at bounding box center [1166, 561] width 28 height 13
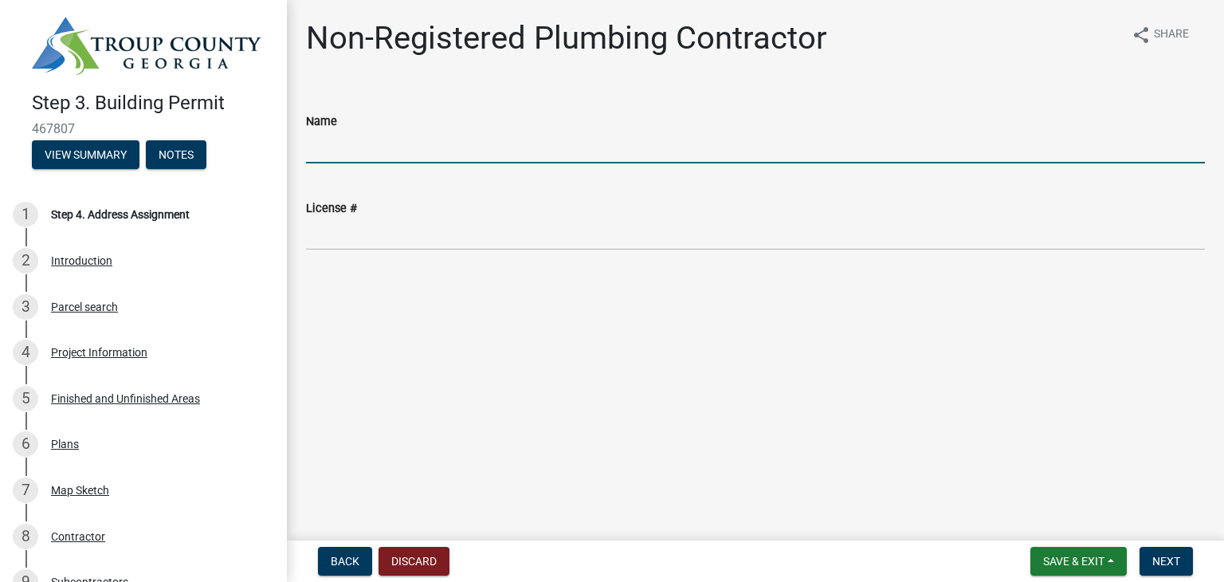
click at [425, 151] on input "Name" at bounding box center [755, 147] width 899 height 33
type input "Jody Hicks"
click at [1158, 562] on span "Next" at bounding box center [1166, 561] width 28 height 13
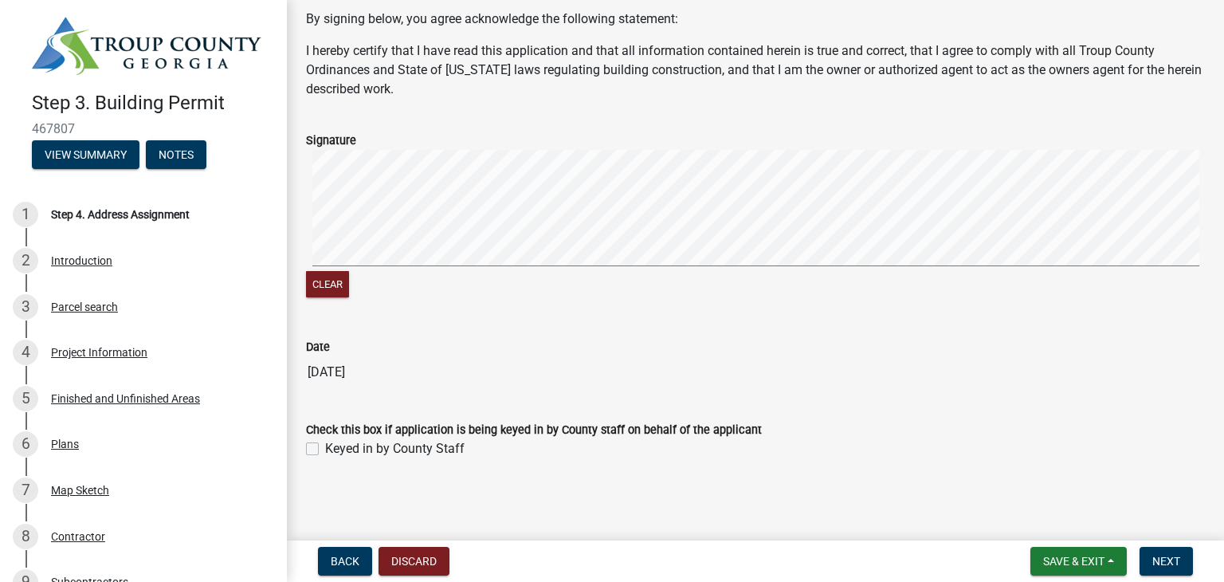
scroll to position [80, 0]
click at [1165, 562] on span "Next" at bounding box center [1166, 561] width 28 height 13
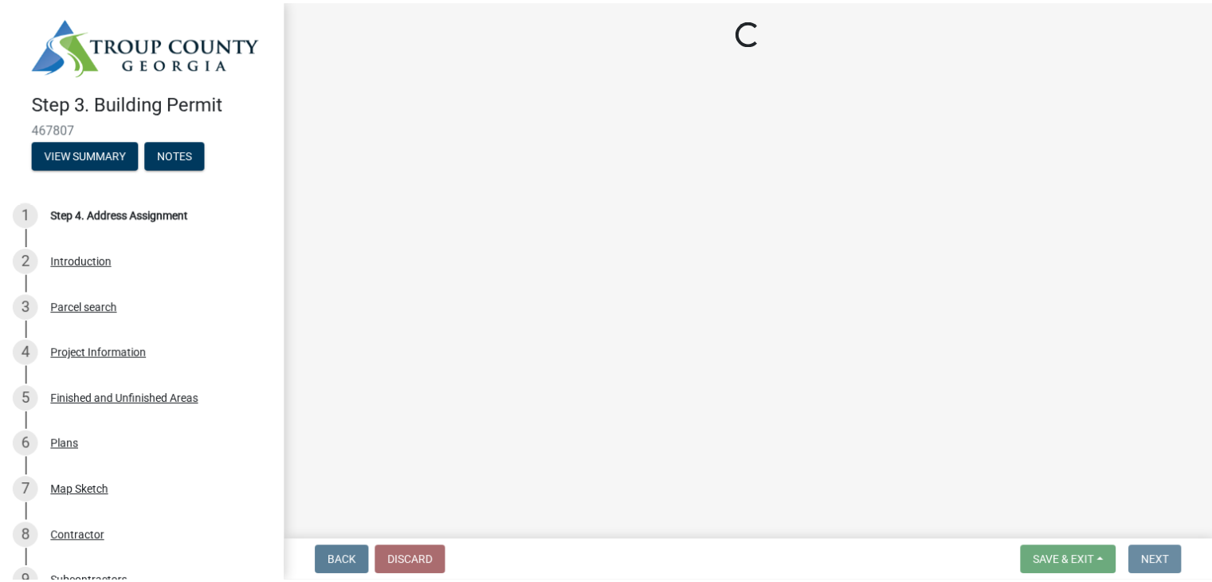
scroll to position [0, 0]
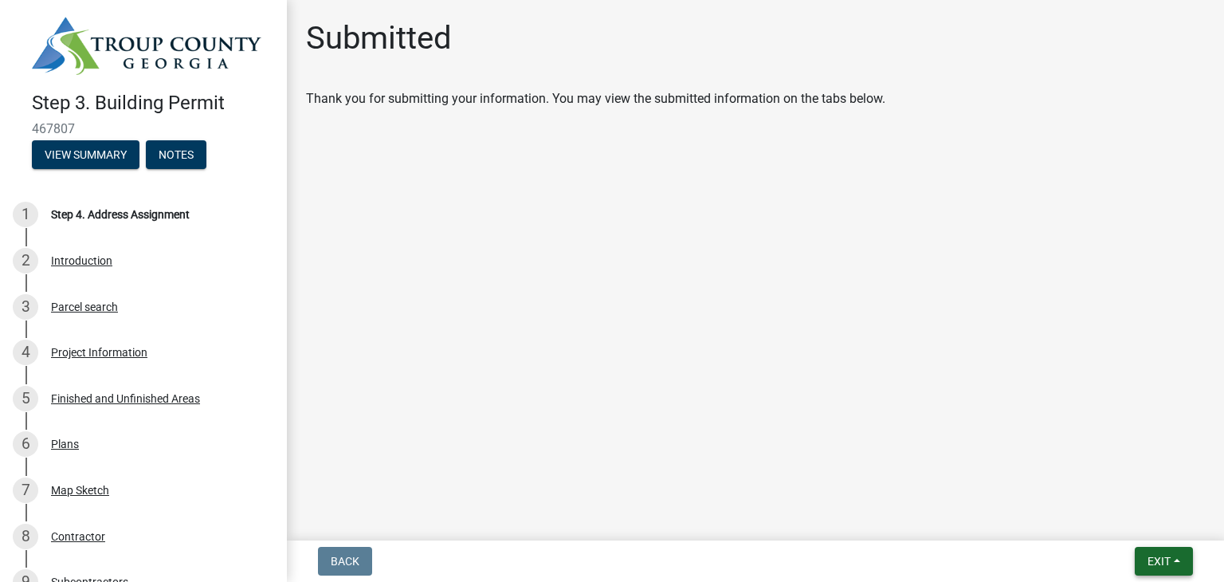
click at [1156, 560] on span "Exit" at bounding box center [1158, 561] width 23 height 13
click at [1131, 522] on button "Save & Exit" at bounding box center [1129, 519] width 127 height 38
